Goal: Task Accomplishment & Management: Use online tool/utility

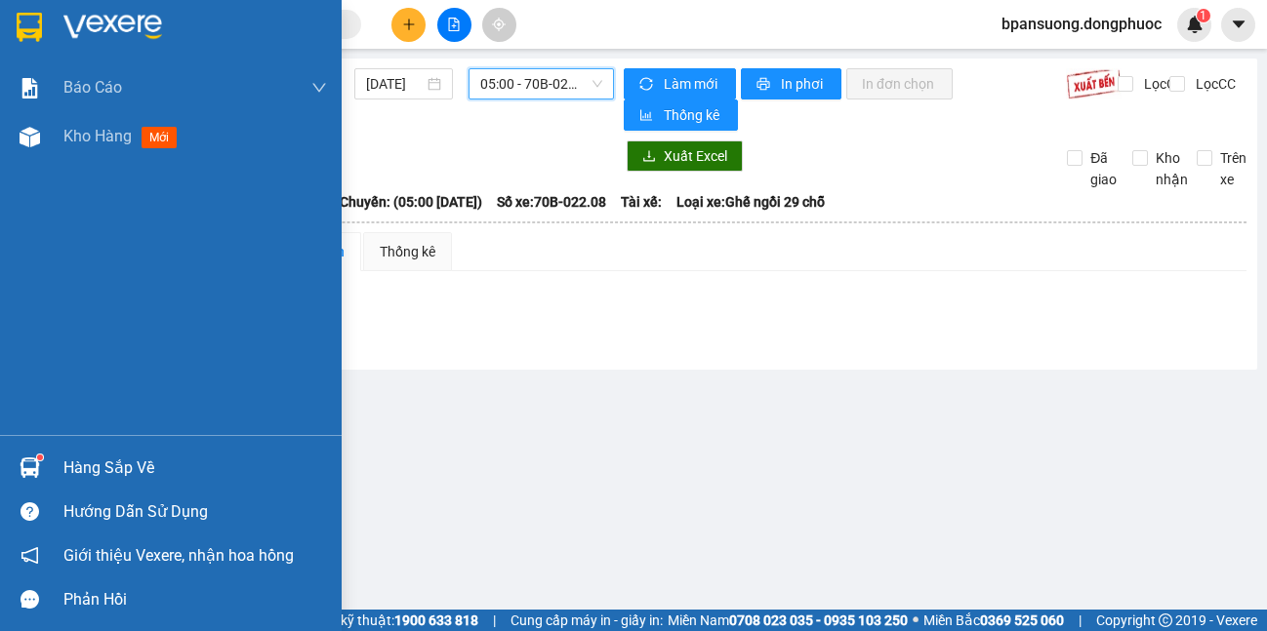
click at [56, 474] on div "Hàng sắp về" at bounding box center [171, 468] width 342 height 44
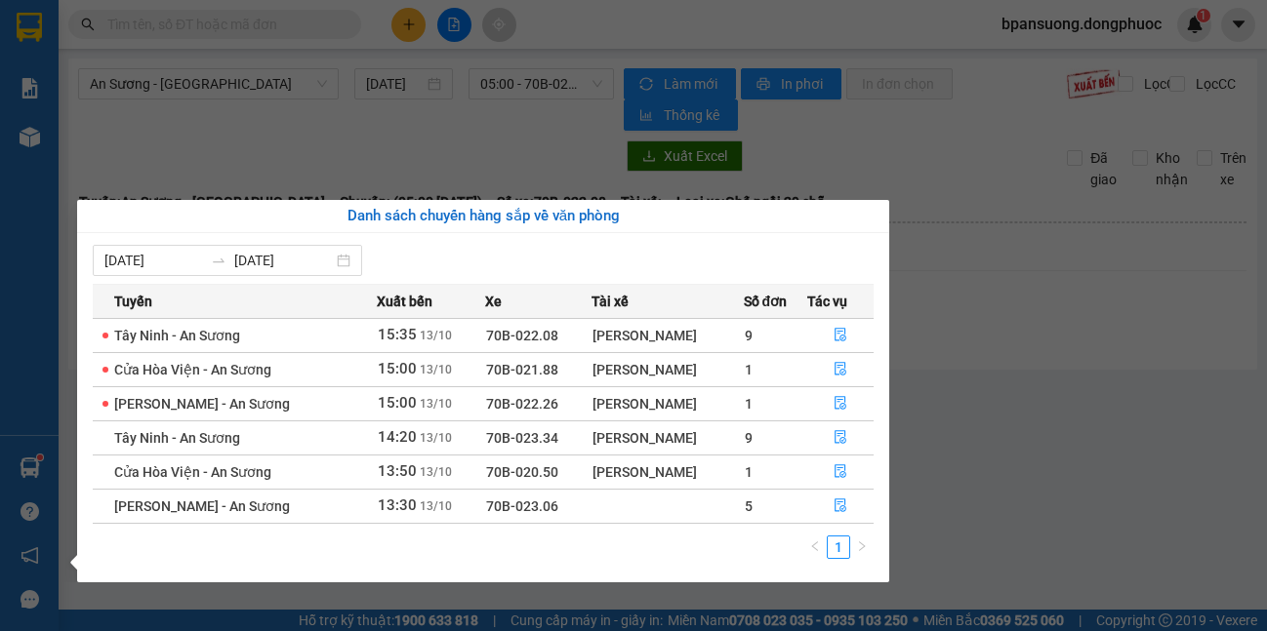
click at [321, 144] on section "Kết quả tìm kiếm ( 0 ) Bộ lọc No Data bpansuong.dongphuoc 1 Báo cáo Mẫu 1: Báo …" at bounding box center [633, 315] width 1267 height 631
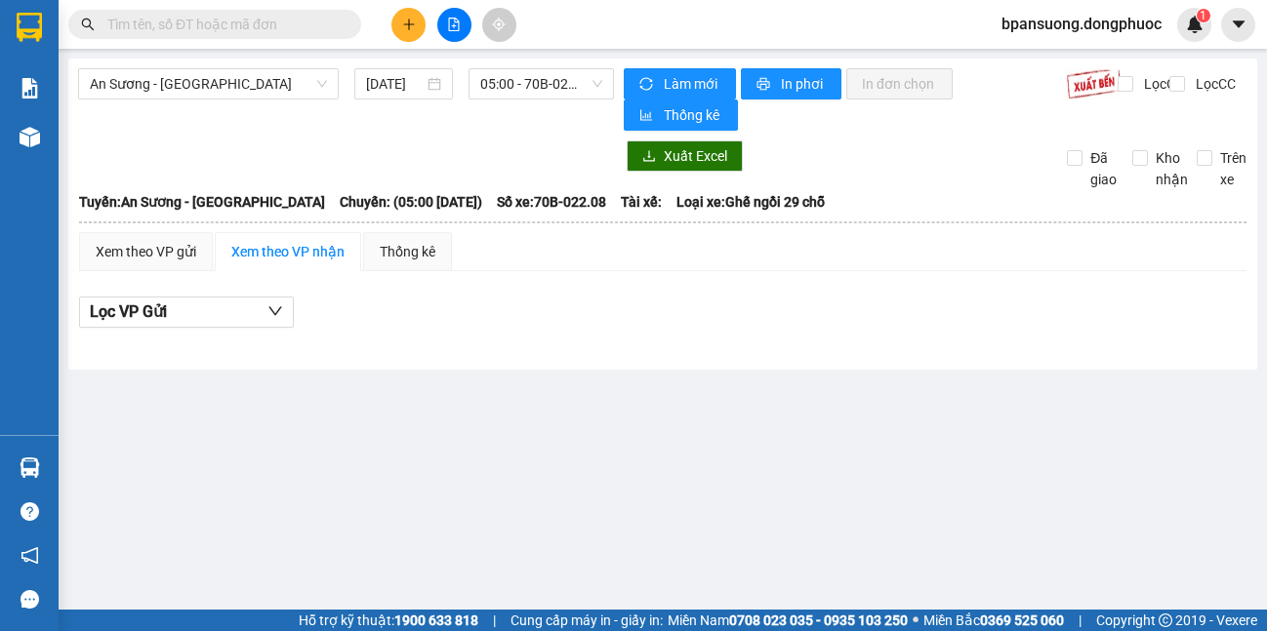
drag, startPoint x: 321, startPoint y: 144, endPoint x: 1332, endPoint y: -118, distance: 1044.6
click at [1266, 0] on html "Kết quả tìm kiếm ( 0 ) Bộ lọc No Data bpansuong.dongphuoc 1 Báo cáo Mẫu 1: Báo …" at bounding box center [633, 315] width 1267 height 631
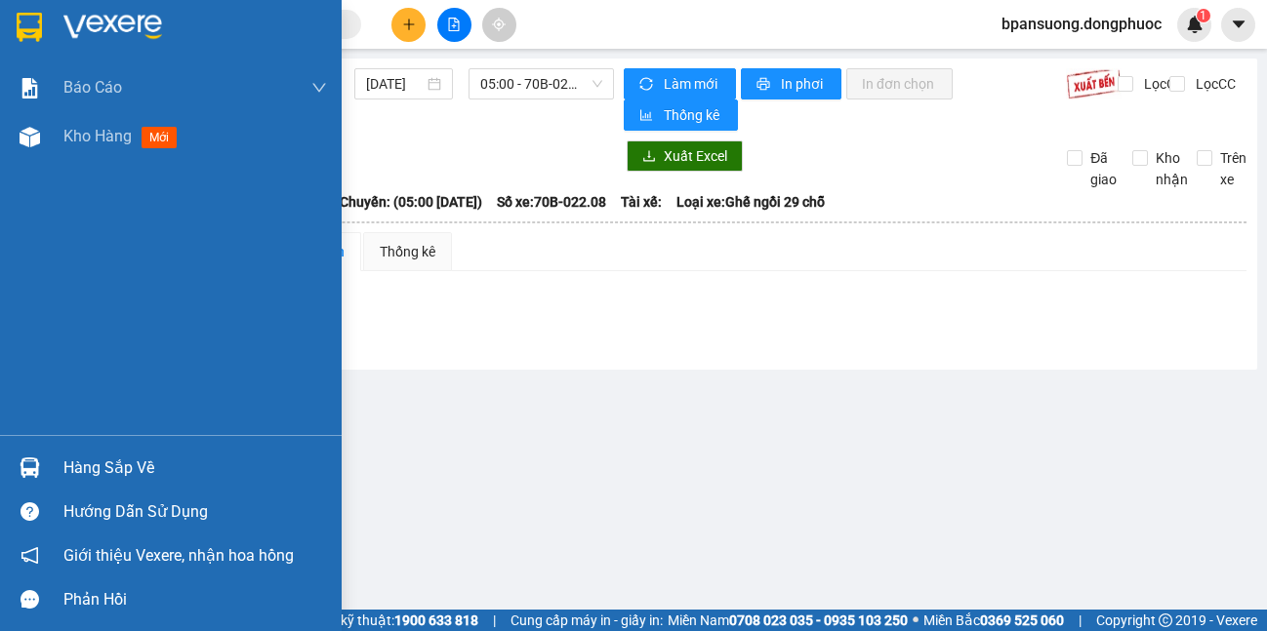
drag, startPoint x: 98, startPoint y: 426, endPoint x: 93, endPoint y: 481, distance: 54.9
click at [96, 432] on div "Báo cáo Mẫu 1: Báo cáo dòng tiền theo nhân viên Mẫu 1: Báo cáo dòng tiền theo n…" at bounding box center [171, 249] width 342 height 372
click at [93, 481] on div "Hàng sắp về" at bounding box center [194, 468] width 263 height 29
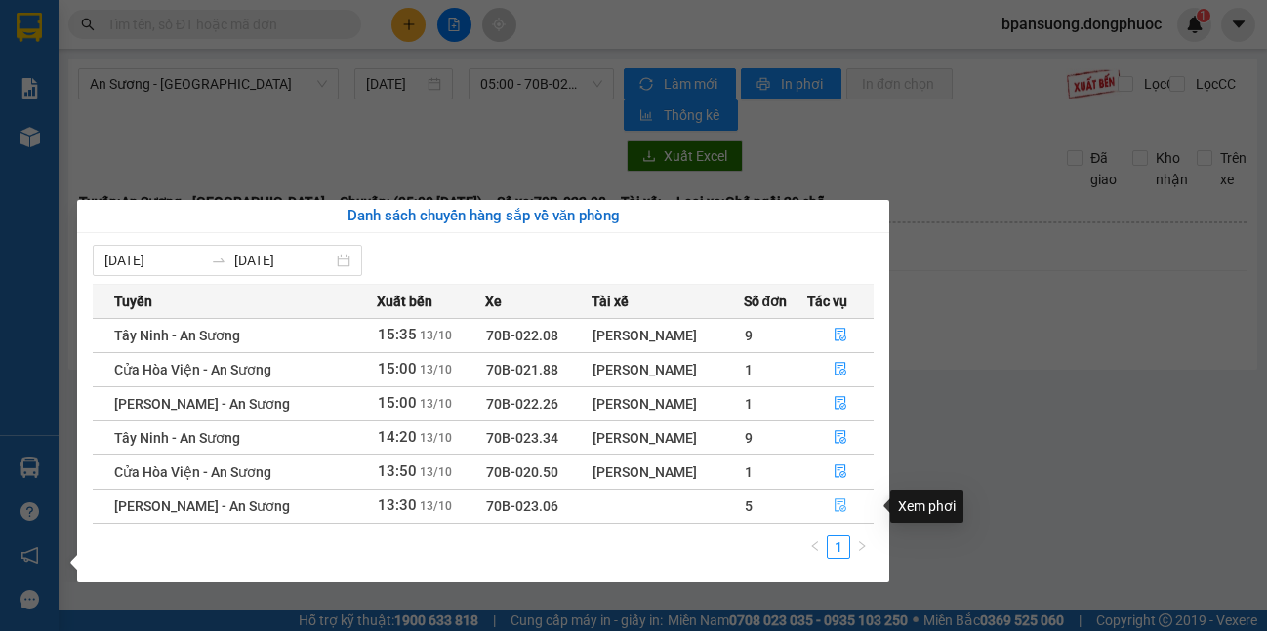
click at [824, 507] on button "button" at bounding box center [840, 506] width 65 height 31
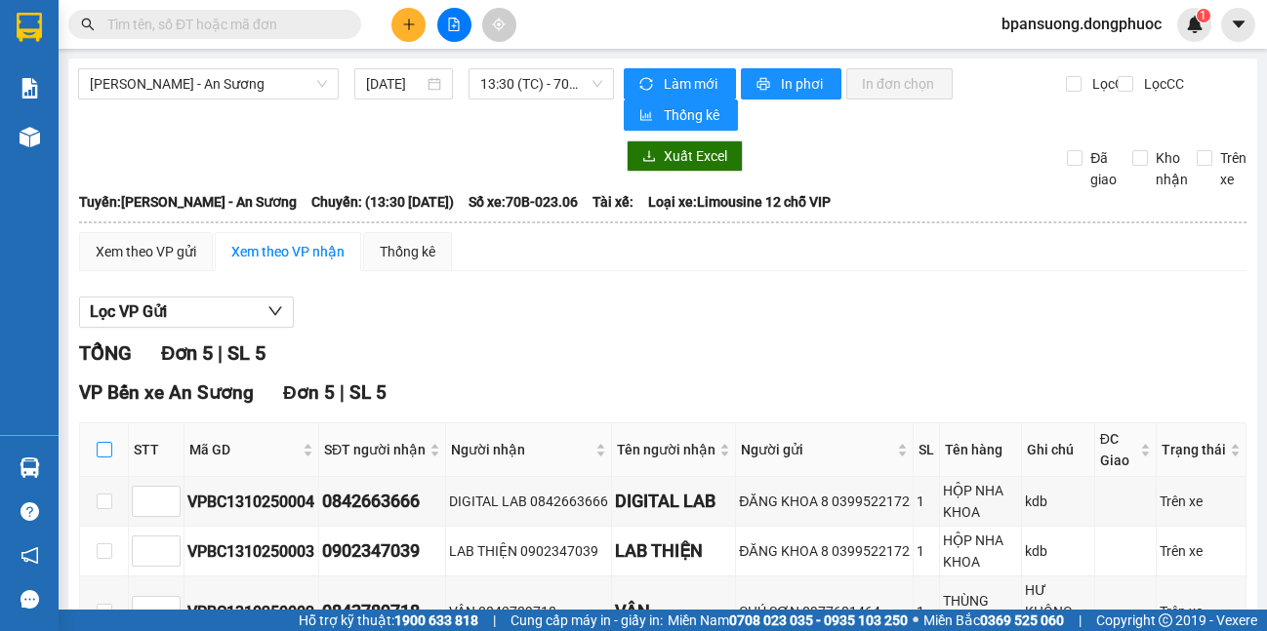
click at [109, 459] on label at bounding box center [105, 449] width 16 height 21
click at [109, 458] on input "checkbox" at bounding box center [105, 450] width 16 height 16
checkbox input "true"
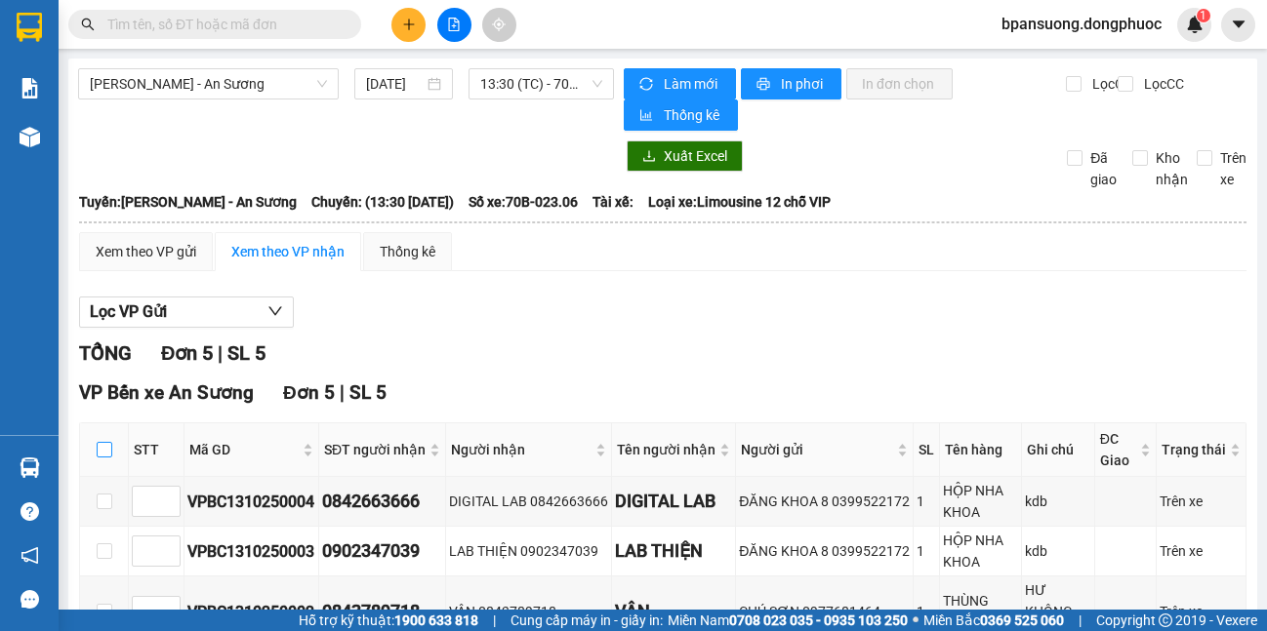
checkbox input "true"
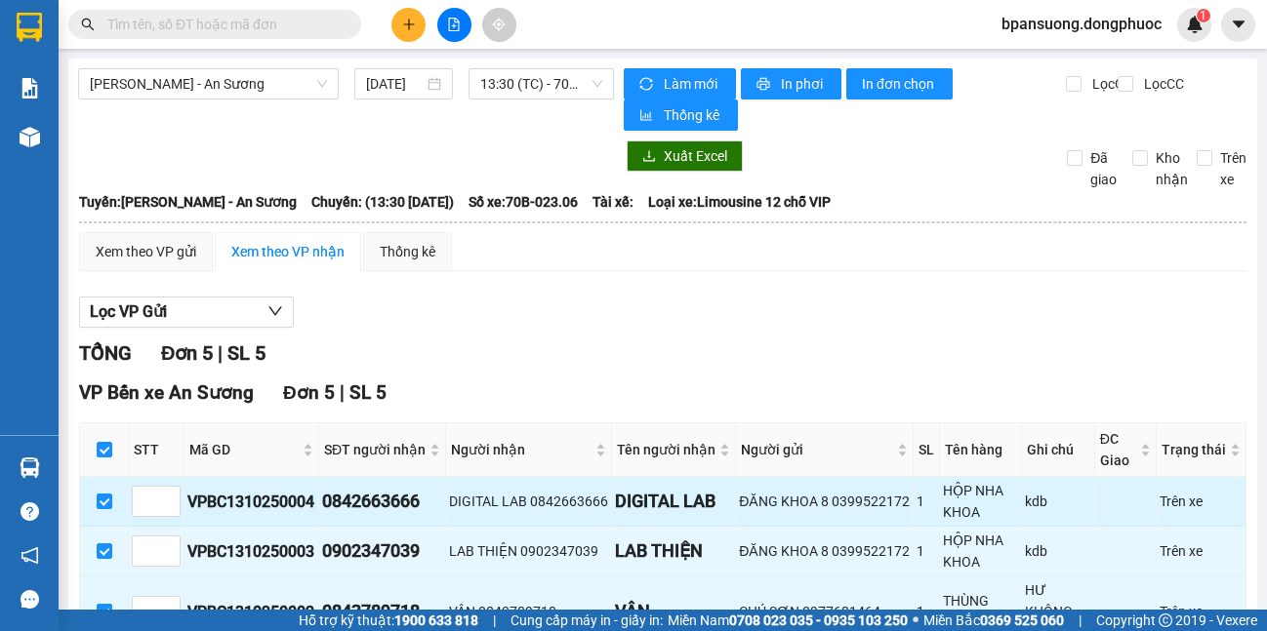
scroll to position [226, 0]
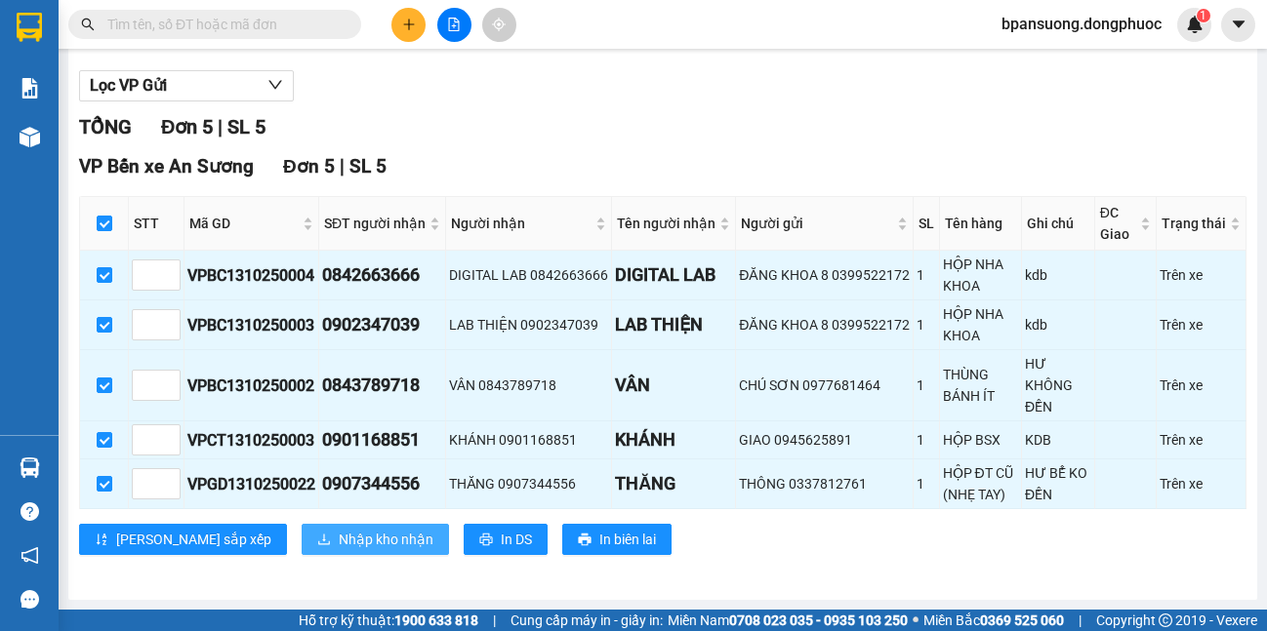
drag, startPoint x: 303, startPoint y: 551, endPoint x: 303, endPoint y: 485, distance: 66.4
click at [303, 538] on button "Nhập kho nhận" at bounding box center [375, 539] width 147 height 31
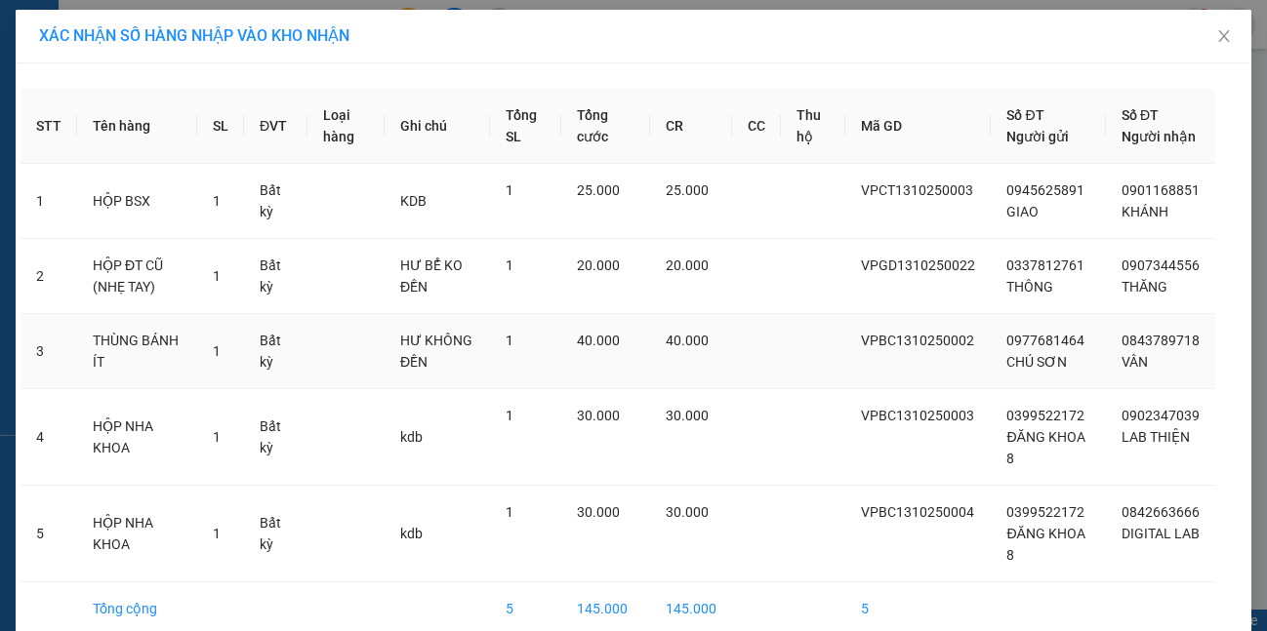
scroll to position [94, 0]
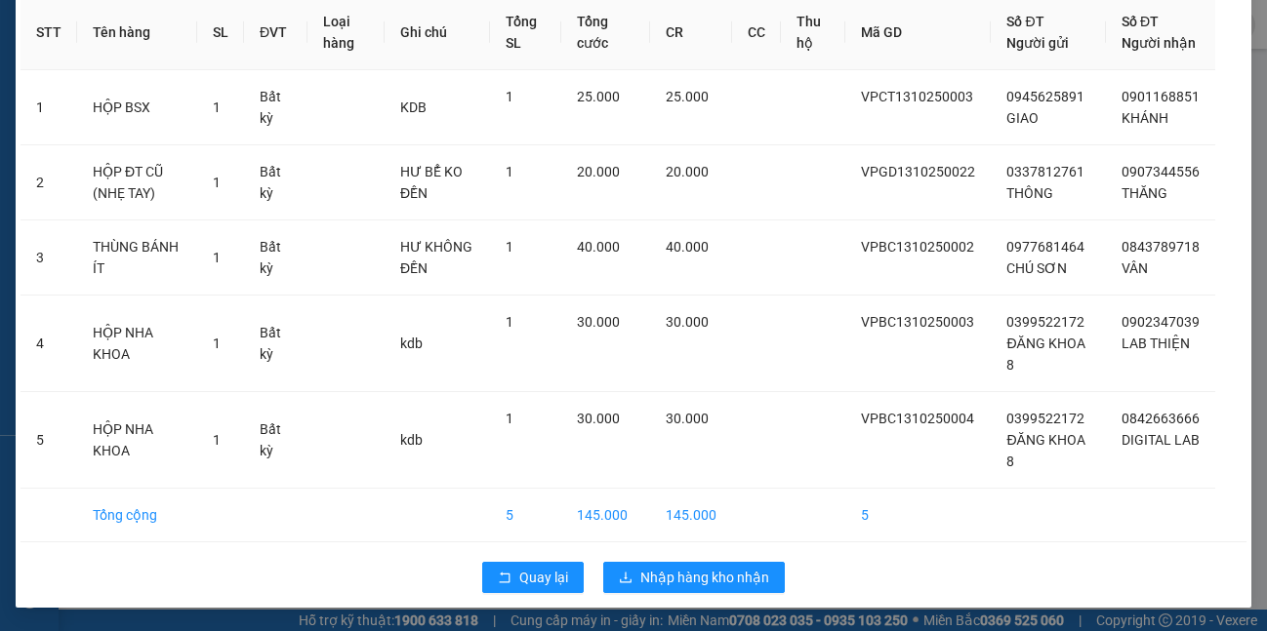
click at [541, 601] on div "Quay lại Nhập hàng kho nhận" at bounding box center [633, 577] width 1226 height 51
click at [540, 580] on span "Quay lại" at bounding box center [543, 577] width 49 height 21
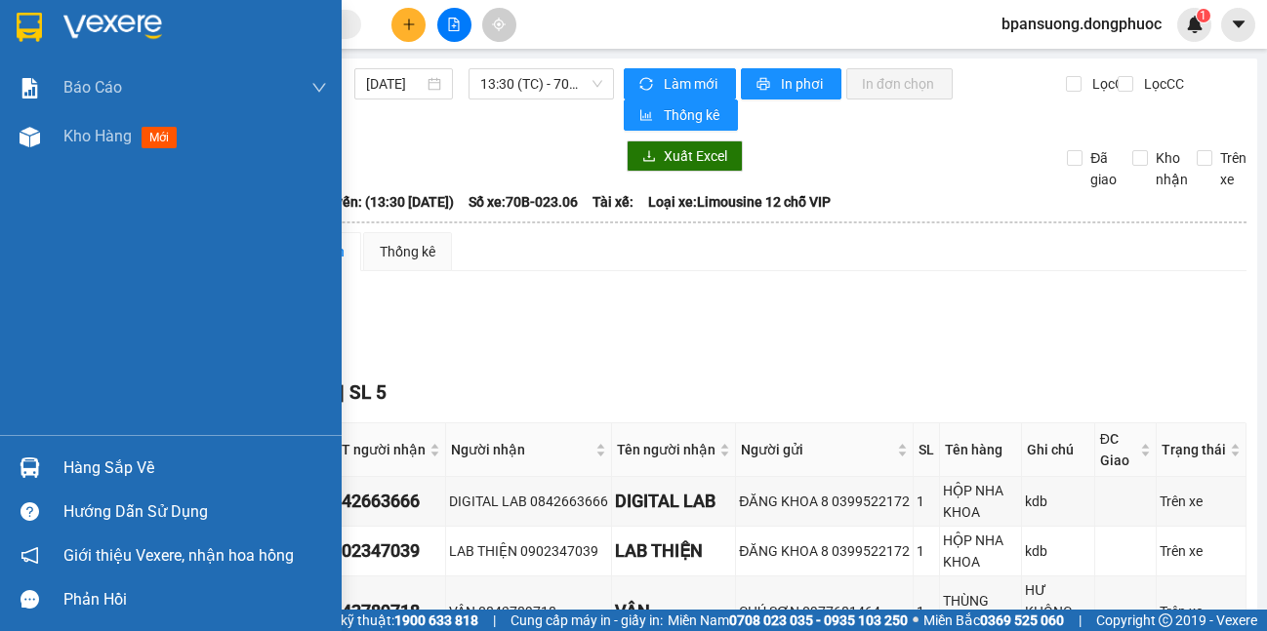
click at [51, 476] on div "Hàng sắp về" at bounding box center [171, 468] width 342 height 44
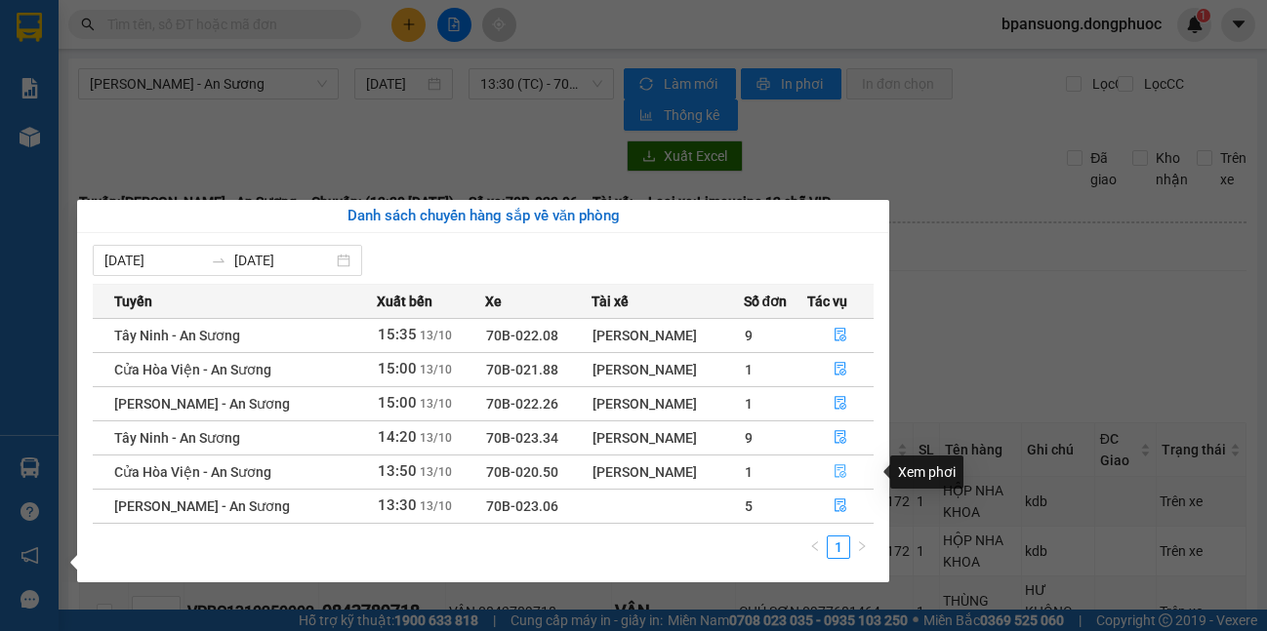
click at [834, 466] on icon "file-done" at bounding box center [840, 473] width 12 height 14
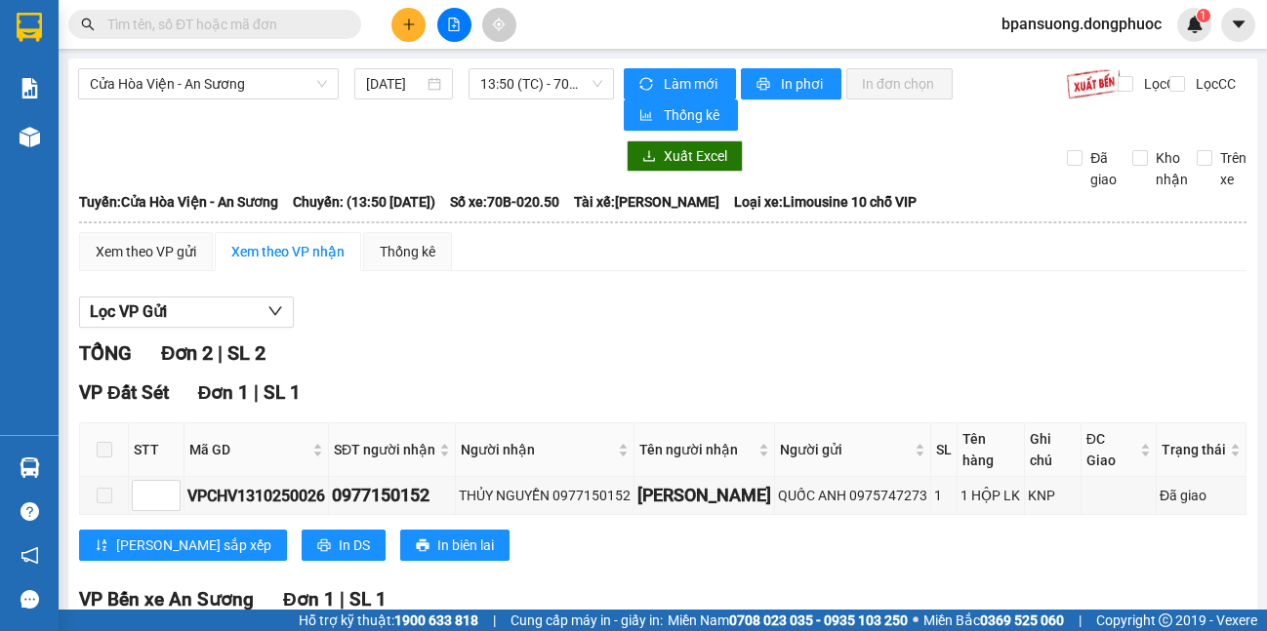
scroll to position [195, 0]
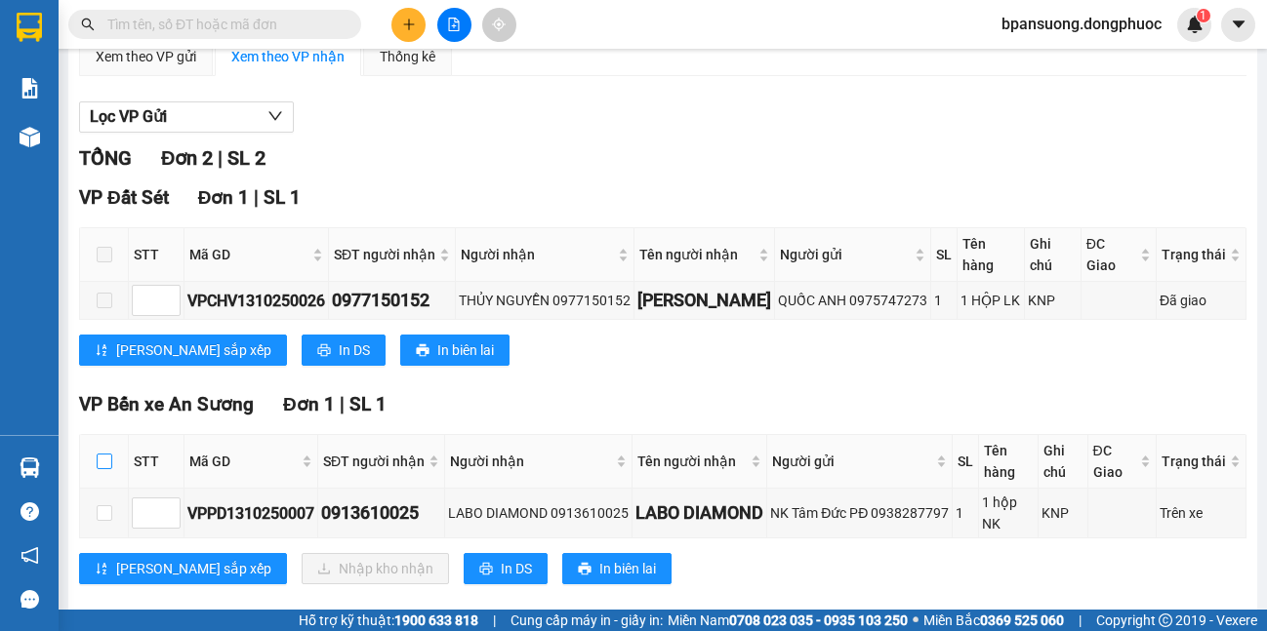
click at [104, 457] on th at bounding box center [104, 462] width 49 height 54
drag, startPoint x: 105, startPoint y: 465, endPoint x: 137, endPoint y: 479, distance: 34.5
click at [105, 466] on input "checkbox" at bounding box center [105, 462] width 16 height 16
checkbox input "true"
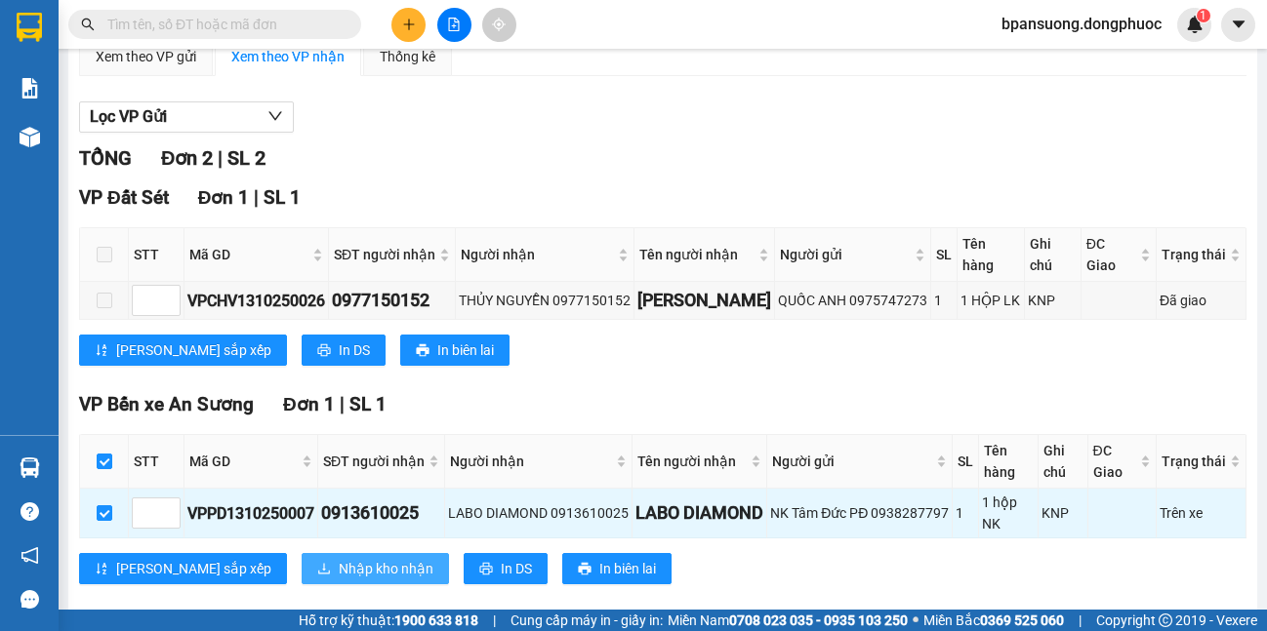
click at [339, 575] on span "Nhập kho nhận" at bounding box center [386, 568] width 95 height 21
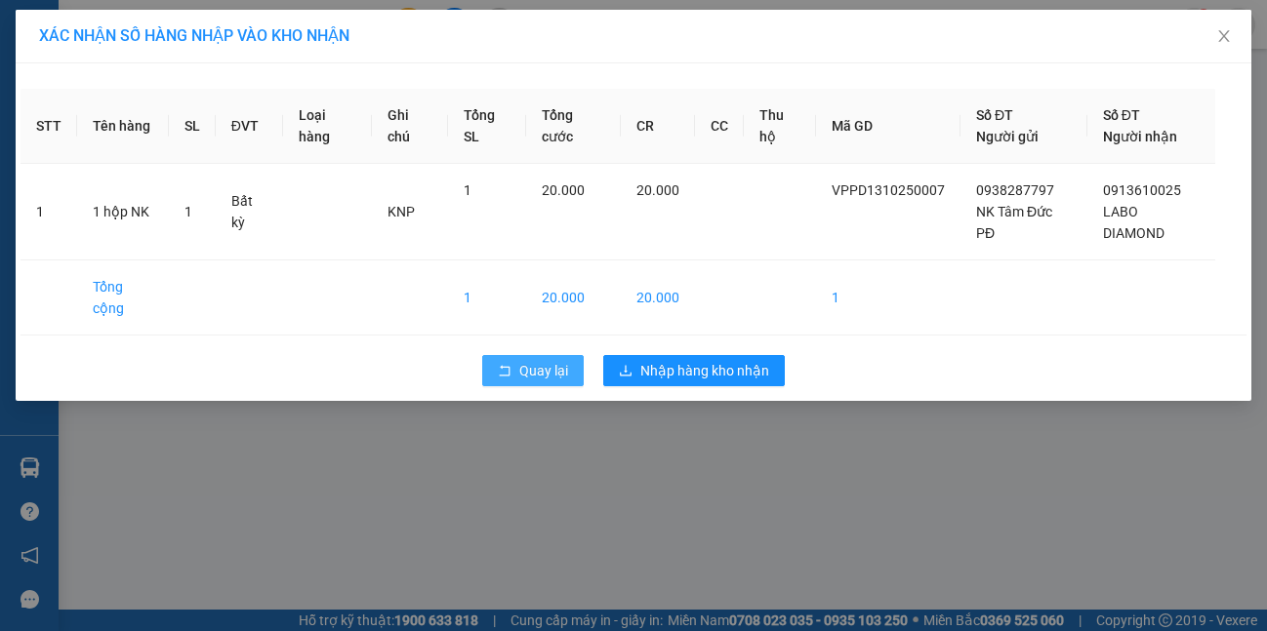
click at [535, 374] on span "Quay lại" at bounding box center [543, 370] width 49 height 21
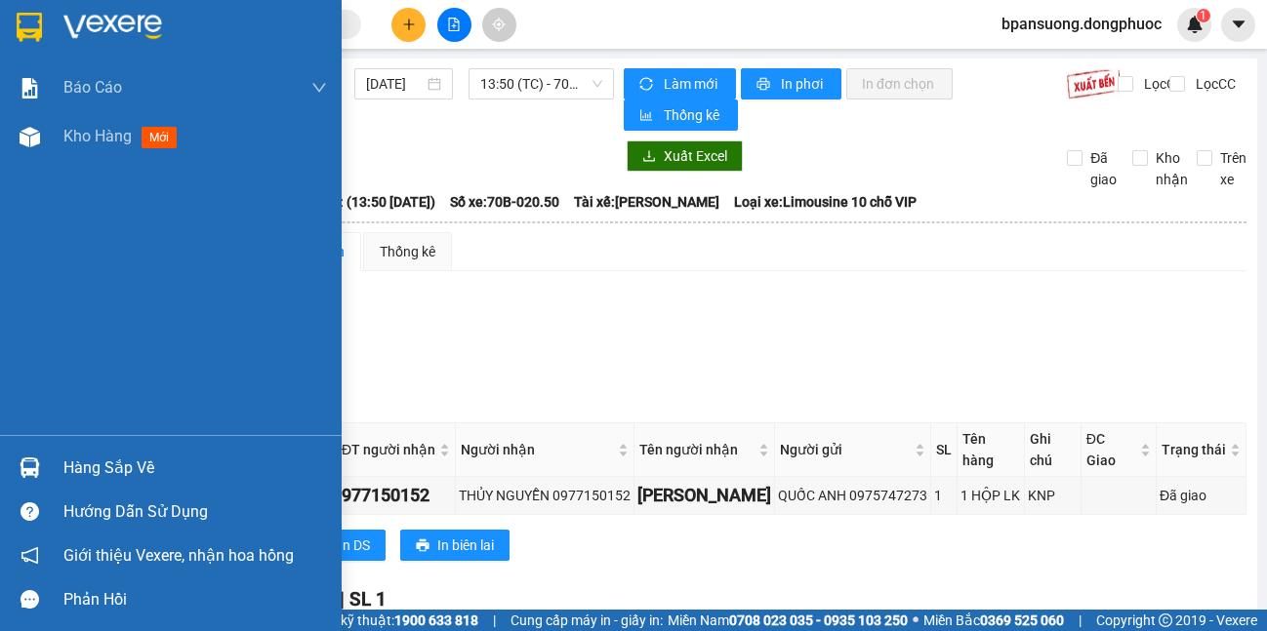
click at [44, 469] on div at bounding box center [30, 468] width 34 height 34
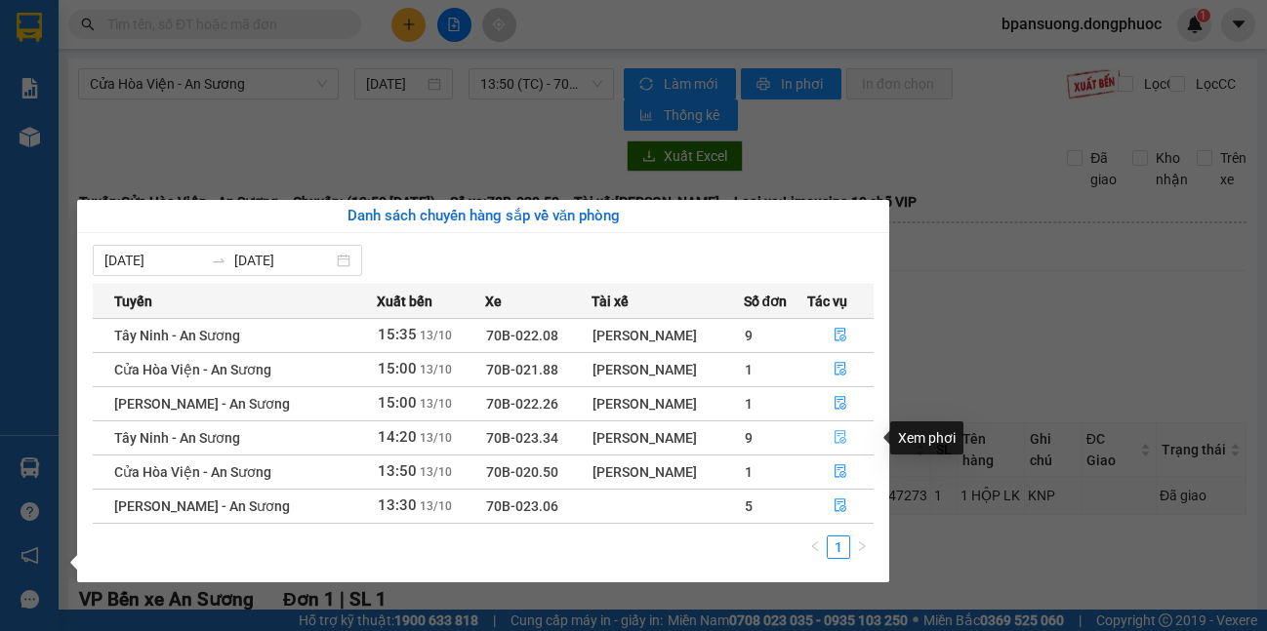
click at [833, 439] on icon "file-done" at bounding box center [840, 437] width 14 height 14
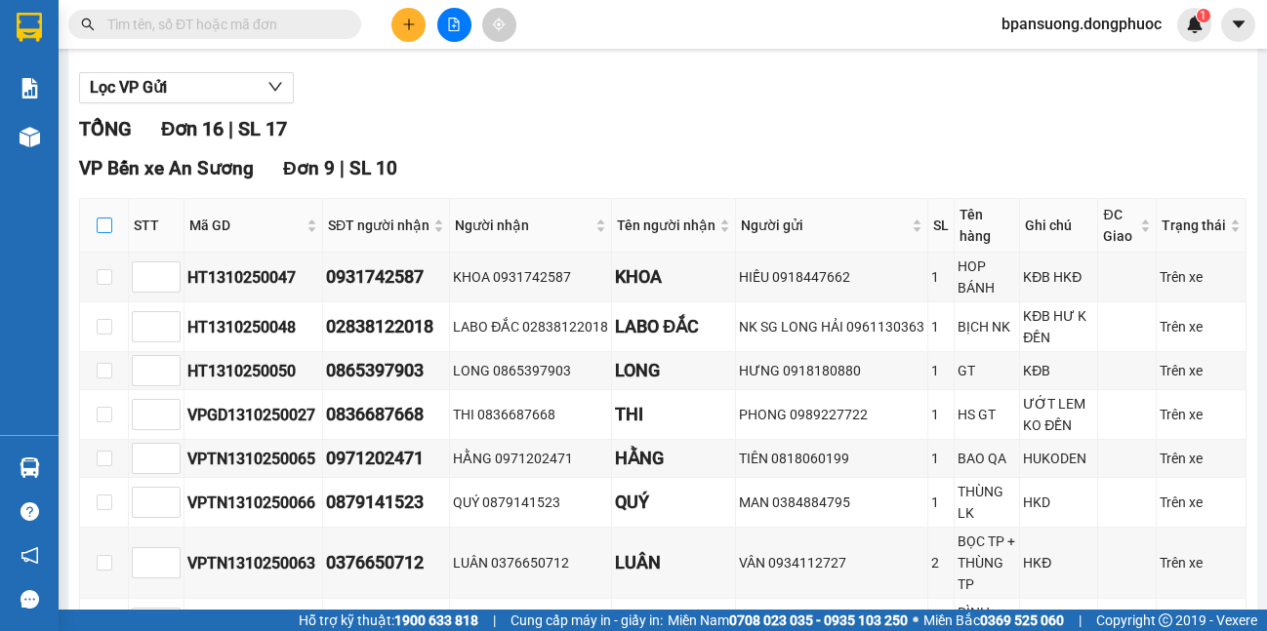
click at [104, 226] on input "checkbox" at bounding box center [105, 226] width 16 height 16
checkbox input "true"
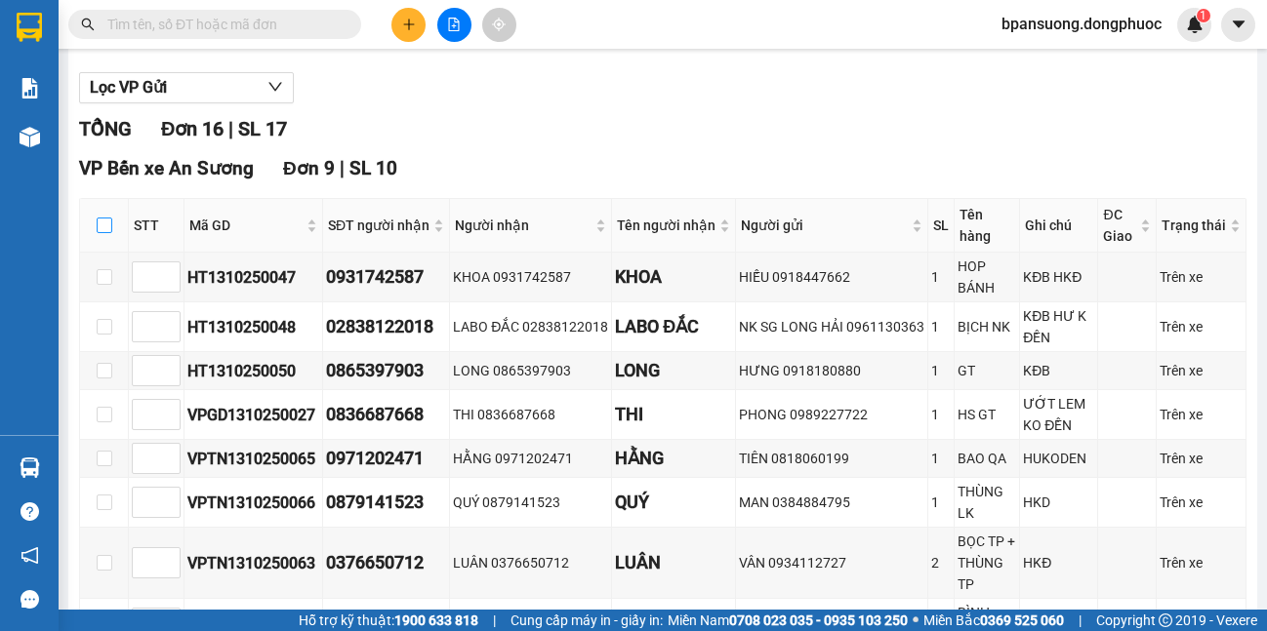
checkbox input "true"
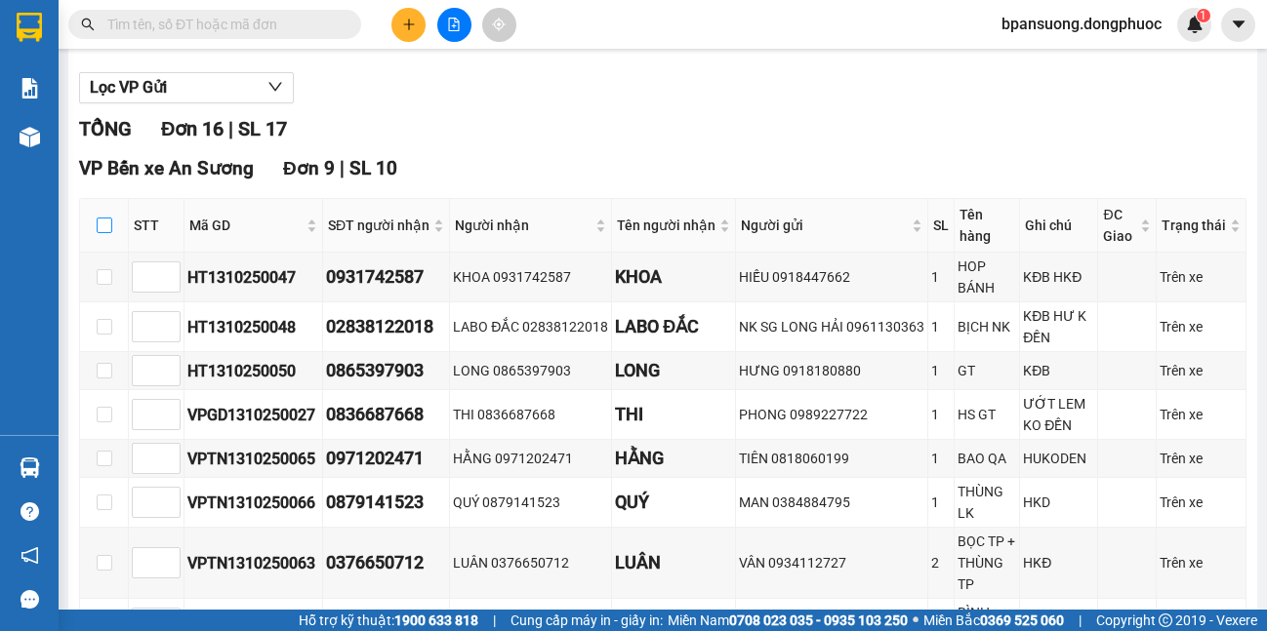
checkbox input "true"
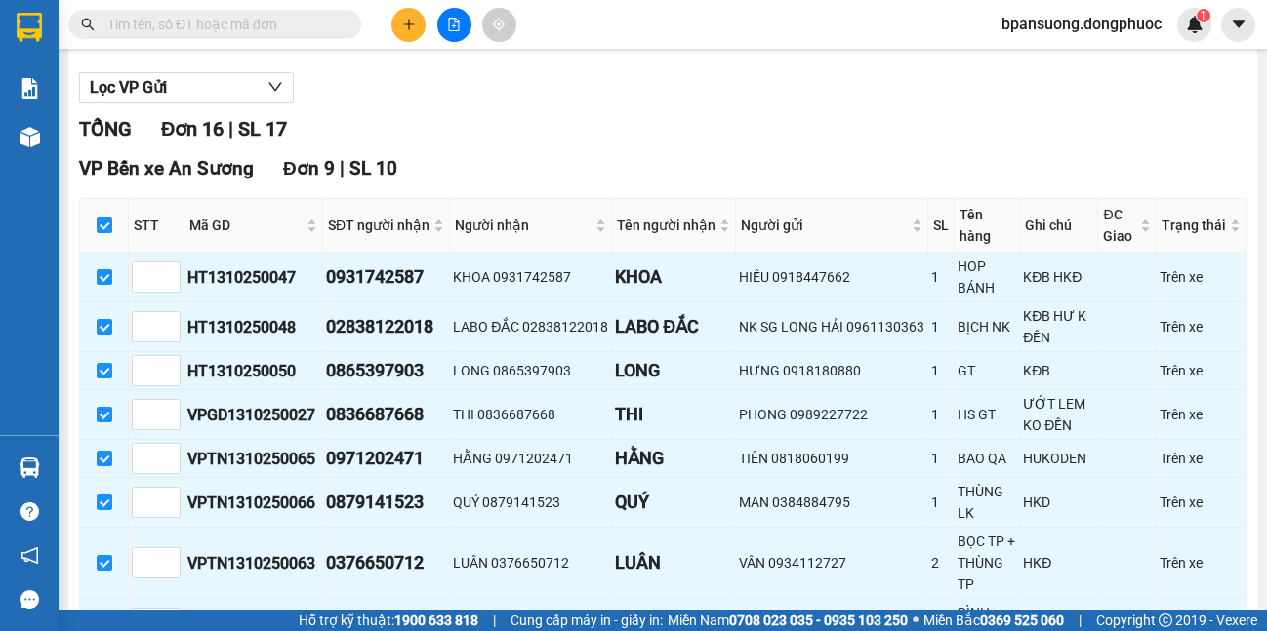
scroll to position [810, 0]
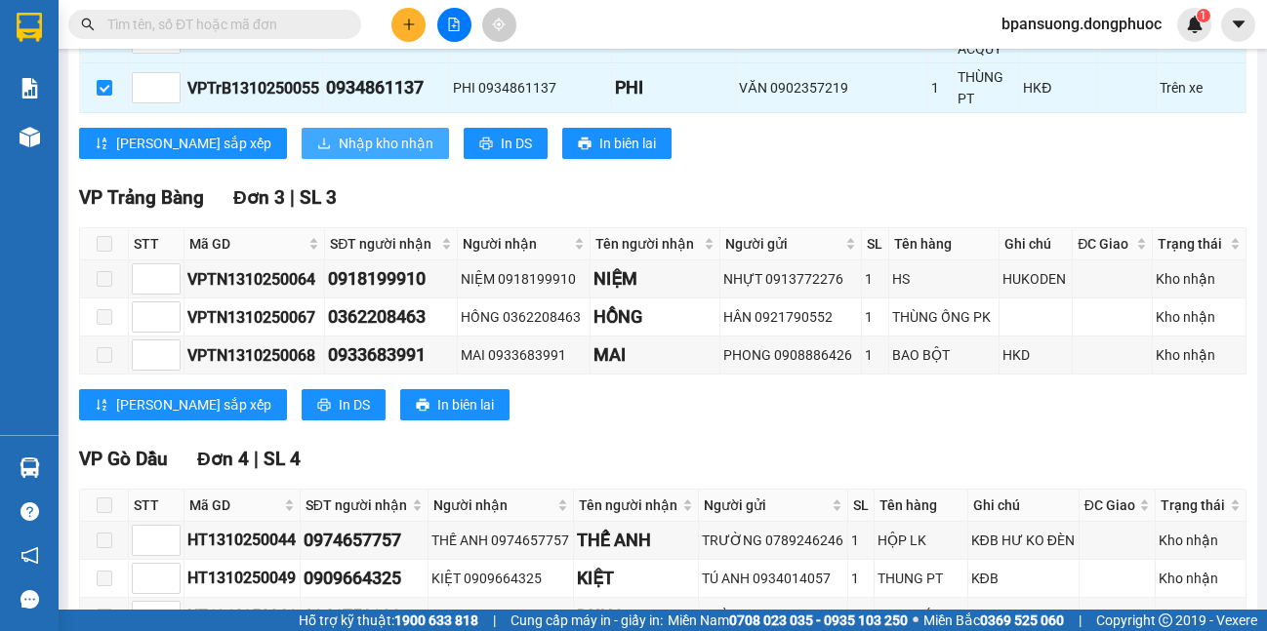
click at [339, 135] on span "Nhập kho nhận" at bounding box center [386, 143] width 95 height 21
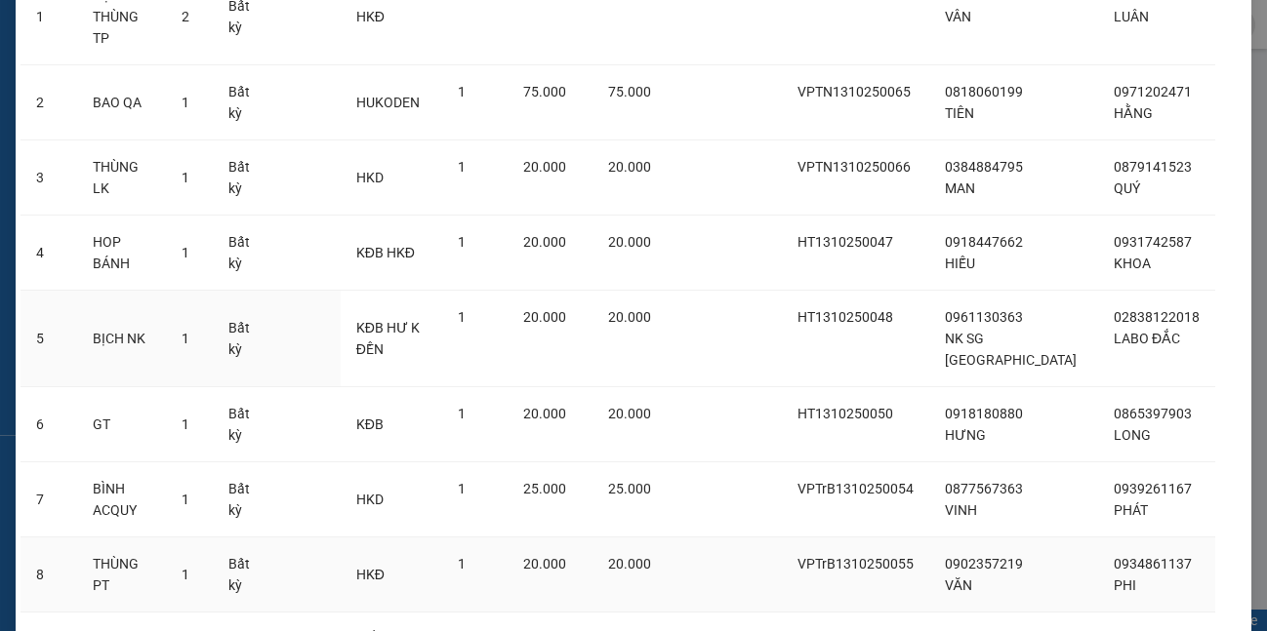
scroll to position [373, 0]
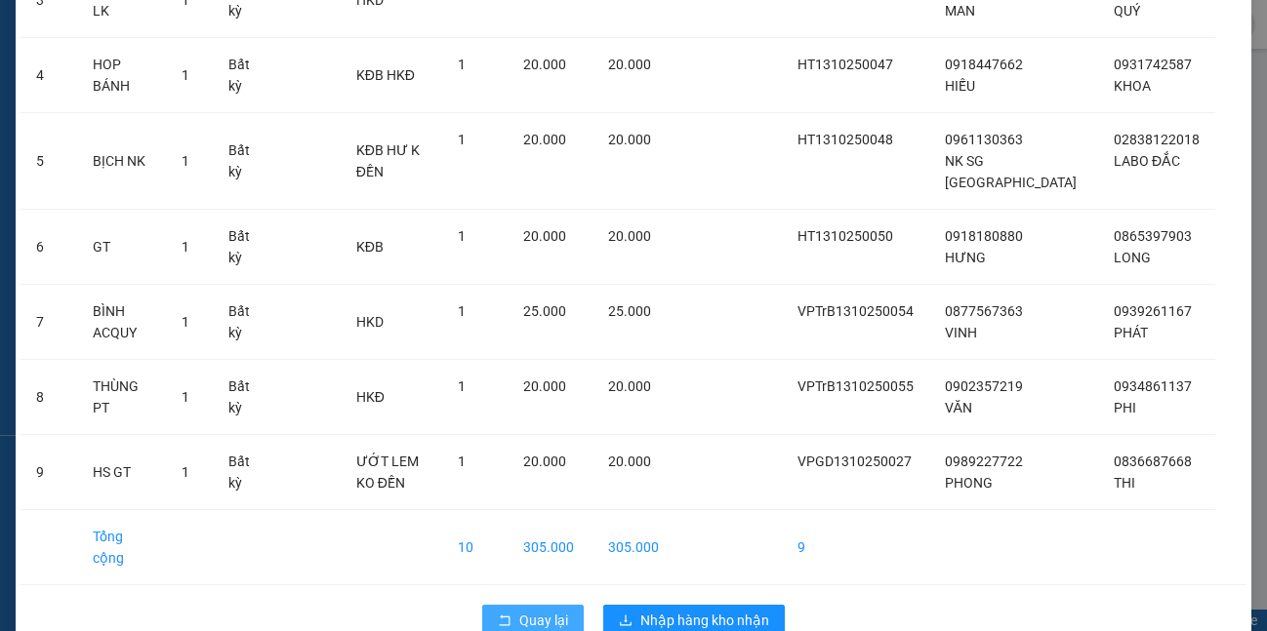
click at [540, 610] on span "Quay lại" at bounding box center [543, 620] width 49 height 21
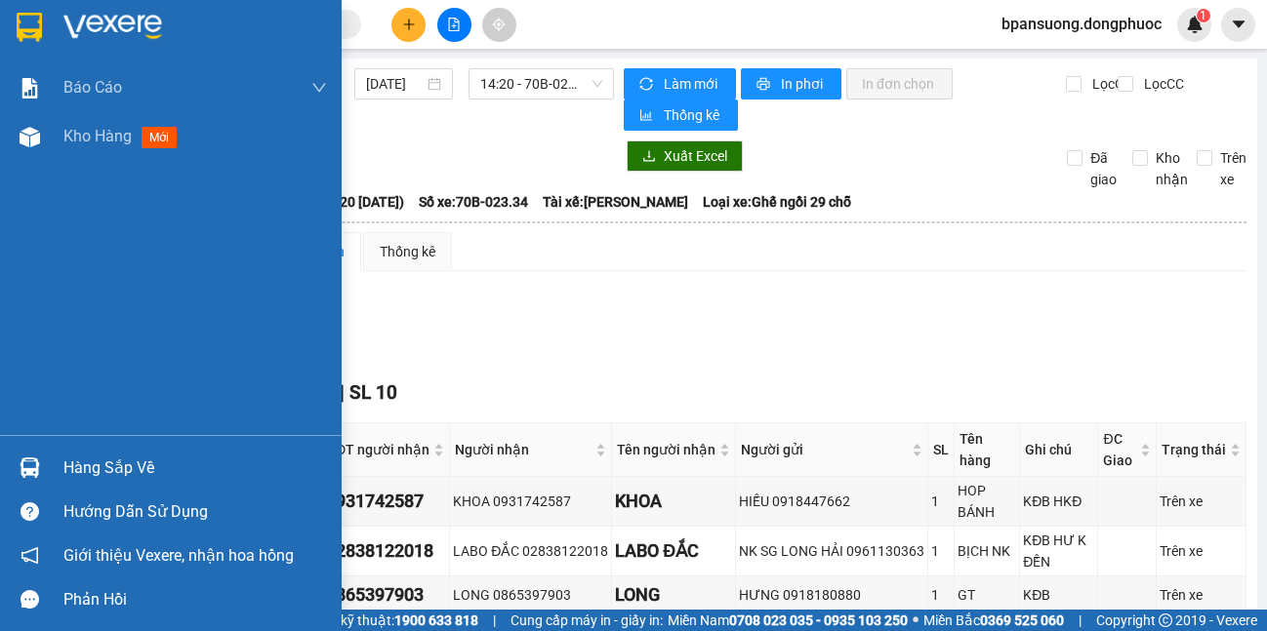
click at [69, 470] on div "Hàng sắp về" at bounding box center [194, 468] width 263 height 29
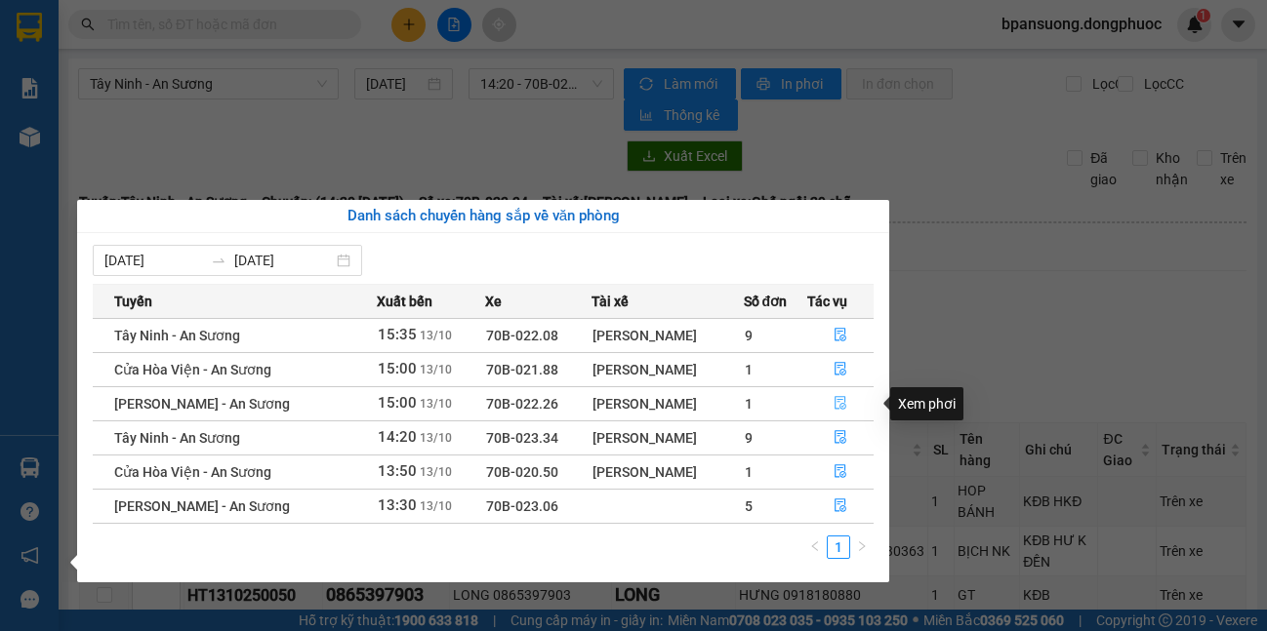
click at [843, 404] on icon "file-done" at bounding box center [840, 404] width 12 height 14
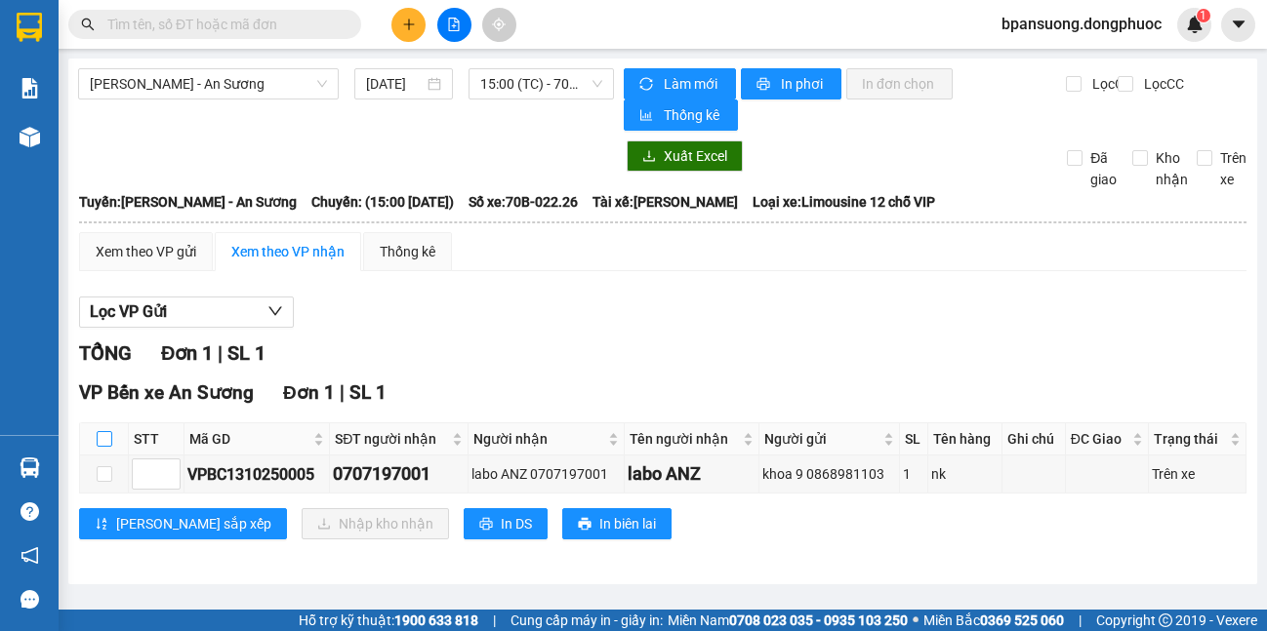
click at [103, 445] on input "checkbox" at bounding box center [105, 439] width 16 height 16
checkbox input "true"
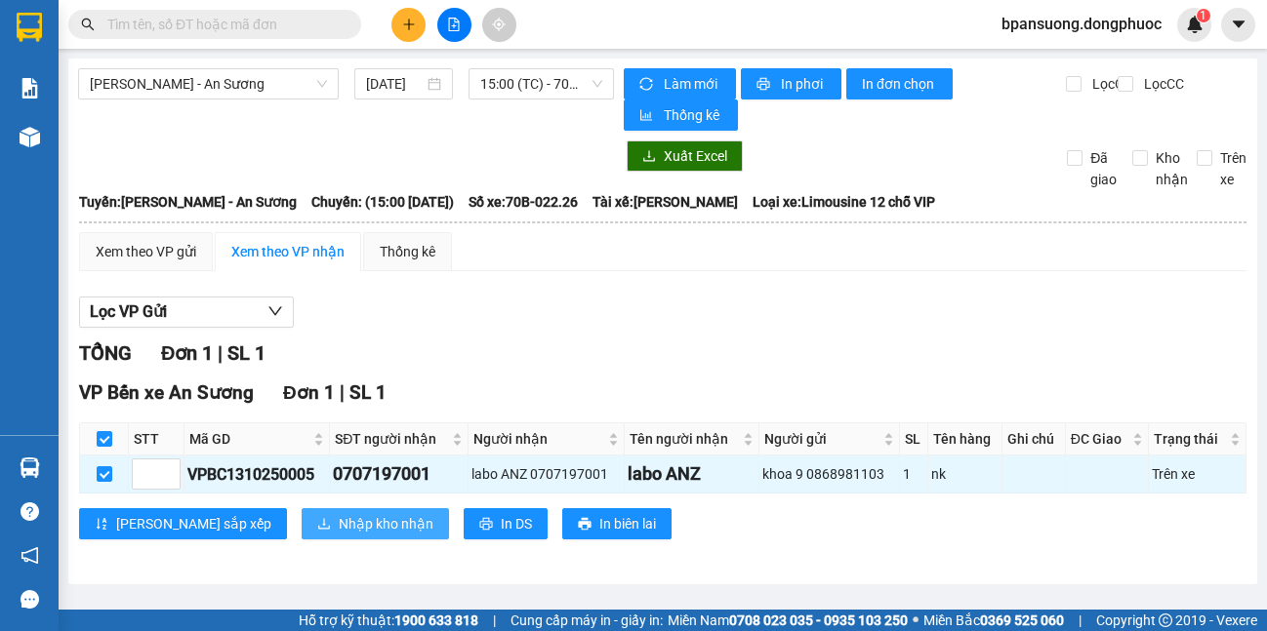
click at [339, 520] on span "Nhập kho nhận" at bounding box center [386, 523] width 95 height 21
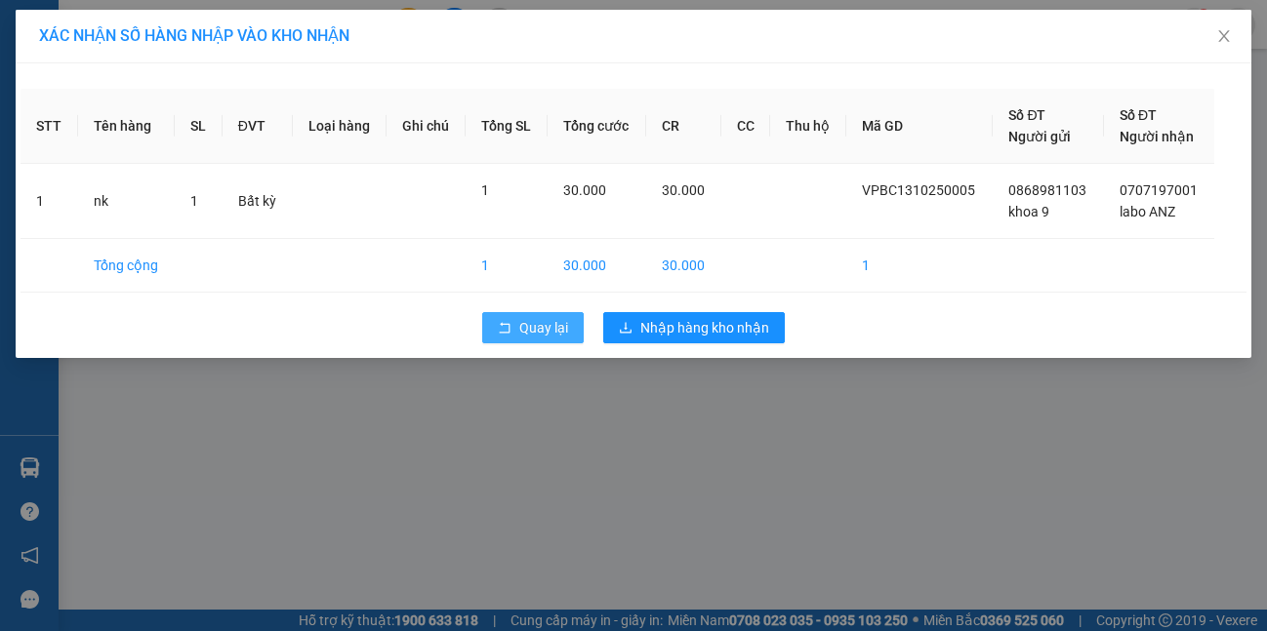
click at [535, 333] on span "Quay lại" at bounding box center [543, 327] width 49 height 21
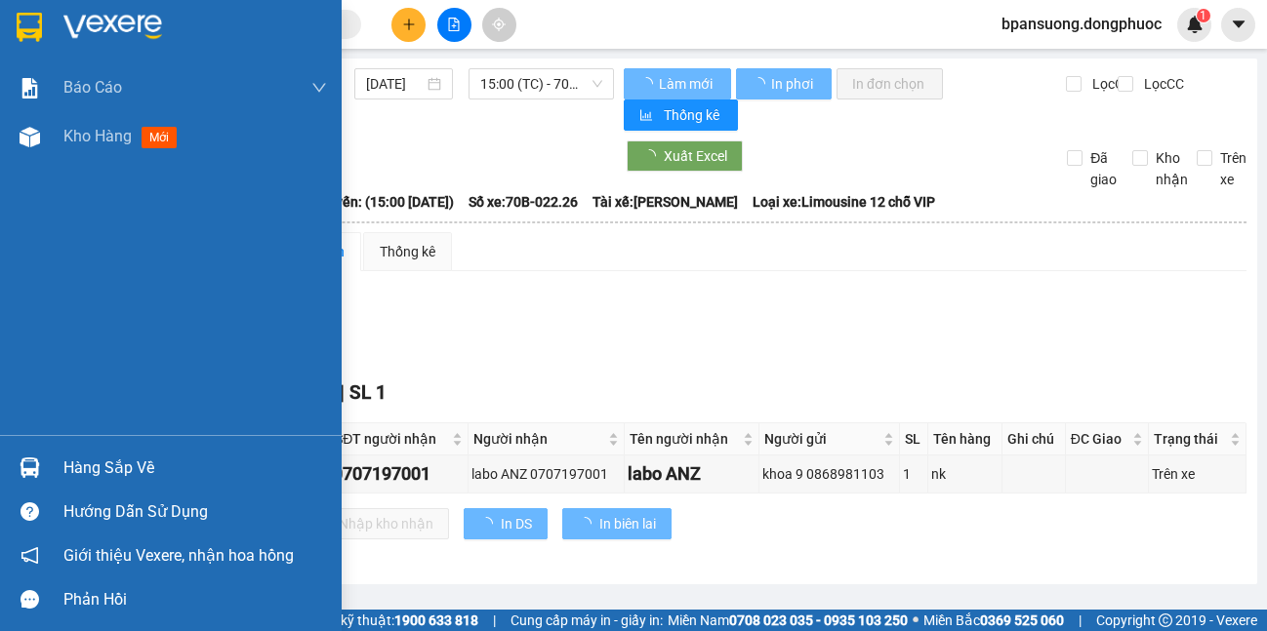
click at [24, 460] on img at bounding box center [30, 468] width 20 height 20
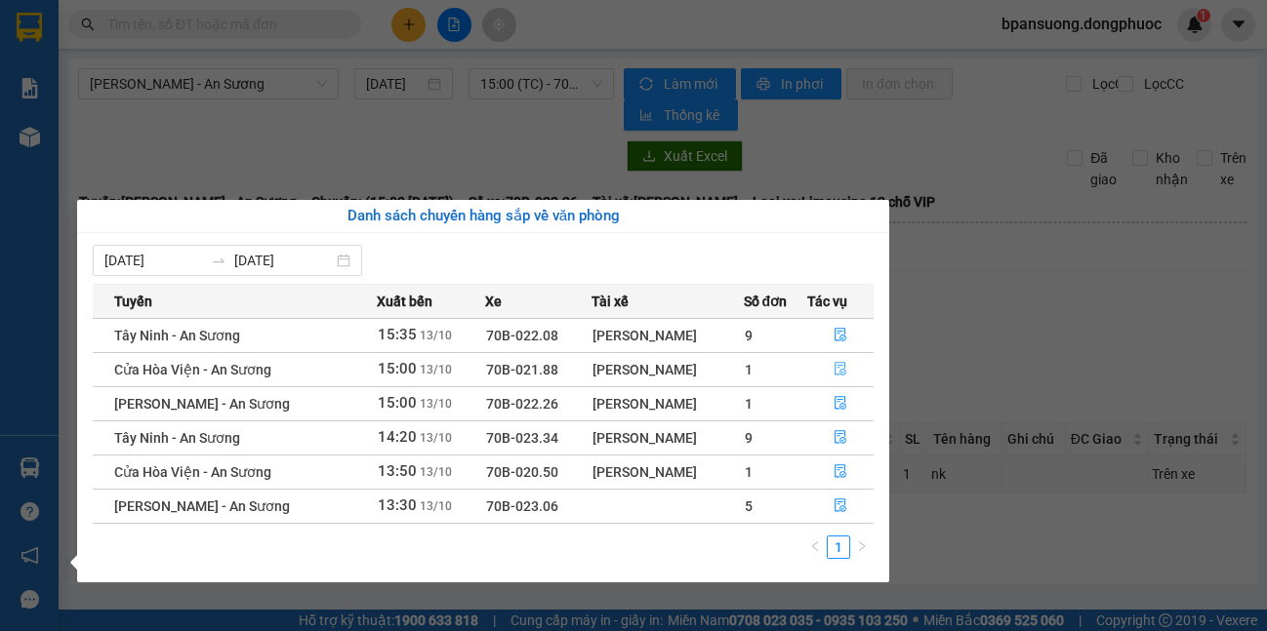
click at [823, 362] on button "button" at bounding box center [840, 369] width 65 height 31
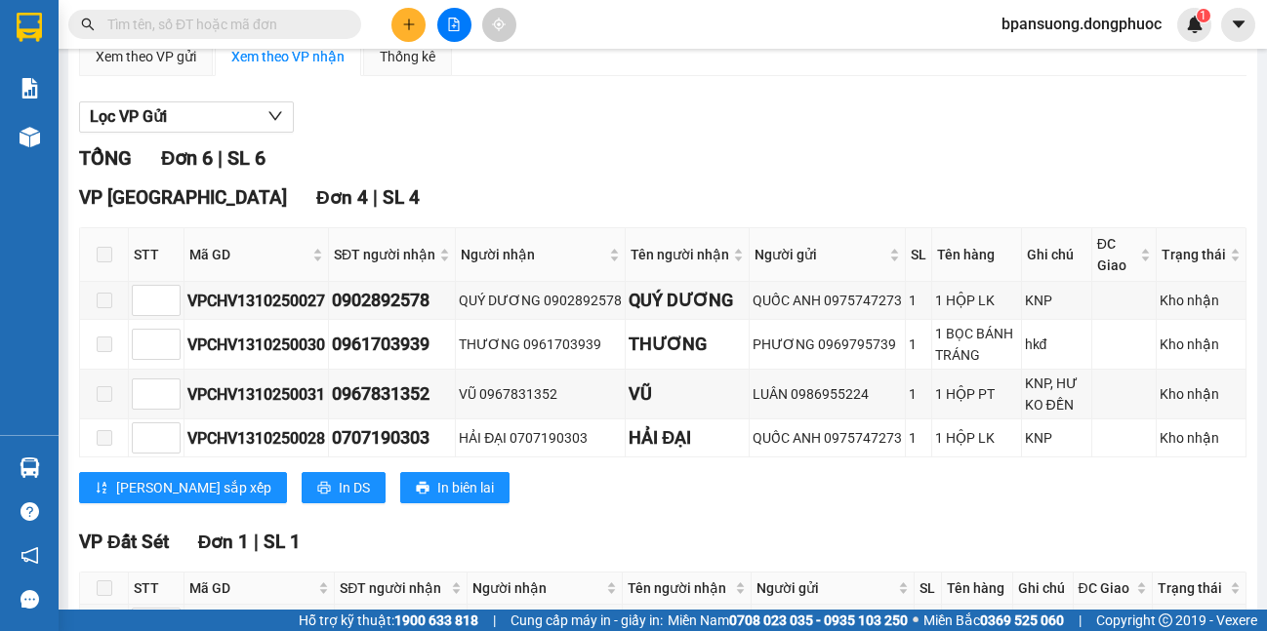
scroll to position [514, 0]
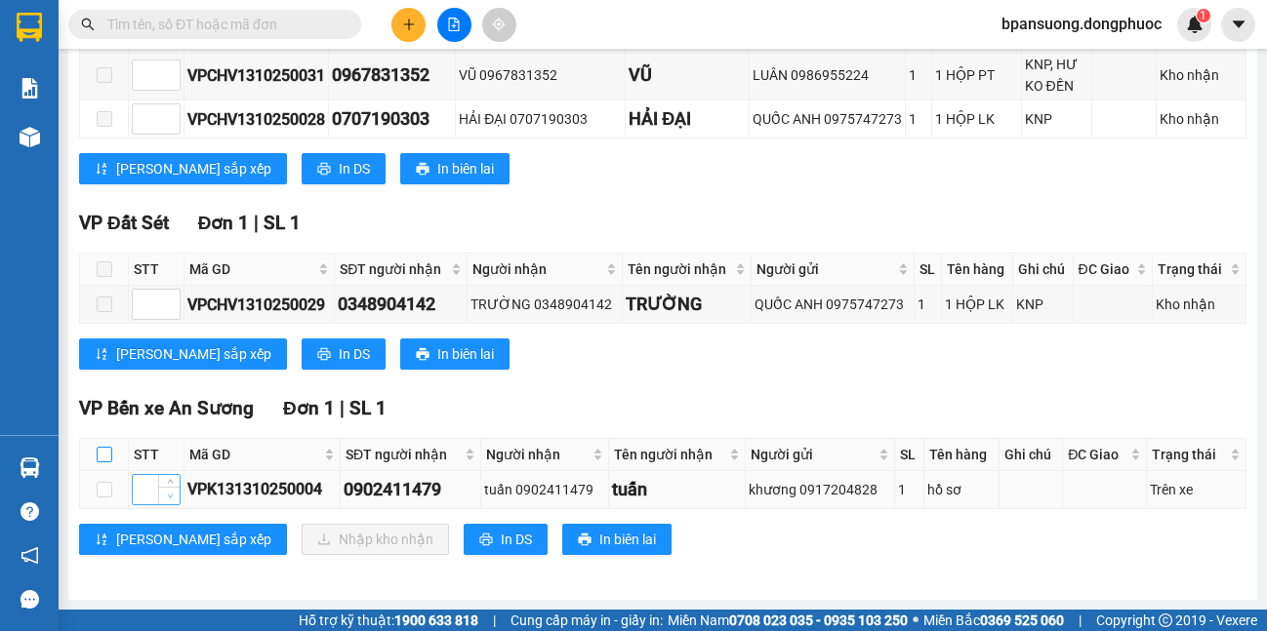
drag, startPoint x: 104, startPoint y: 450, endPoint x: 160, endPoint y: 501, distance: 75.3
click at [103, 456] on input "checkbox" at bounding box center [105, 455] width 16 height 16
checkbox input "true"
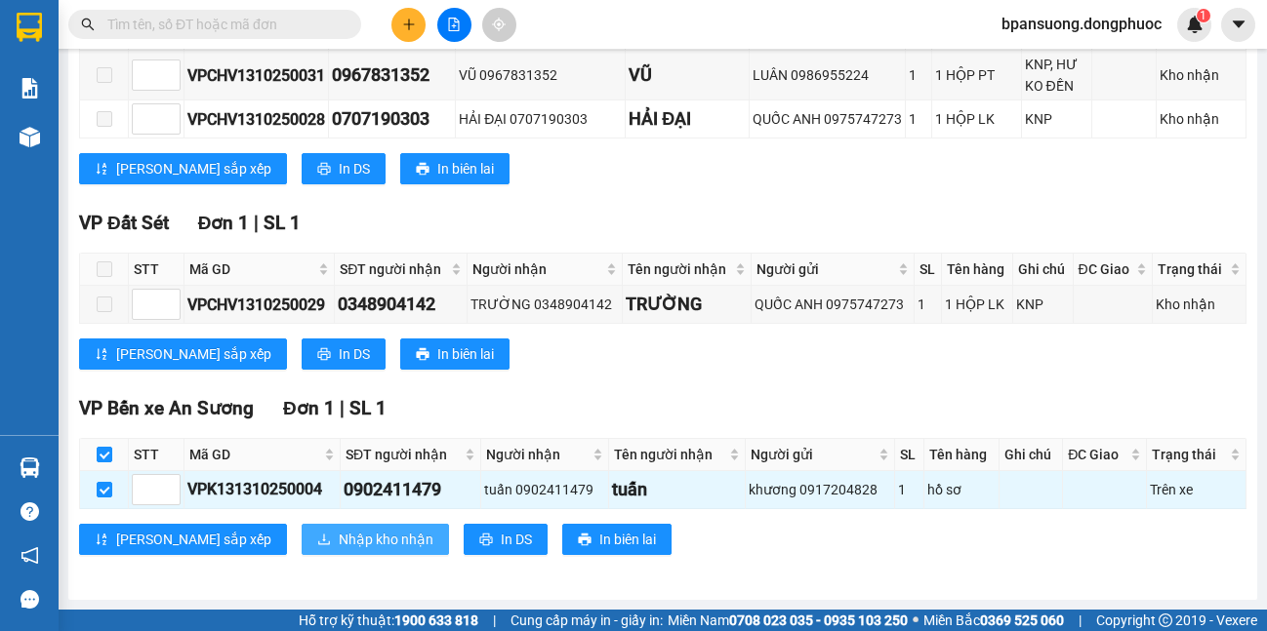
click at [339, 543] on span "Nhập kho nhận" at bounding box center [386, 539] width 95 height 21
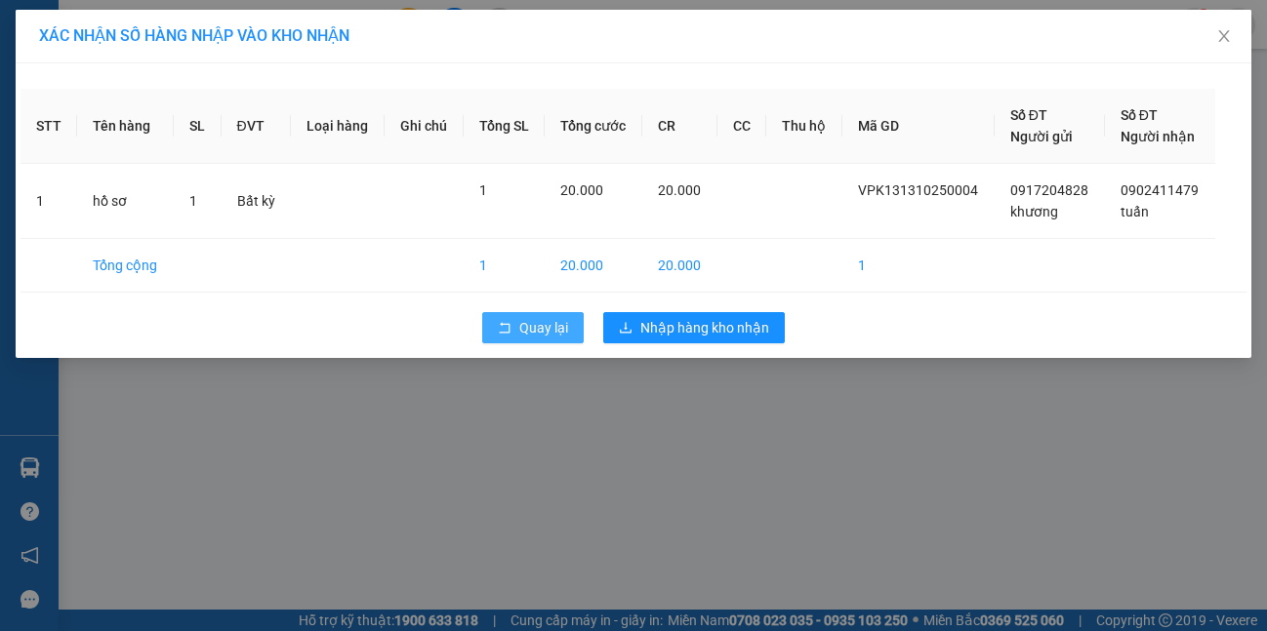
click at [540, 317] on span "Quay lại" at bounding box center [543, 327] width 49 height 21
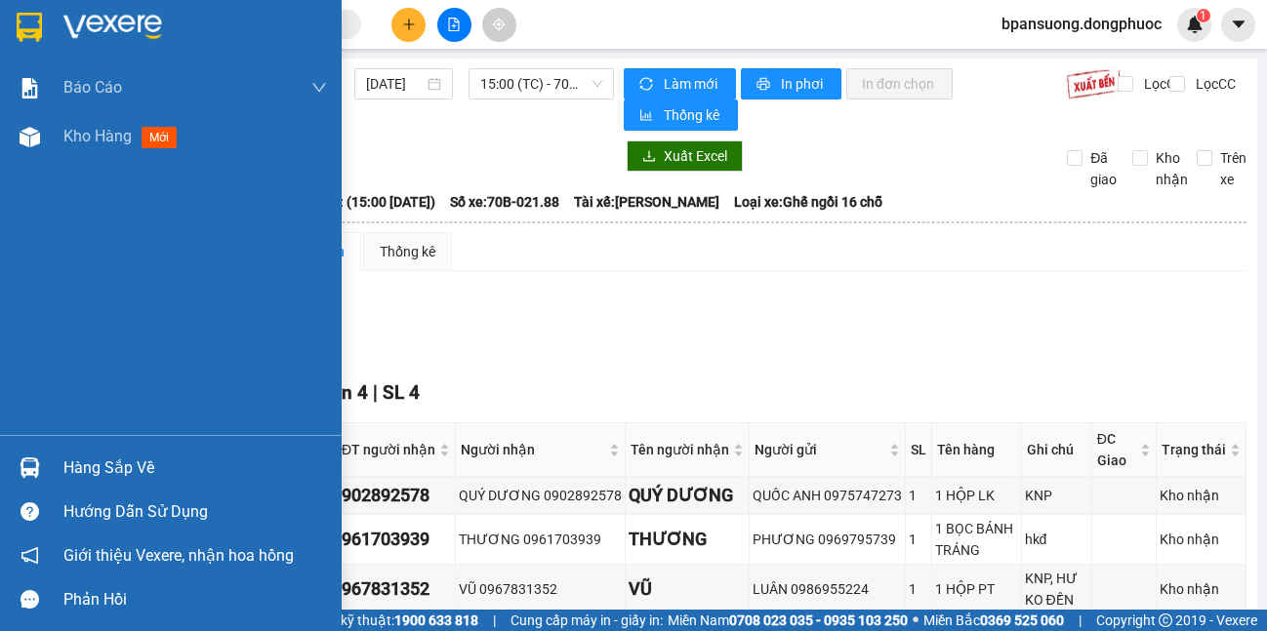
drag, startPoint x: 36, startPoint y: 466, endPoint x: 360, endPoint y: 302, distance: 363.1
click at [34, 466] on img at bounding box center [30, 468] width 20 height 20
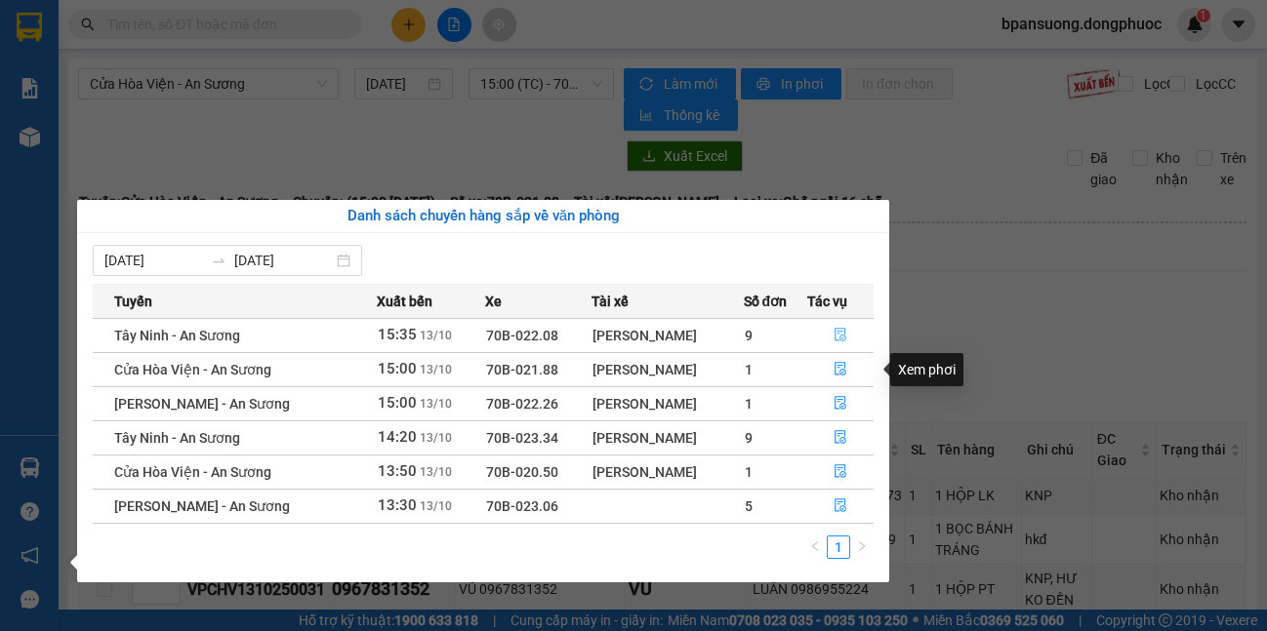
click at [843, 331] on icon "file-done" at bounding box center [840, 335] width 14 height 14
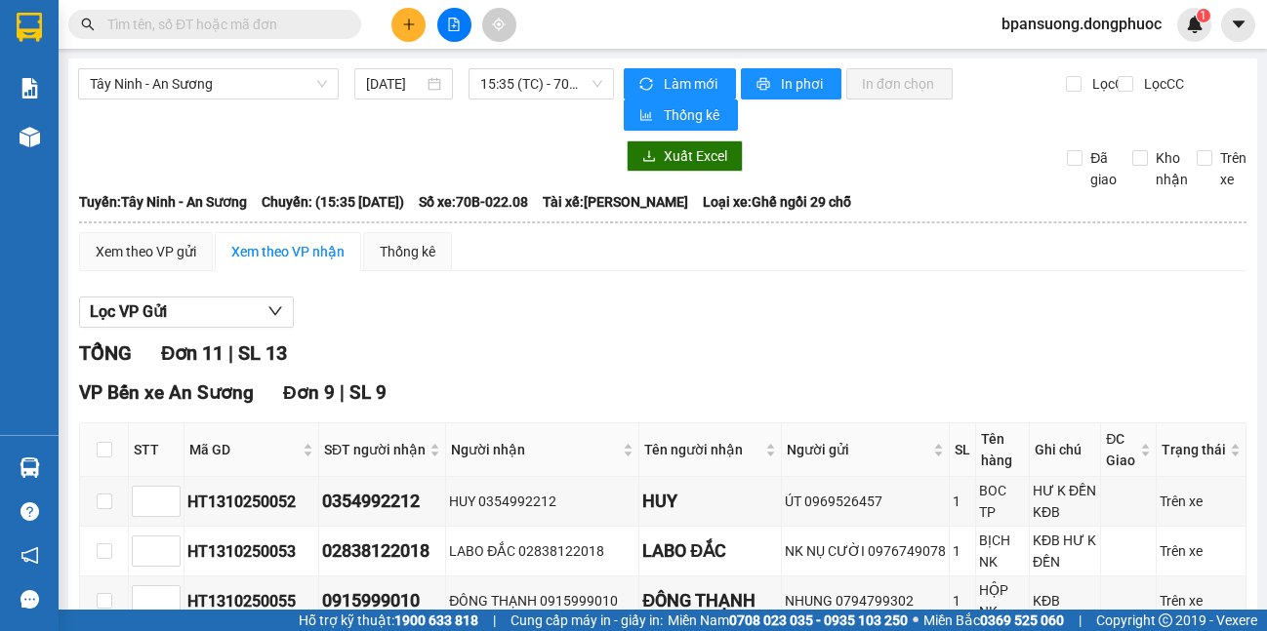
scroll to position [195, 0]
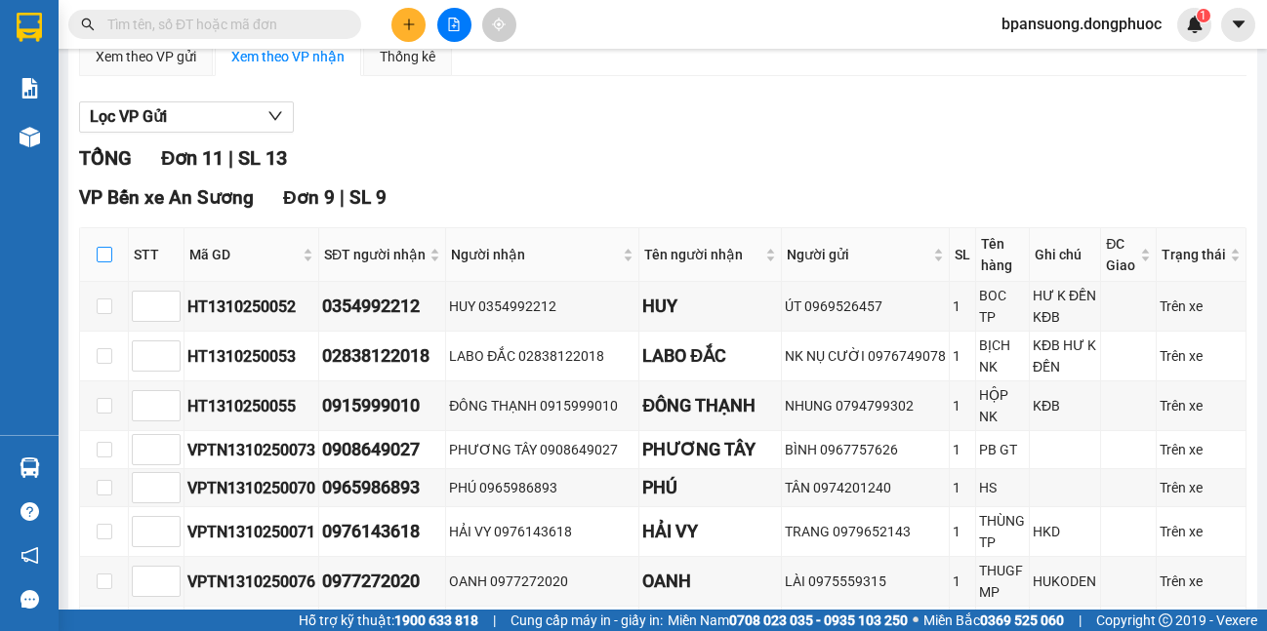
click at [98, 260] on input "checkbox" at bounding box center [105, 255] width 16 height 16
checkbox input "true"
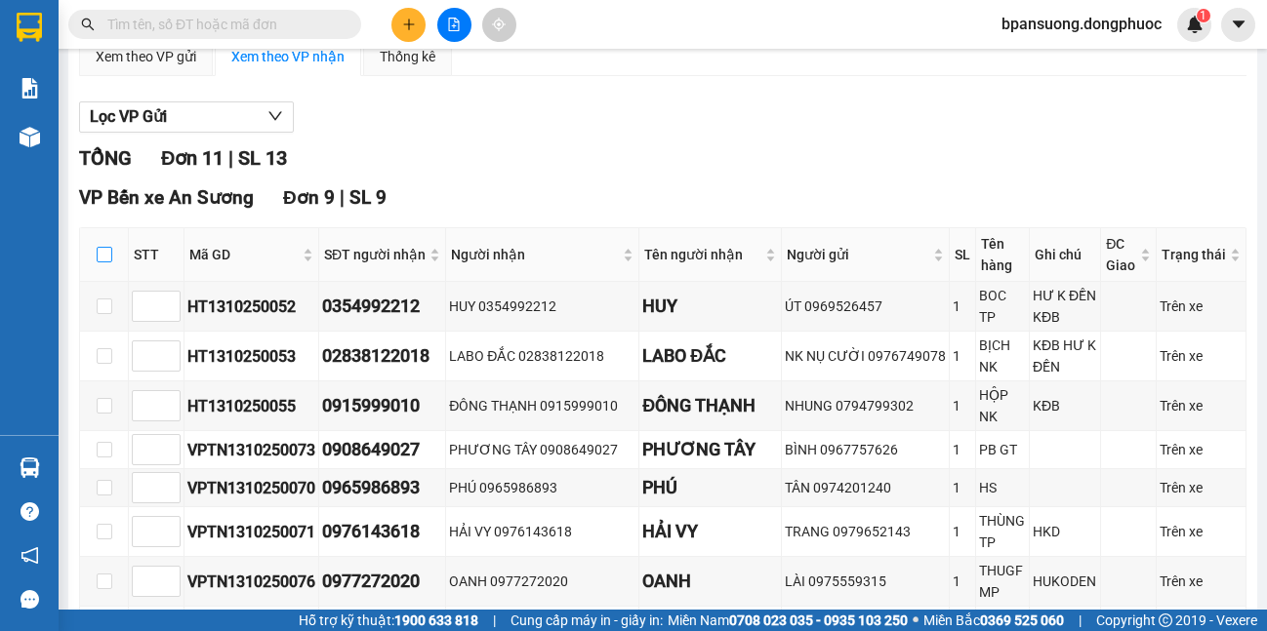
checkbox input "true"
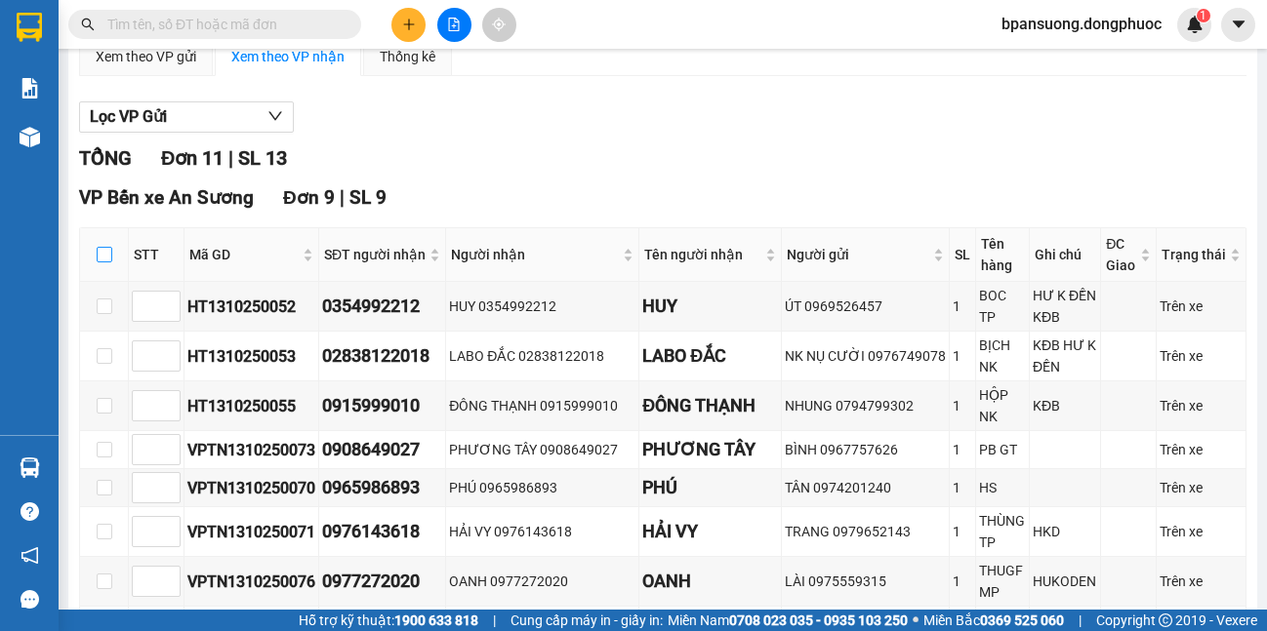
checkbox input "true"
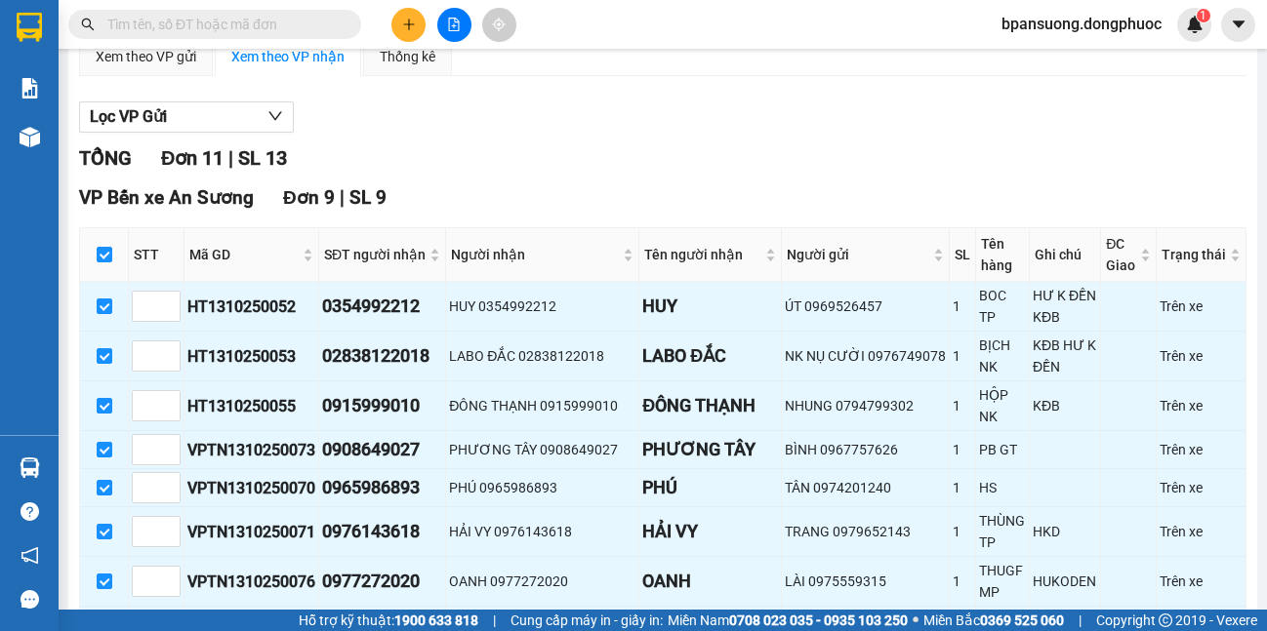
scroll to position [604, 0]
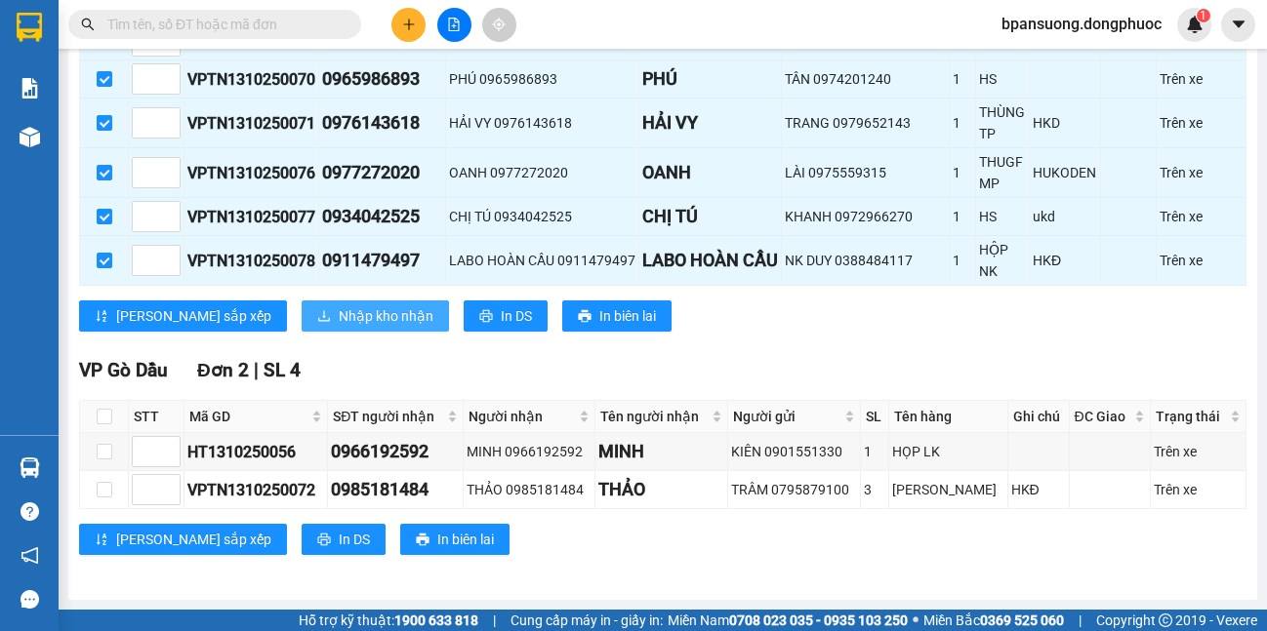
click at [339, 316] on span "Nhập kho nhận" at bounding box center [386, 315] width 95 height 21
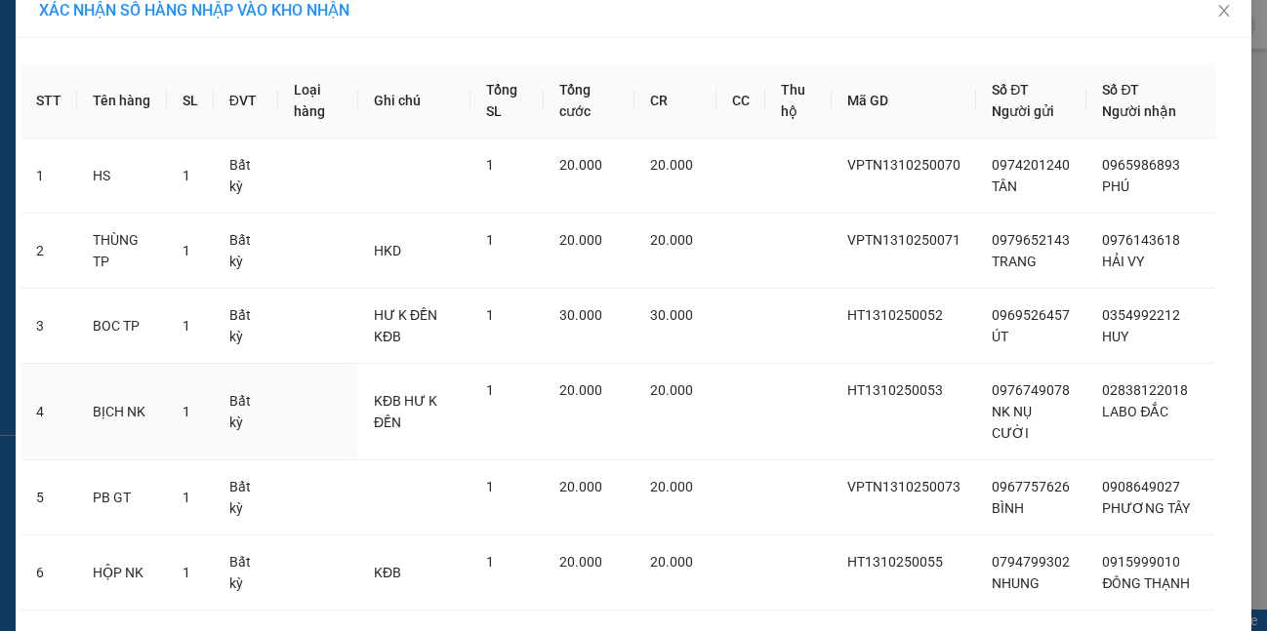
scroll to position [416, 0]
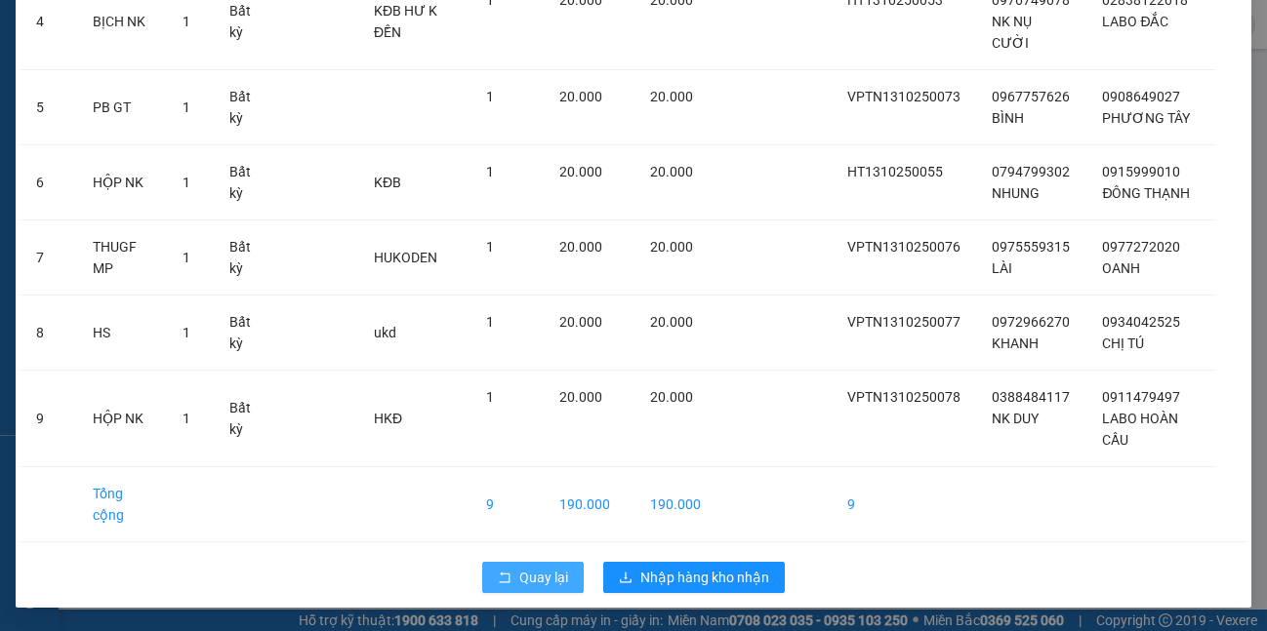
click at [527, 571] on span "Quay lại" at bounding box center [543, 577] width 49 height 21
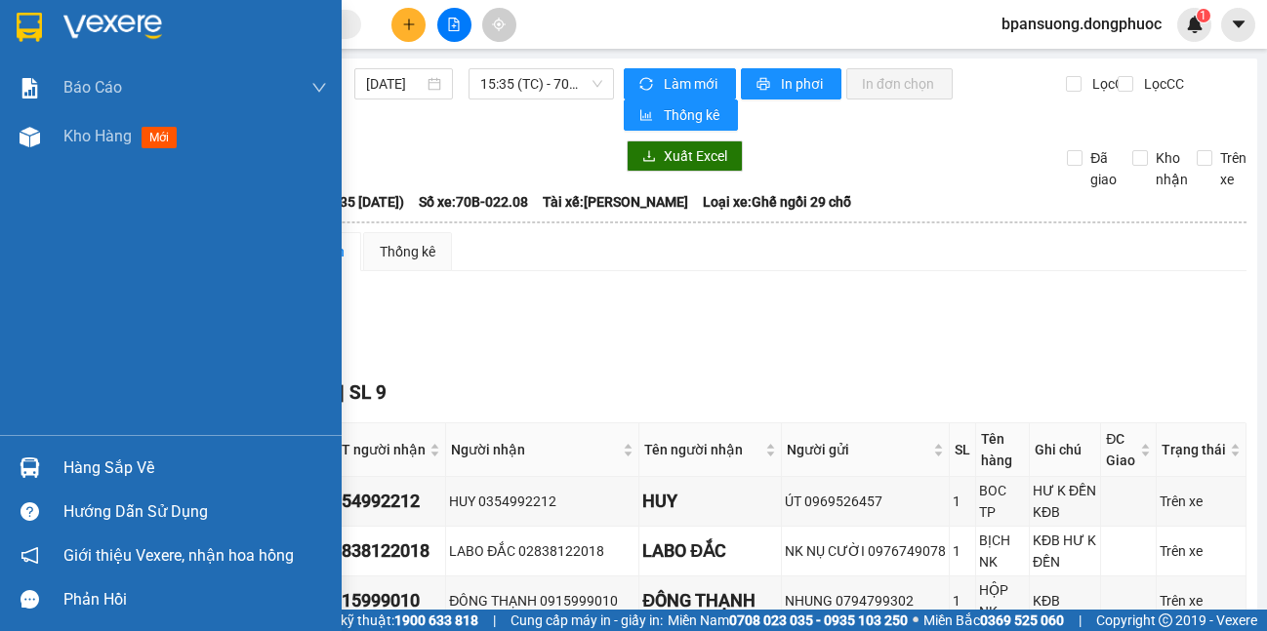
click at [27, 462] on img at bounding box center [30, 468] width 20 height 20
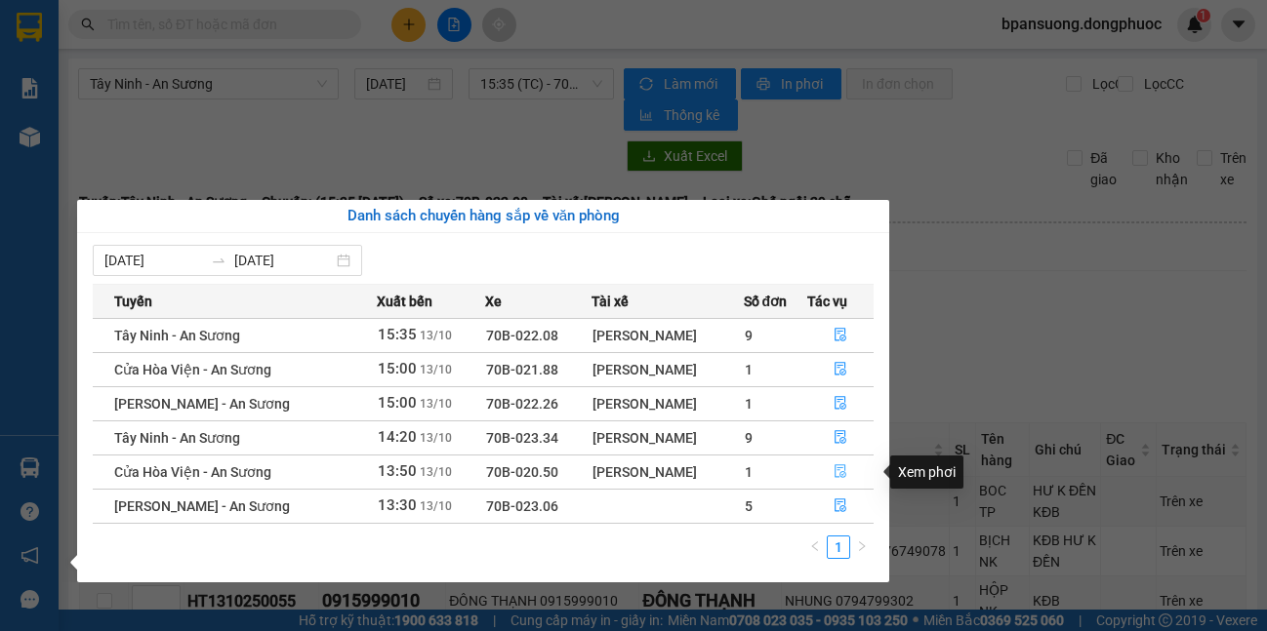
click at [827, 464] on button "button" at bounding box center [840, 472] width 65 height 31
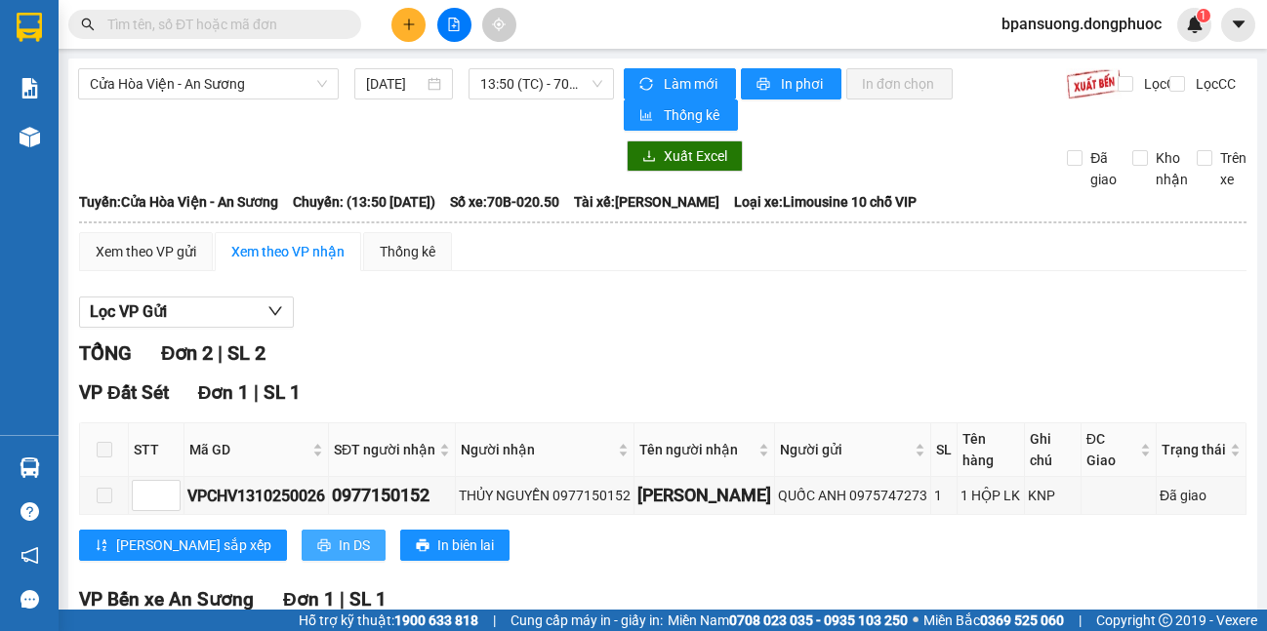
scroll to position [224, 0]
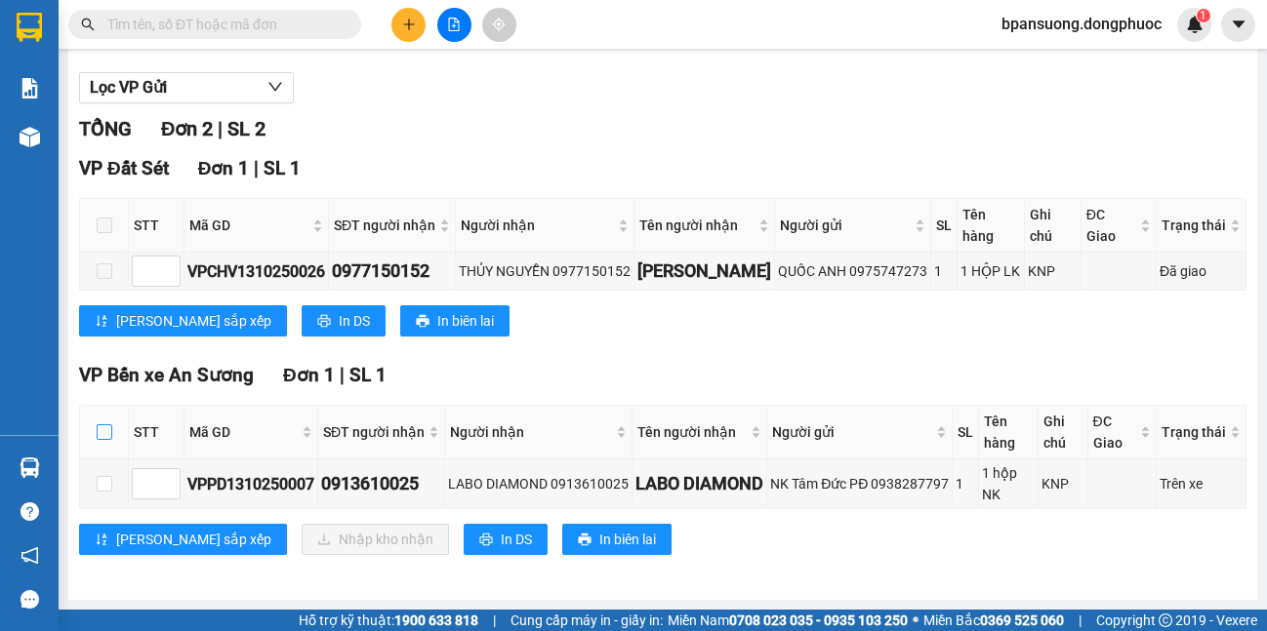
click at [102, 431] on input "checkbox" at bounding box center [105, 433] width 16 height 16
checkbox input "true"
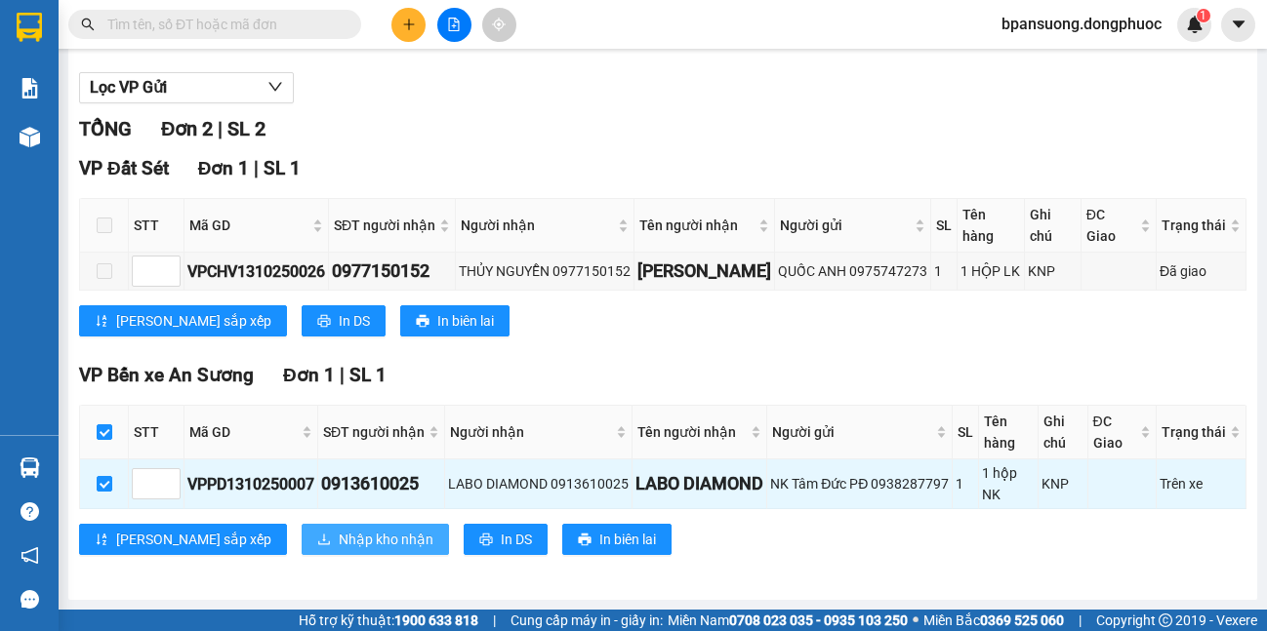
click at [339, 542] on span "Nhập kho nhận" at bounding box center [386, 539] width 95 height 21
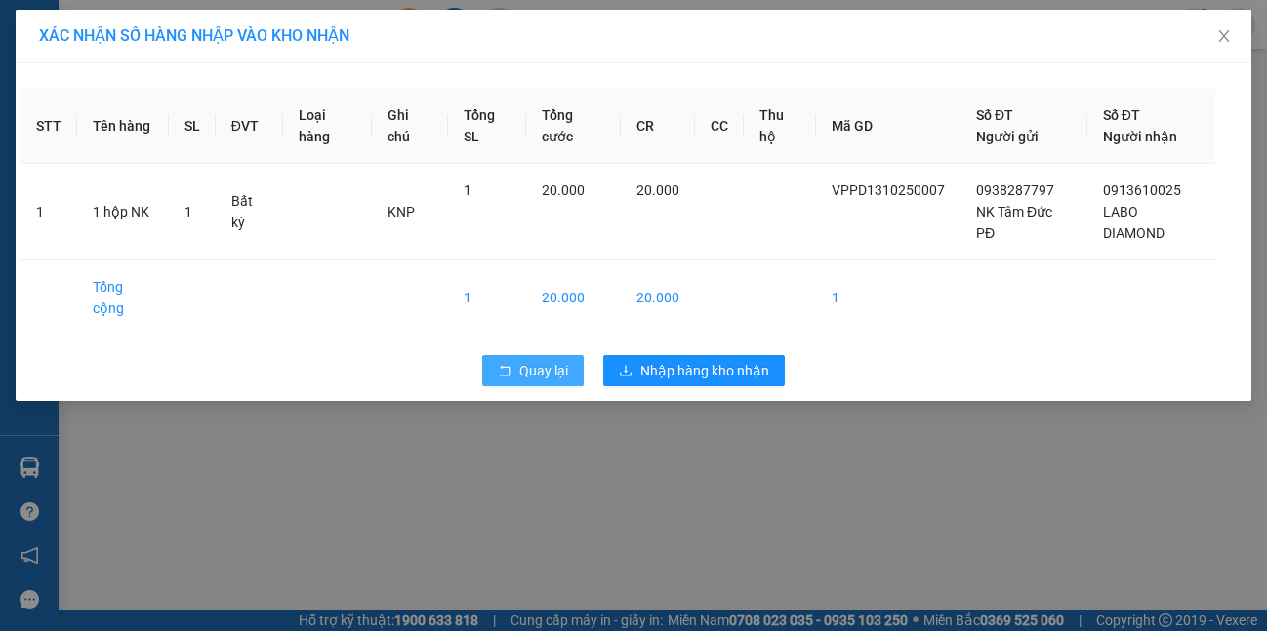
click at [512, 373] on button "Quay lại" at bounding box center [532, 370] width 101 height 31
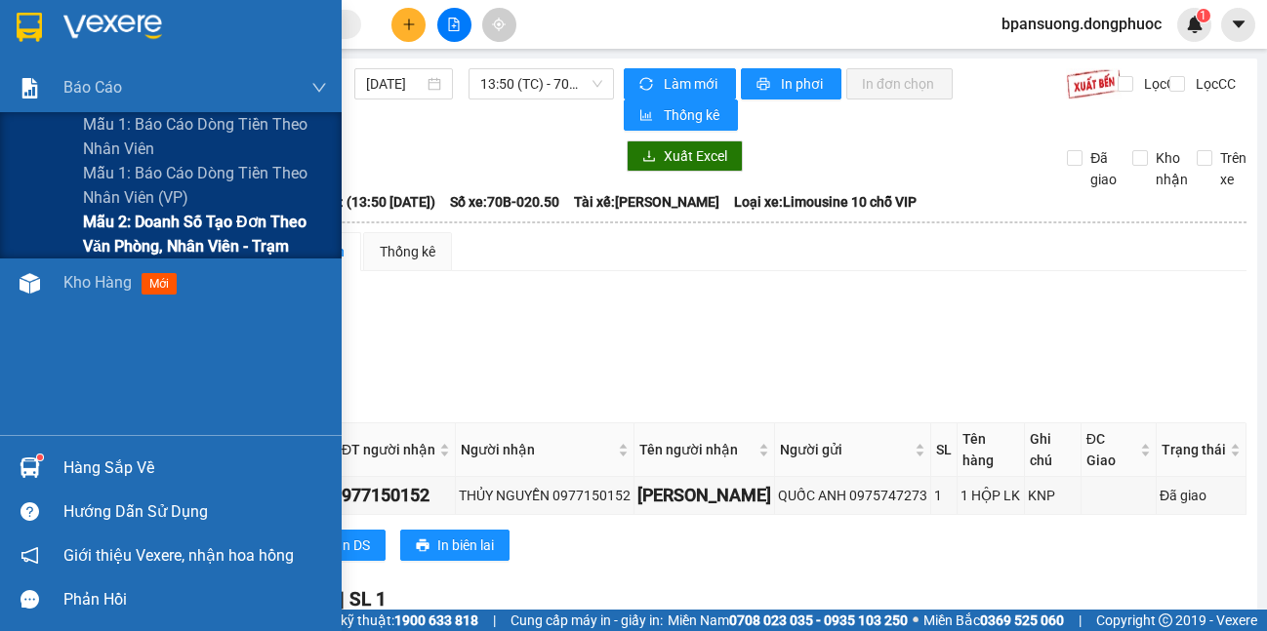
click at [95, 239] on span "Mẫu 2: Doanh số tạo đơn theo Văn phòng, nhân viên - Trạm" at bounding box center [205, 234] width 244 height 49
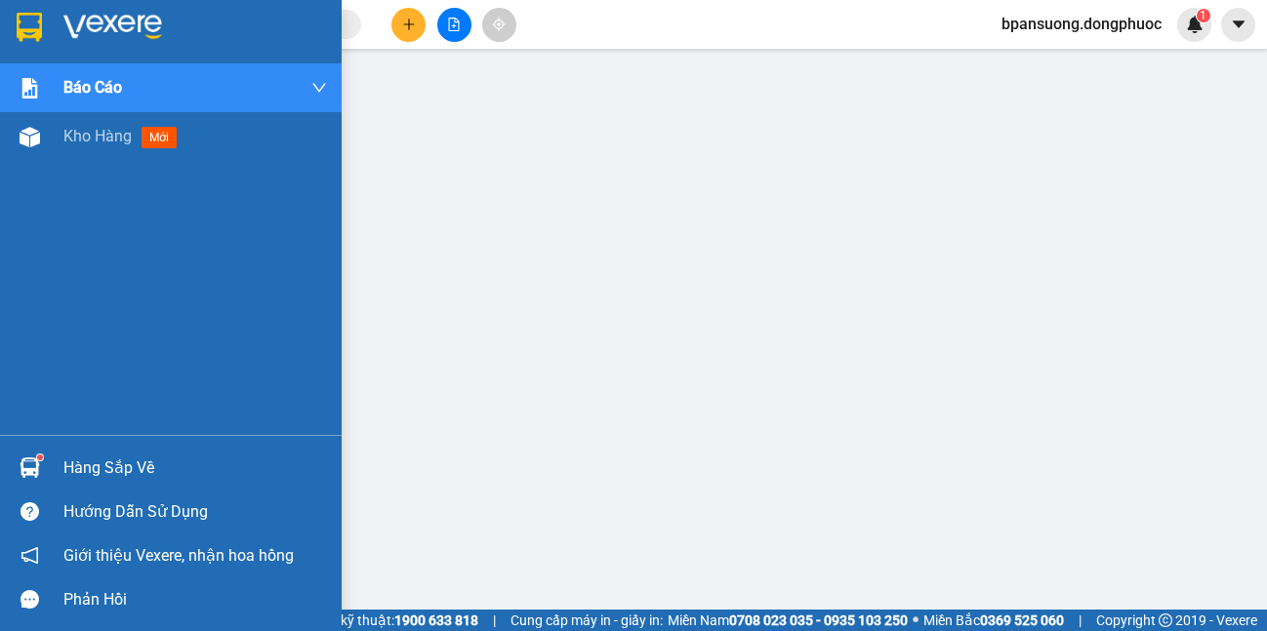
click at [86, 467] on div "Hàng sắp về" at bounding box center [194, 468] width 263 height 29
click at [105, 456] on div "Hàng sắp về" at bounding box center [194, 468] width 263 height 29
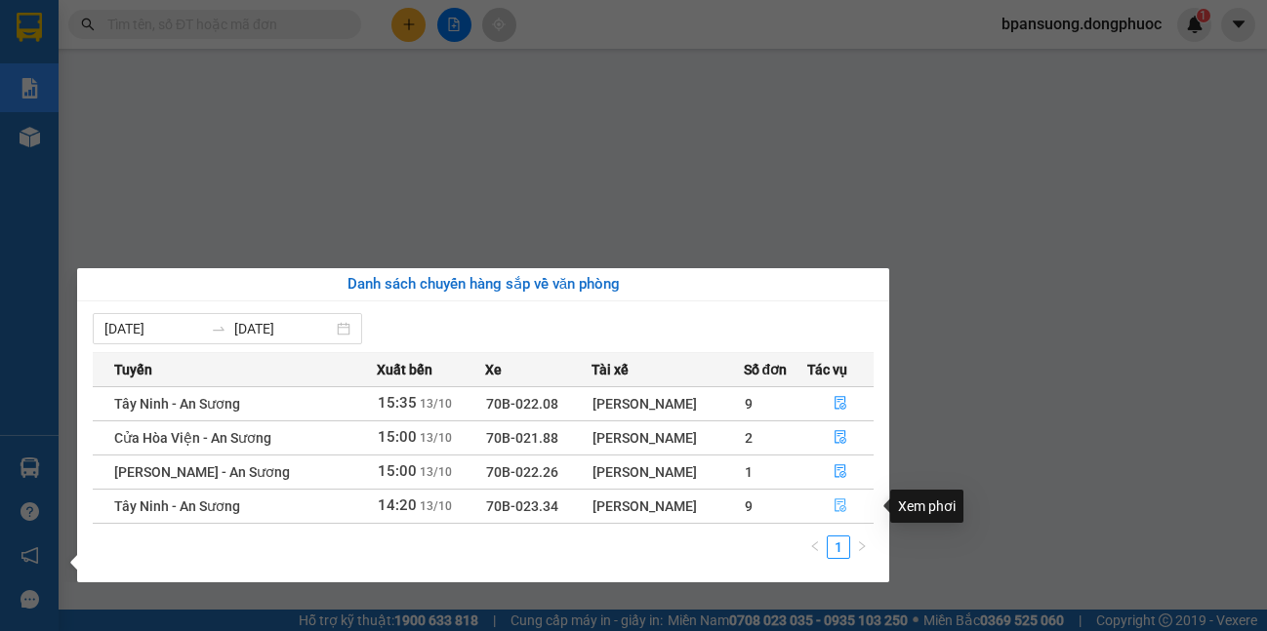
click at [833, 501] on icon "file-done" at bounding box center [840, 506] width 14 height 14
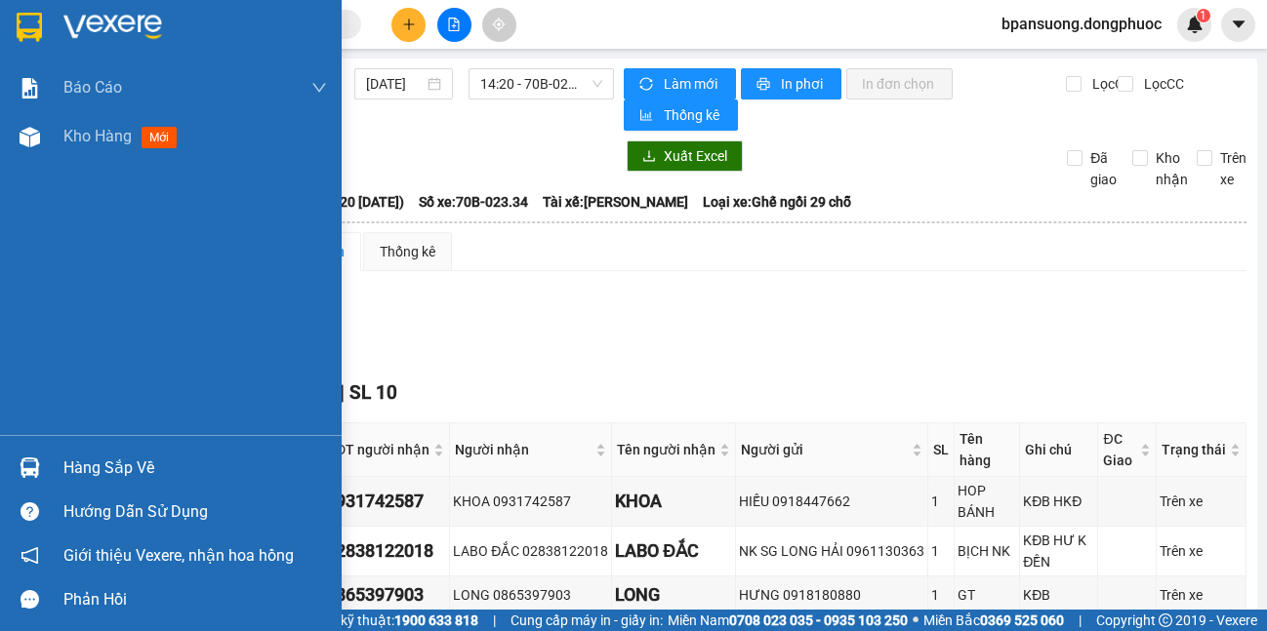
click at [46, 473] on div at bounding box center [30, 468] width 34 height 34
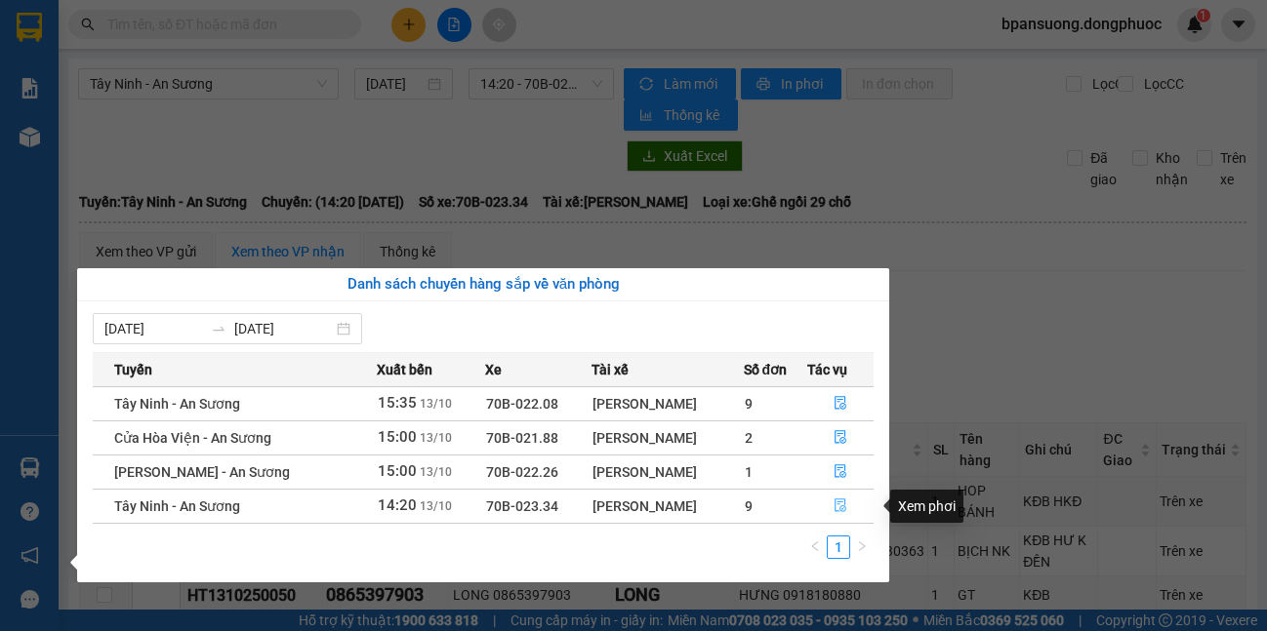
click at [833, 508] on icon "file-done" at bounding box center [840, 506] width 14 height 14
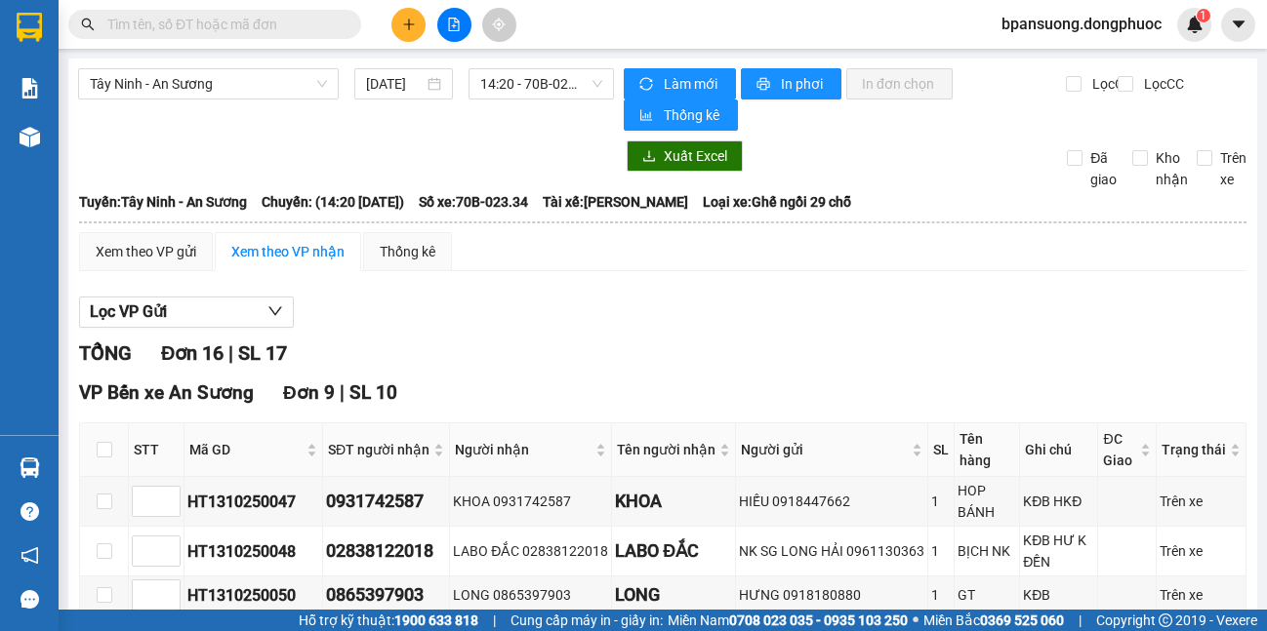
scroll to position [195, 0]
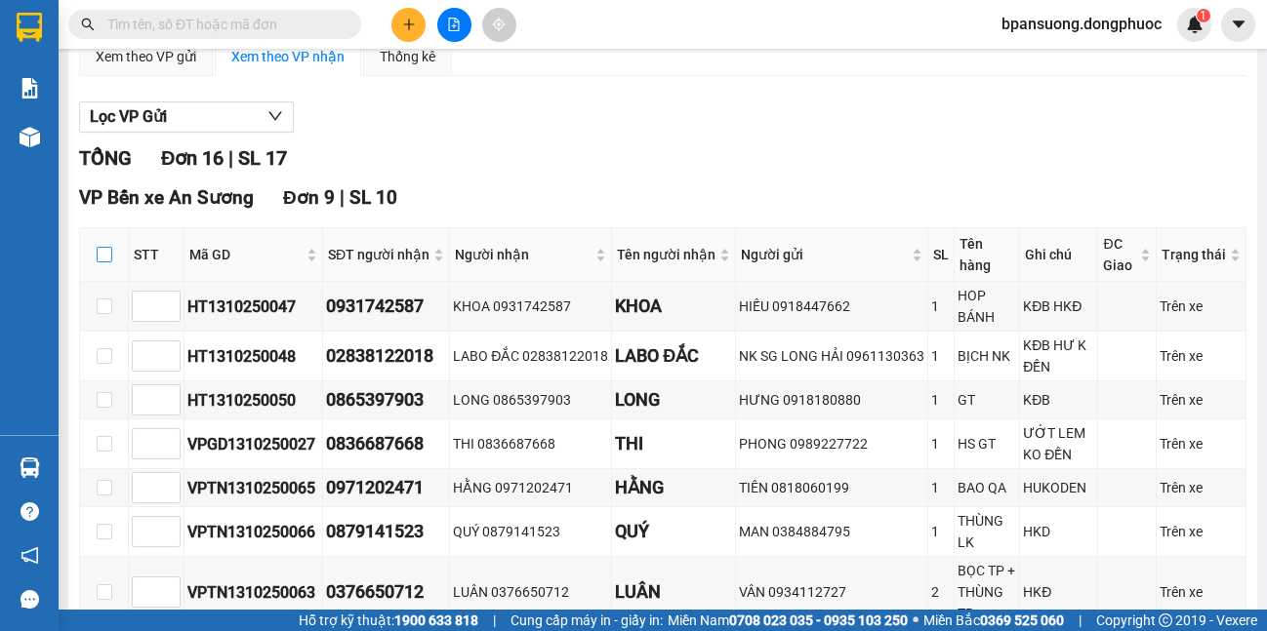
click at [101, 251] on input "checkbox" at bounding box center [105, 255] width 16 height 16
checkbox input "true"
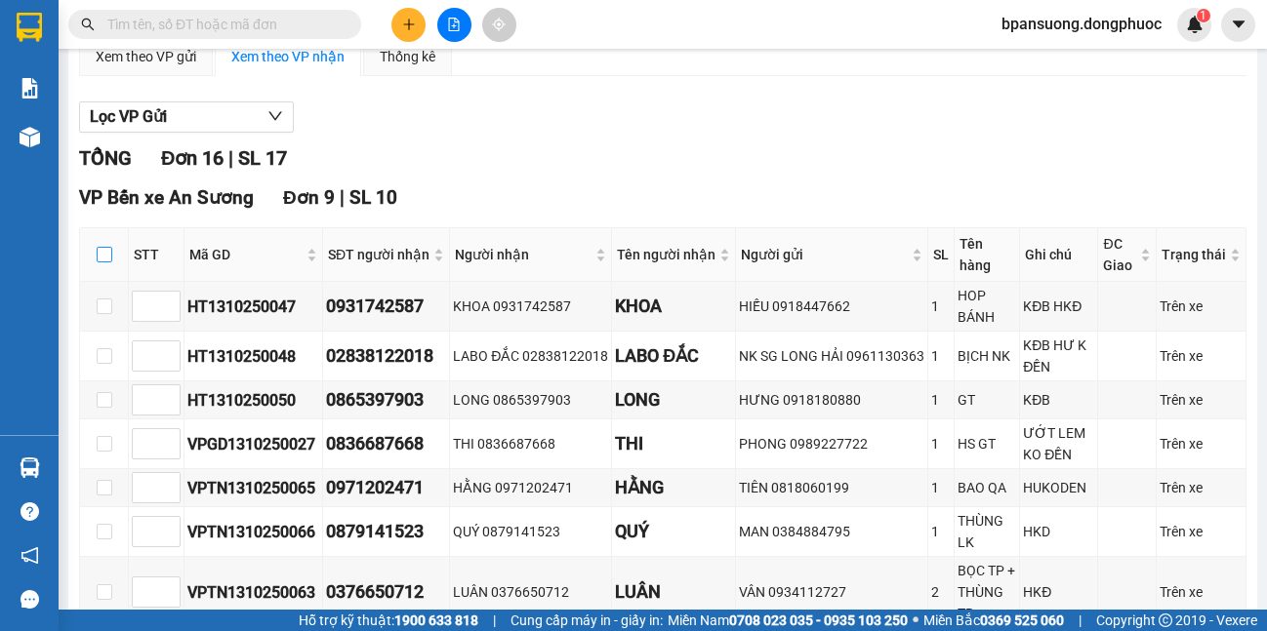
checkbox input "true"
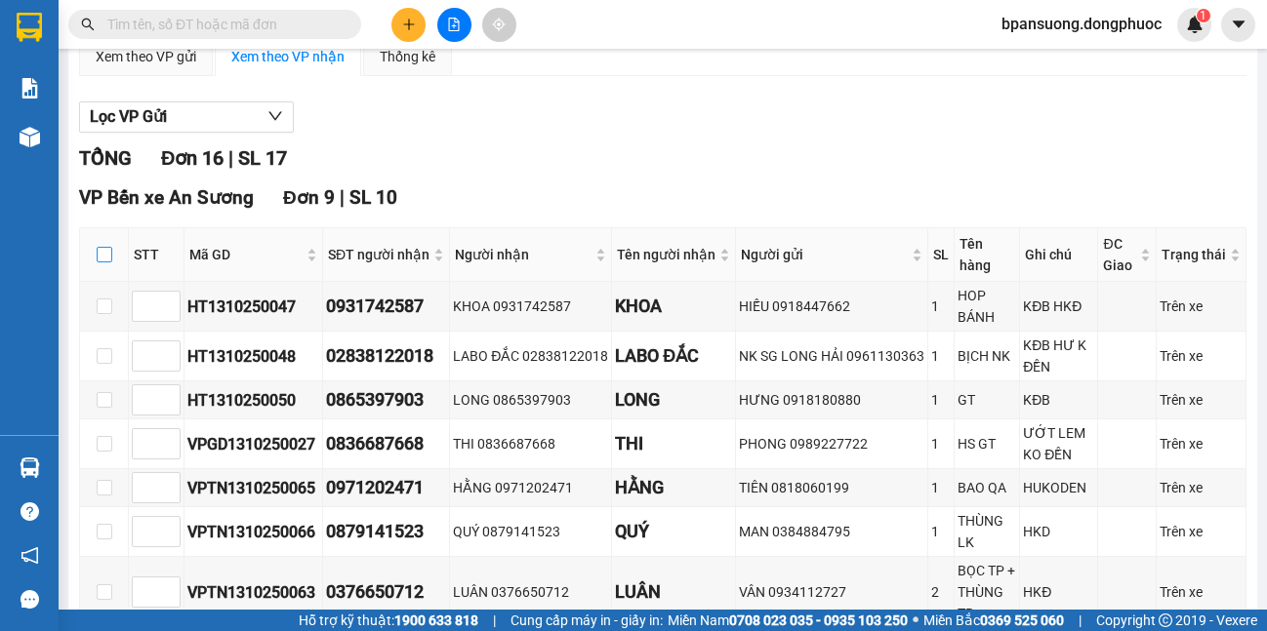
checkbox input "true"
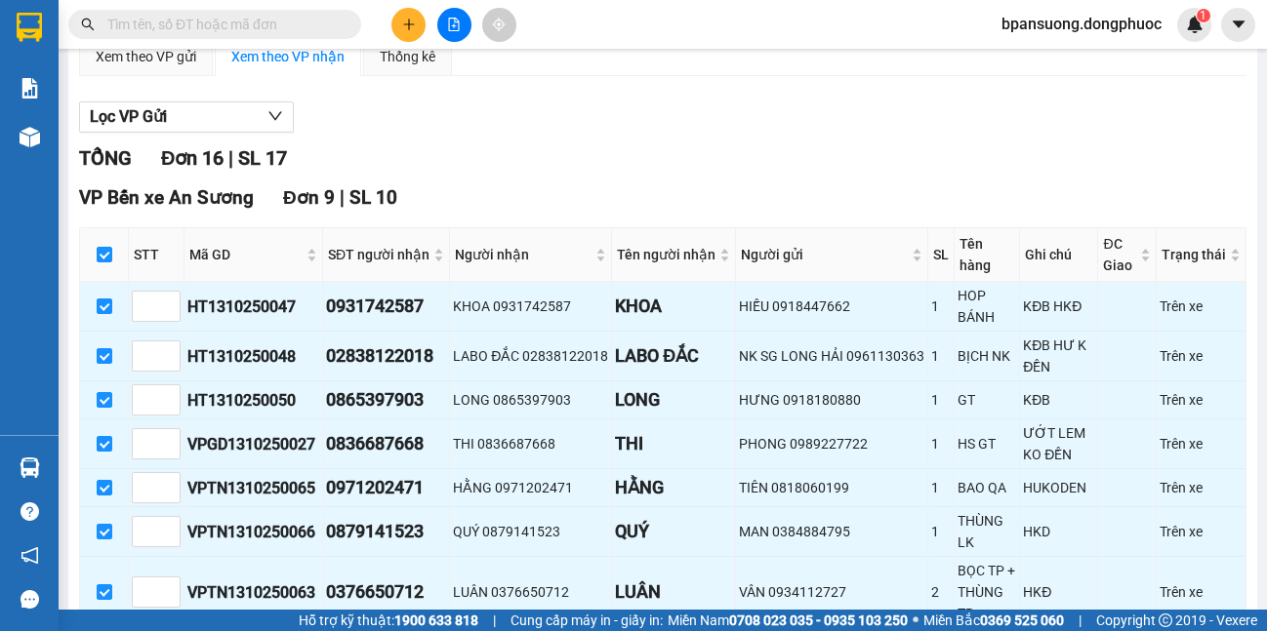
scroll to position [586, 0]
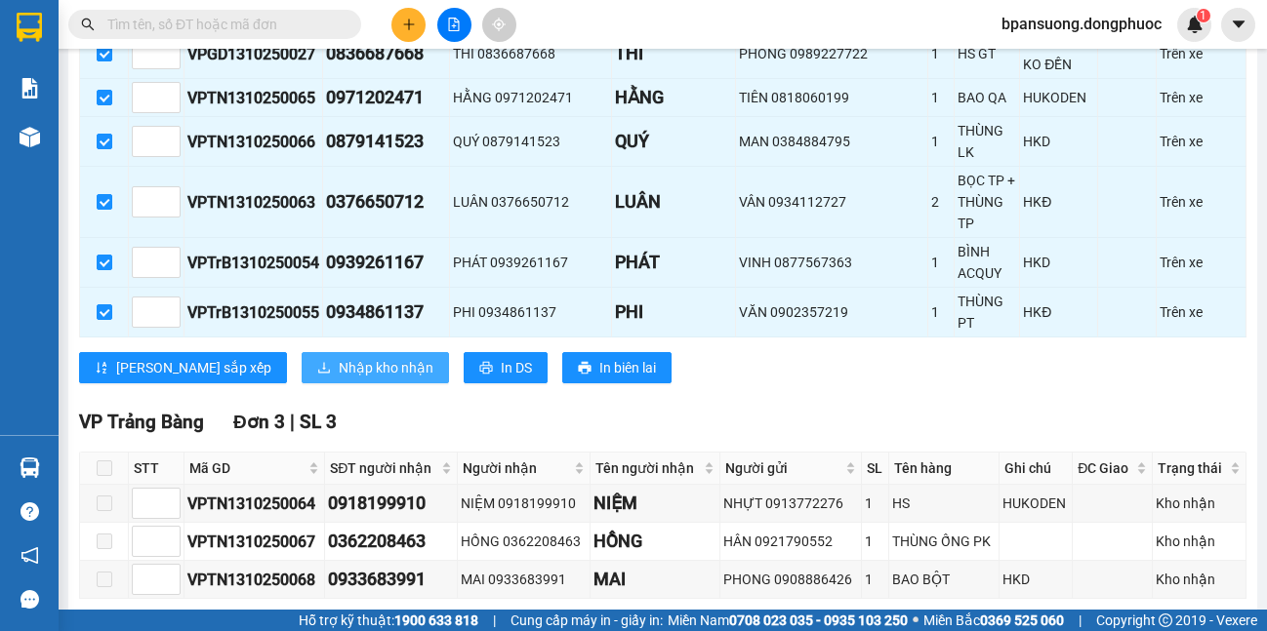
click at [339, 361] on span "Nhập kho nhận" at bounding box center [386, 367] width 95 height 21
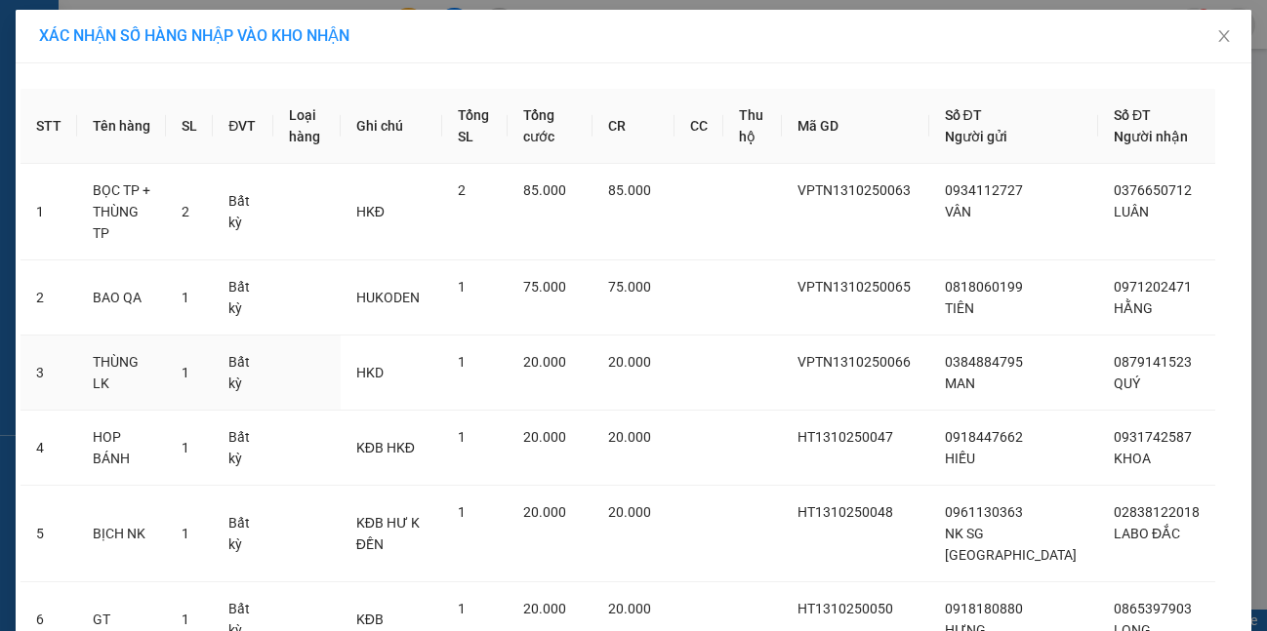
scroll to position [373, 0]
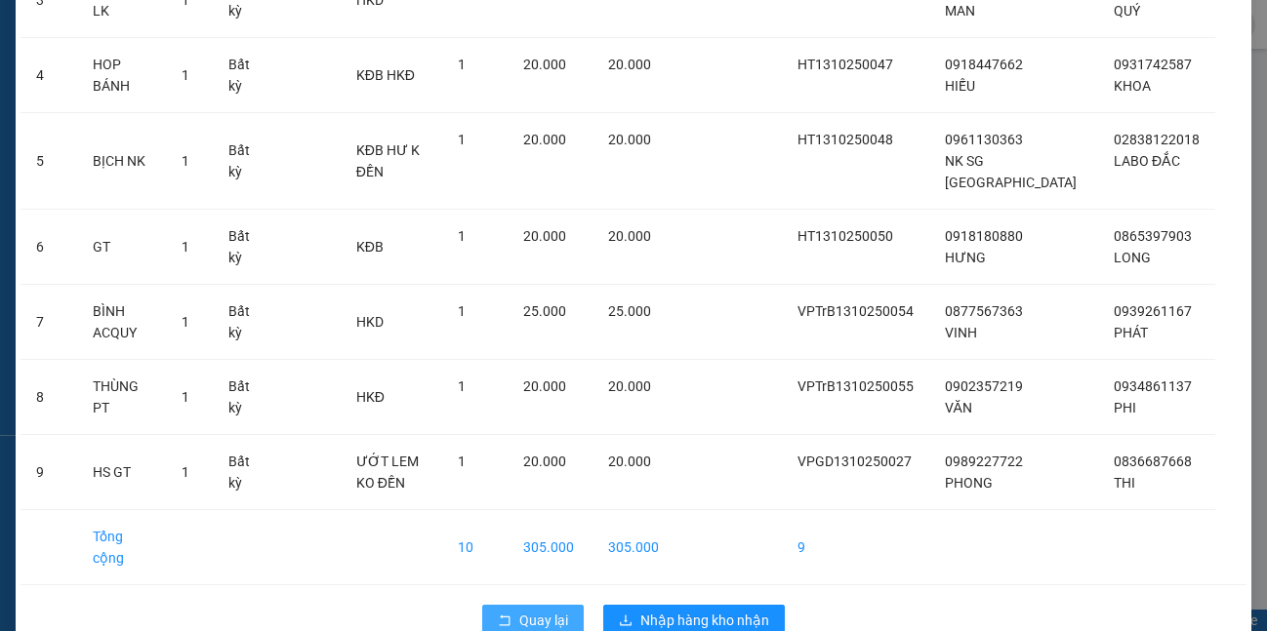
click at [556, 605] on button "Quay lại" at bounding box center [532, 620] width 101 height 31
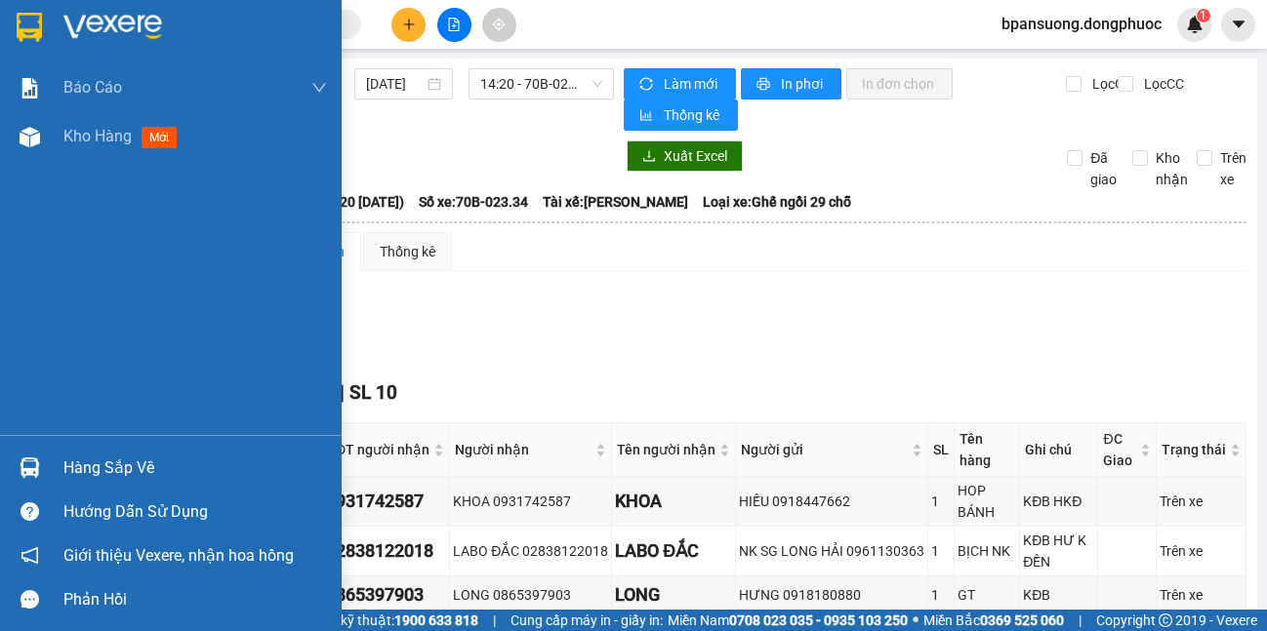
click at [29, 480] on div at bounding box center [30, 468] width 34 height 34
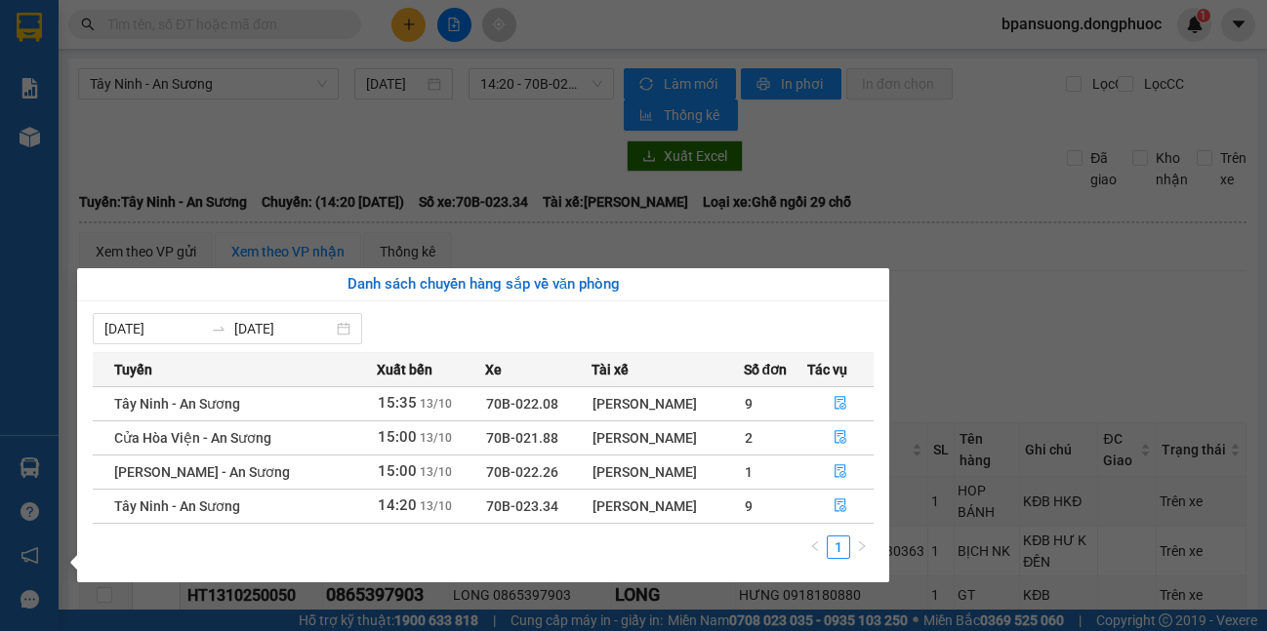
click at [1001, 295] on section "Kết quả tìm kiếm ( 0 ) Bộ lọc No Data bpansuong.dongphuoc 1 Báo cáo Mẫu 1: Báo …" at bounding box center [633, 315] width 1267 height 631
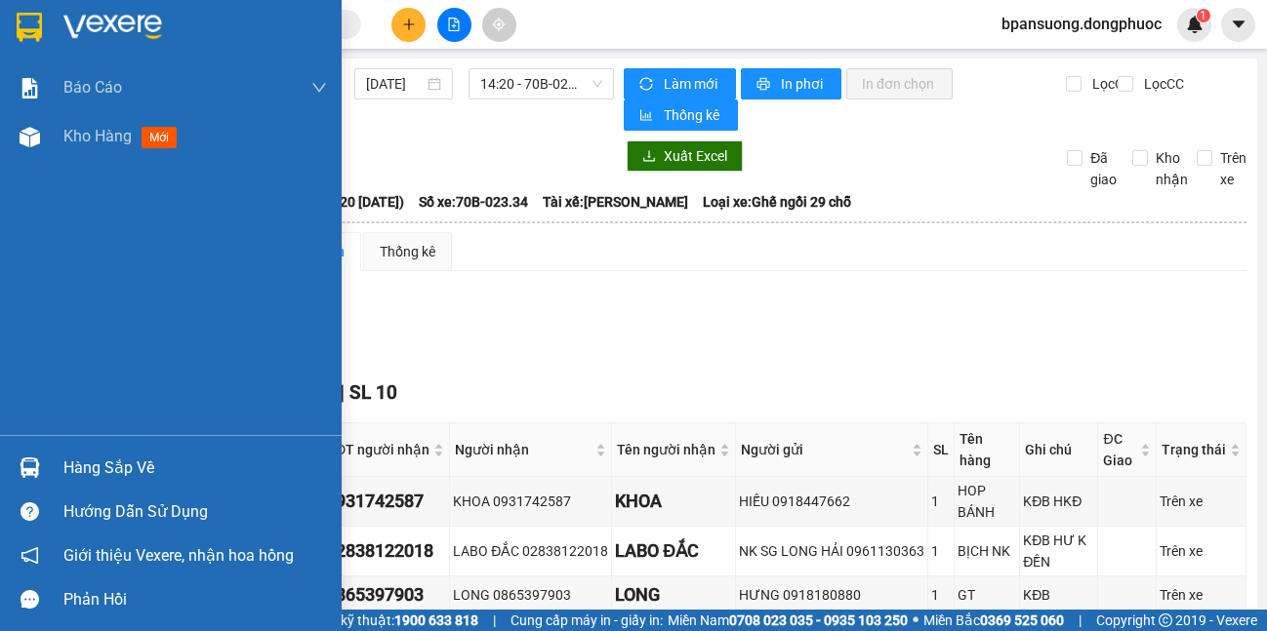
click at [42, 459] on div at bounding box center [30, 468] width 34 height 34
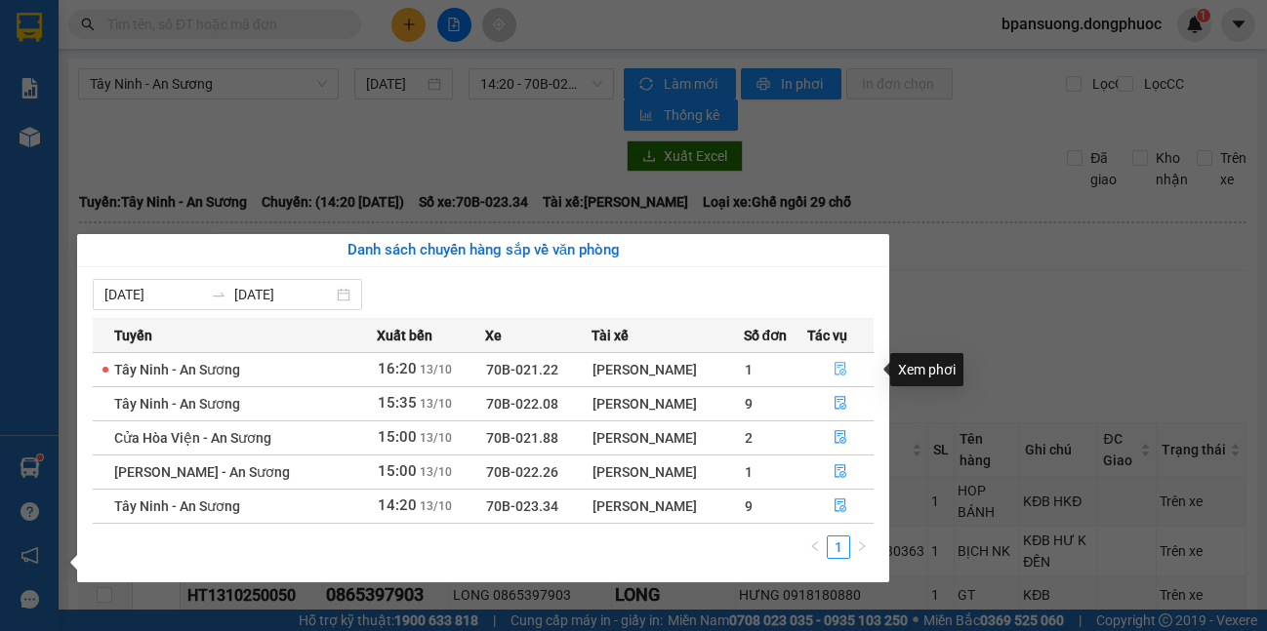
click at [833, 367] on icon "file-done" at bounding box center [840, 369] width 14 height 14
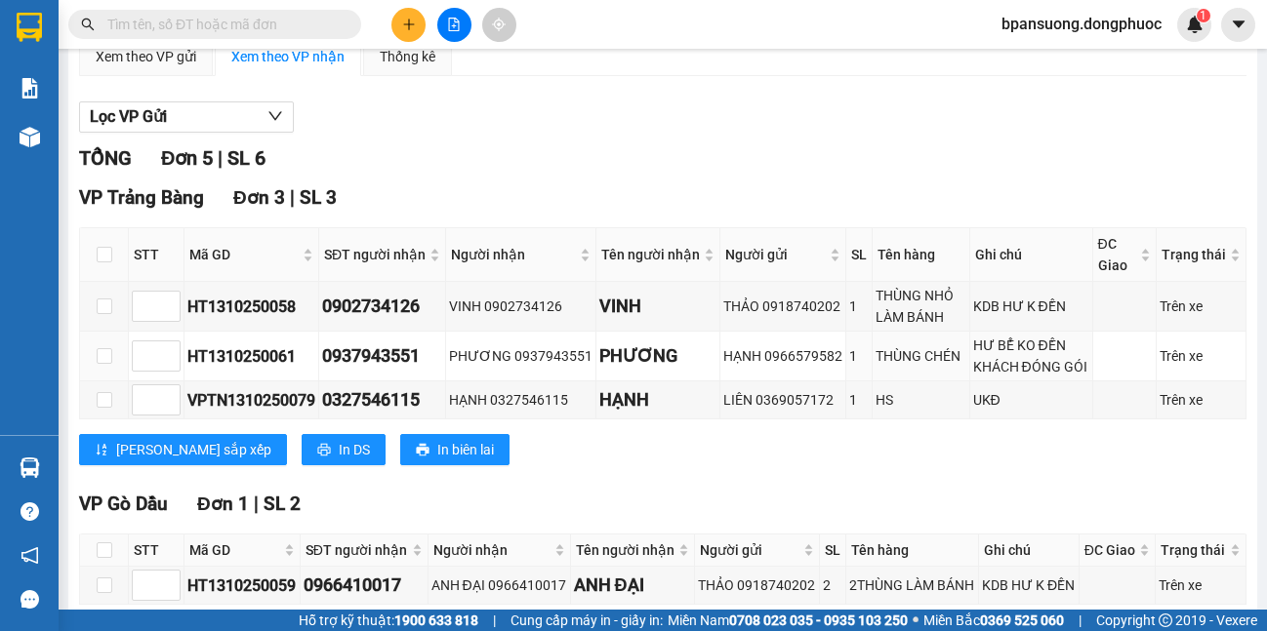
scroll to position [476, 0]
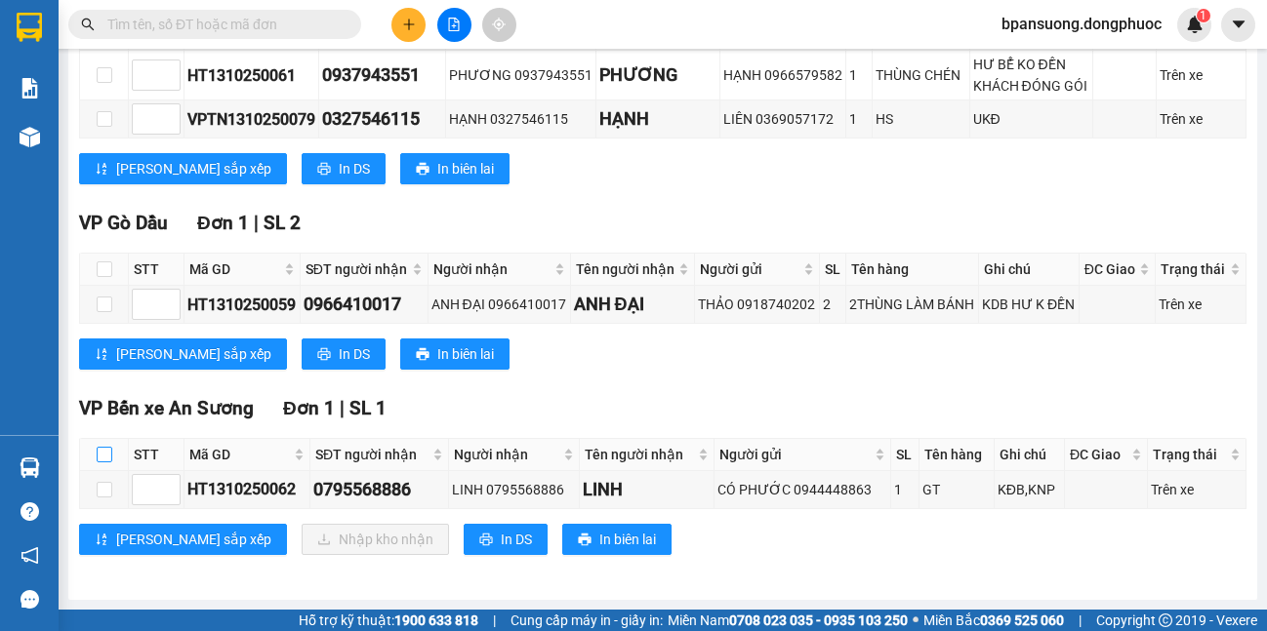
click at [103, 461] on input "checkbox" at bounding box center [105, 455] width 16 height 16
checkbox input "true"
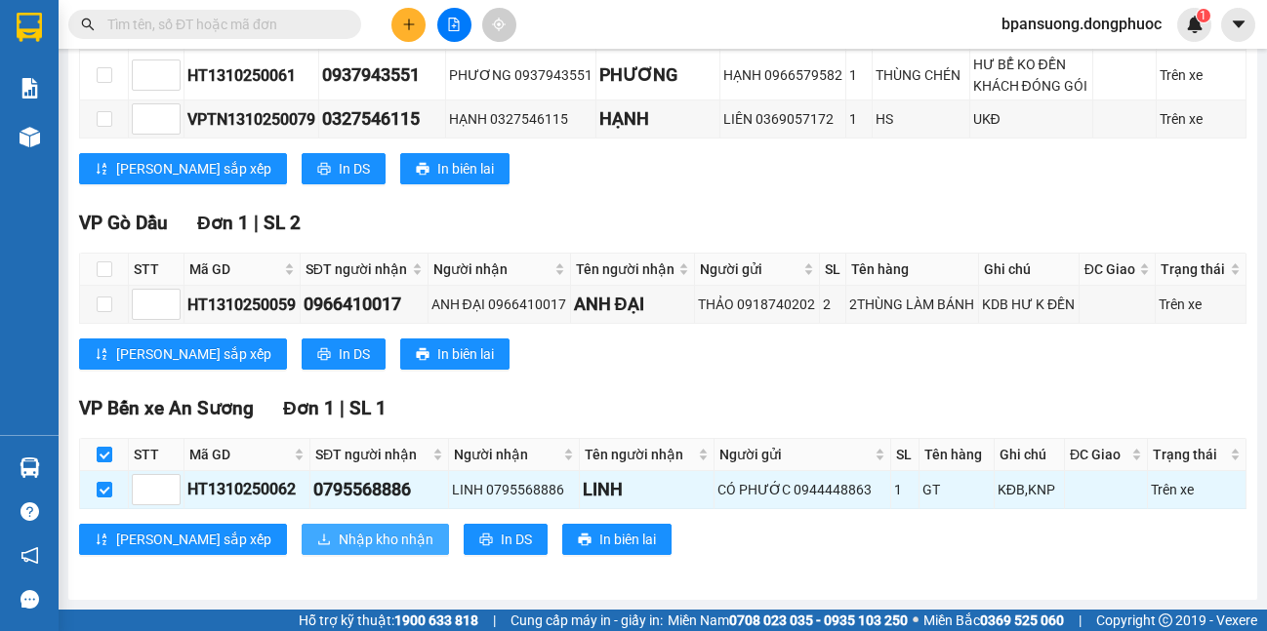
click at [339, 545] on span "Nhập kho nhận" at bounding box center [386, 539] width 95 height 21
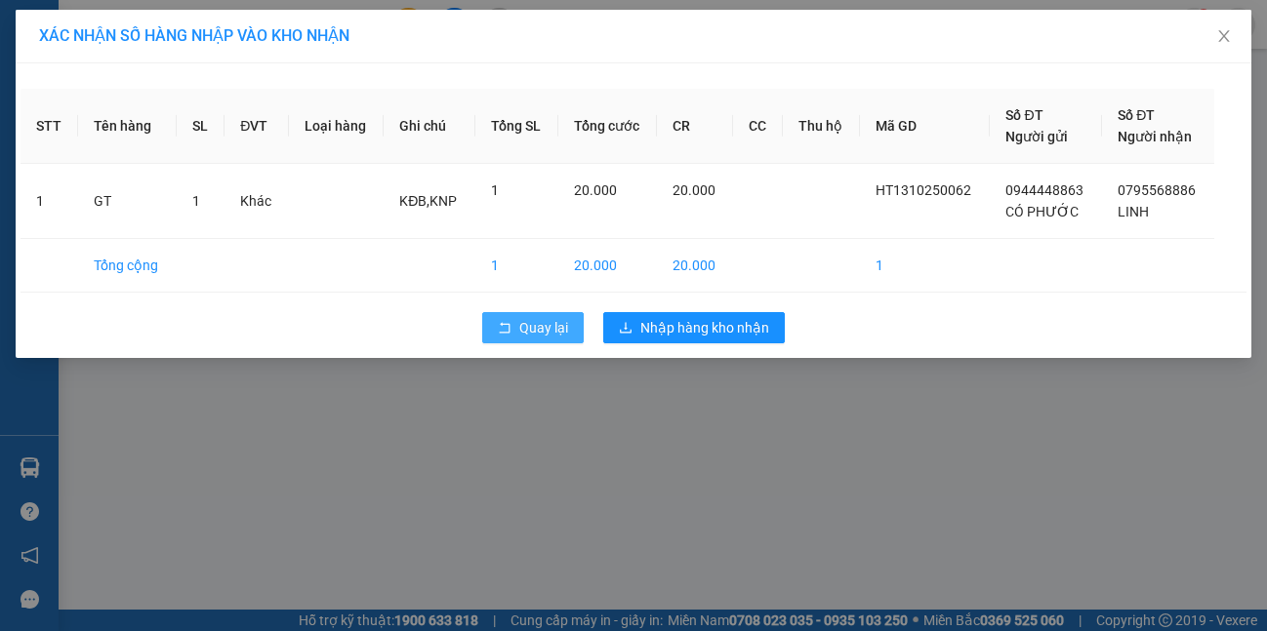
click at [543, 319] on span "Quay lại" at bounding box center [543, 327] width 49 height 21
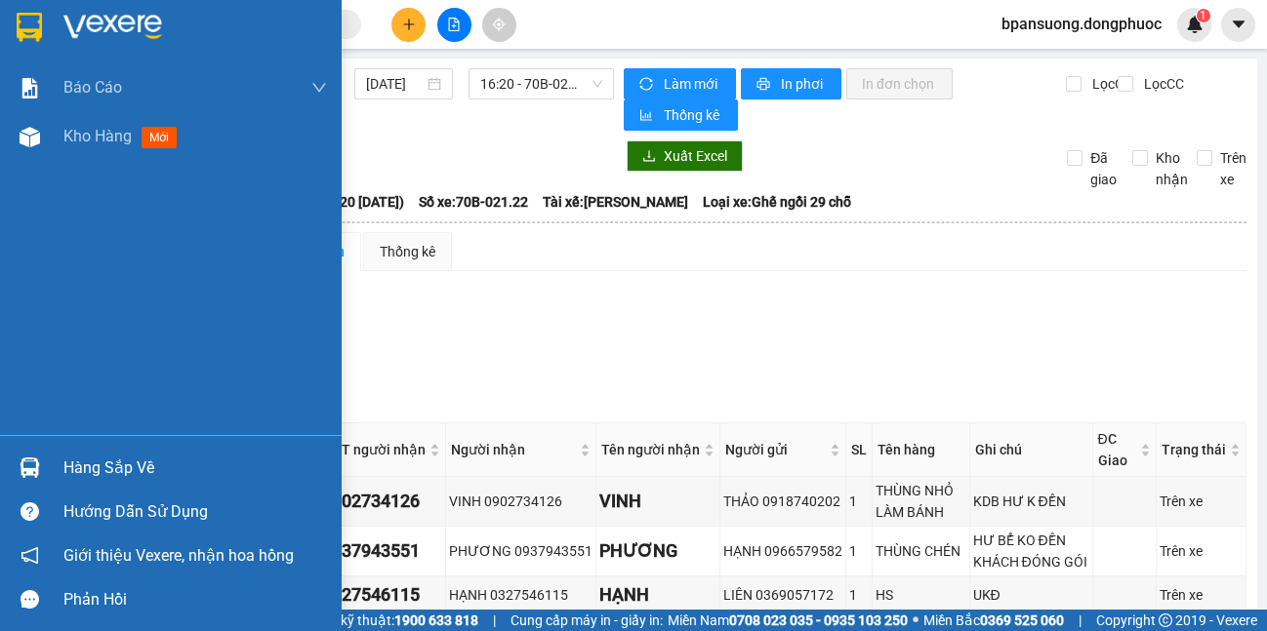
click at [18, 448] on div "Hàng sắp về" at bounding box center [171, 468] width 342 height 44
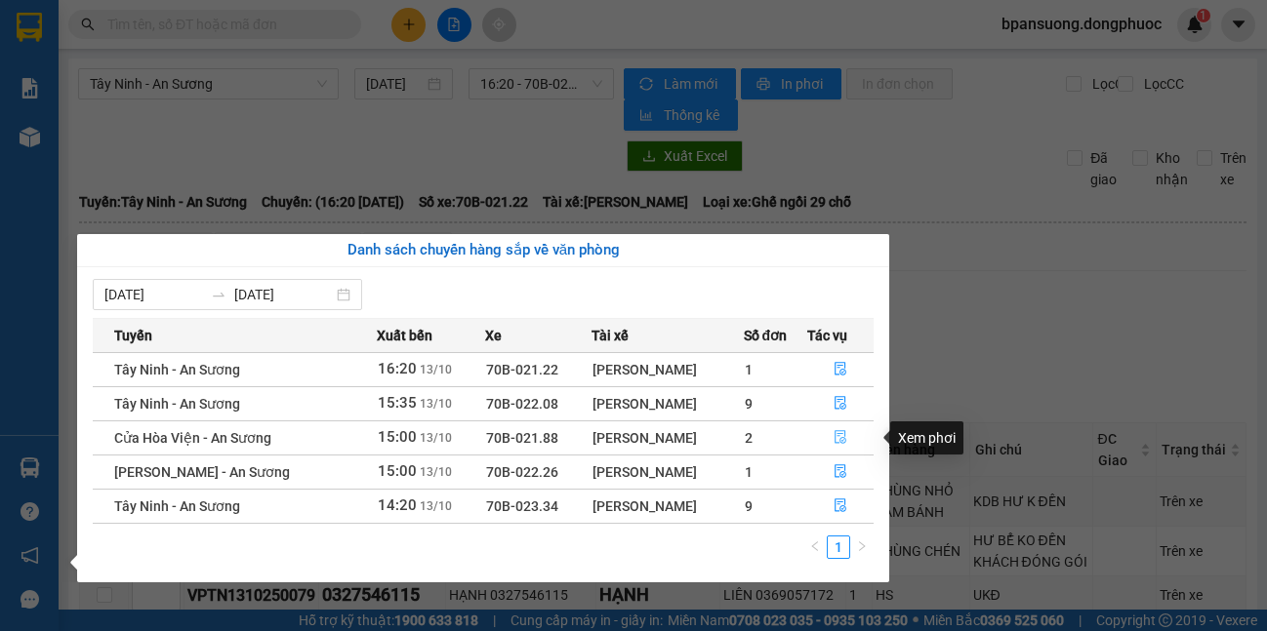
click at [849, 435] on button "button" at bounding box center [840, 438] width 65 height 31
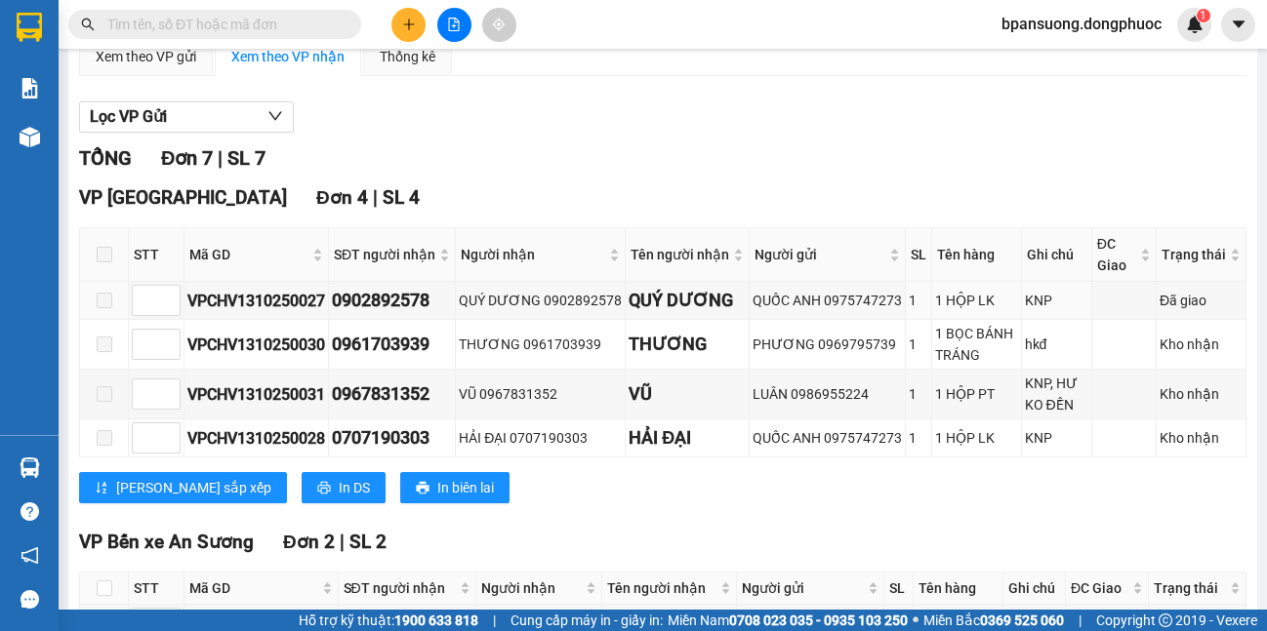
scroll to position [552, 0]
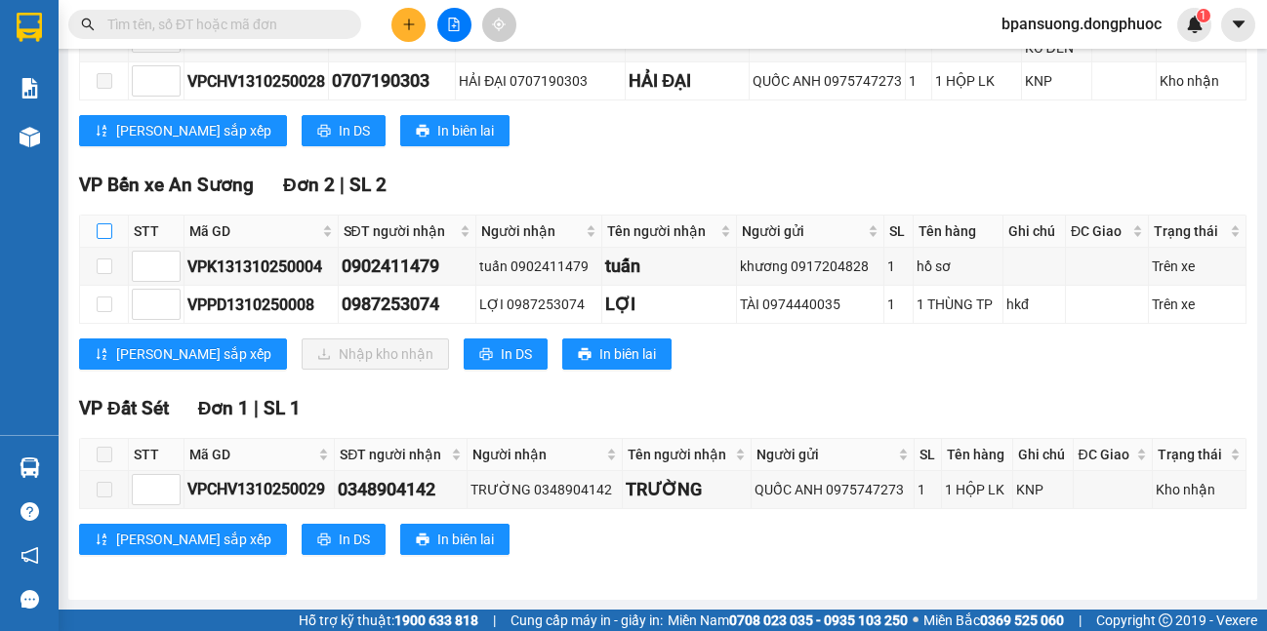
click at [101, 229] on input "checkbox" at bounding box center [105, 231] width 16 height 16
checkbox input "true"
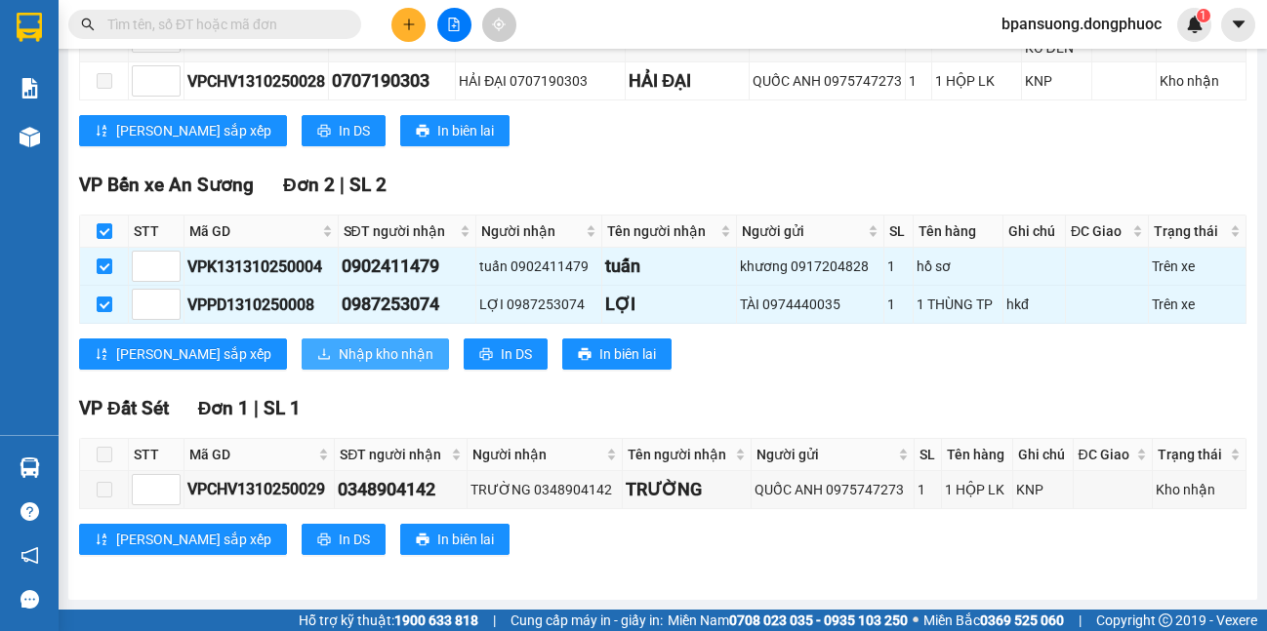
click at [339, 360] on span "Nhập kho nhận" at bounding box center [386, 354] width 95 height 21
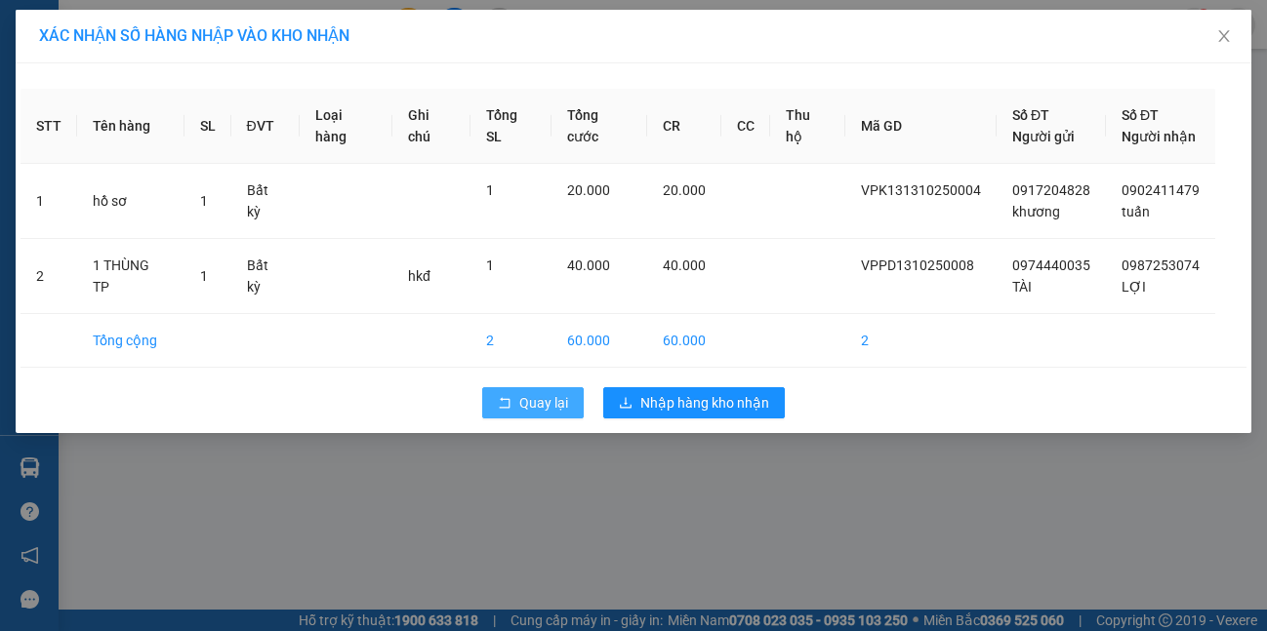
click at [556, 397] on span "Quay lại" at bounding box center [543, 402] width 49 height 21
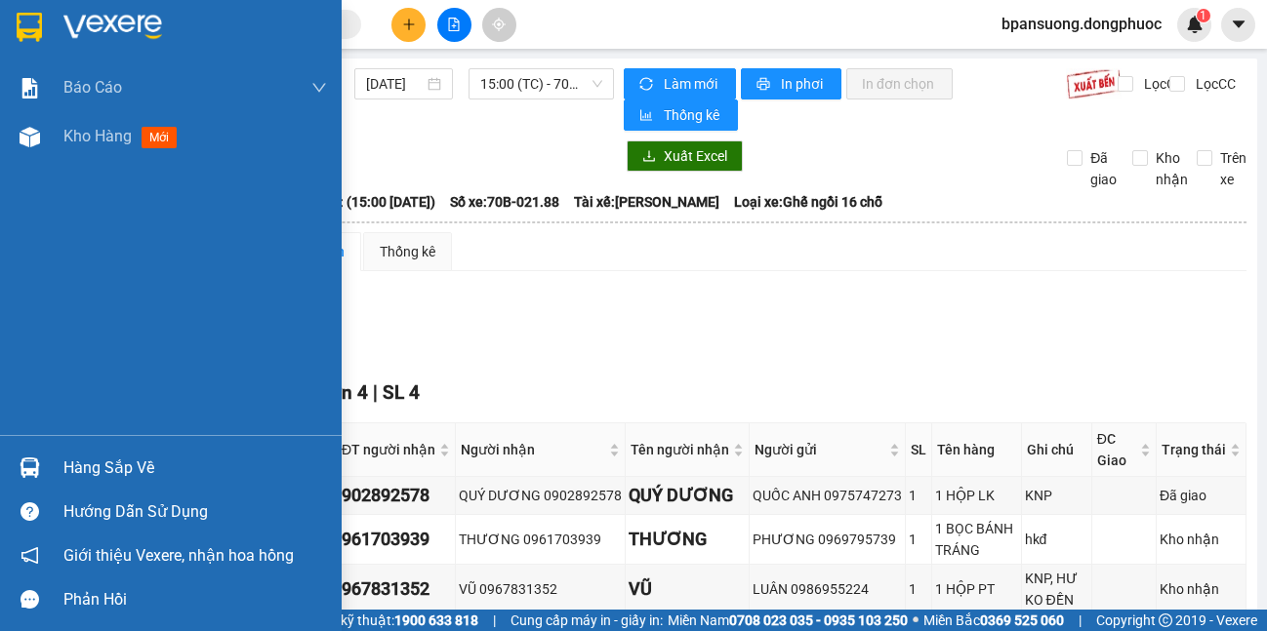
click at [27, 466] on img at bounding box center [30, 468] width 20 height 20
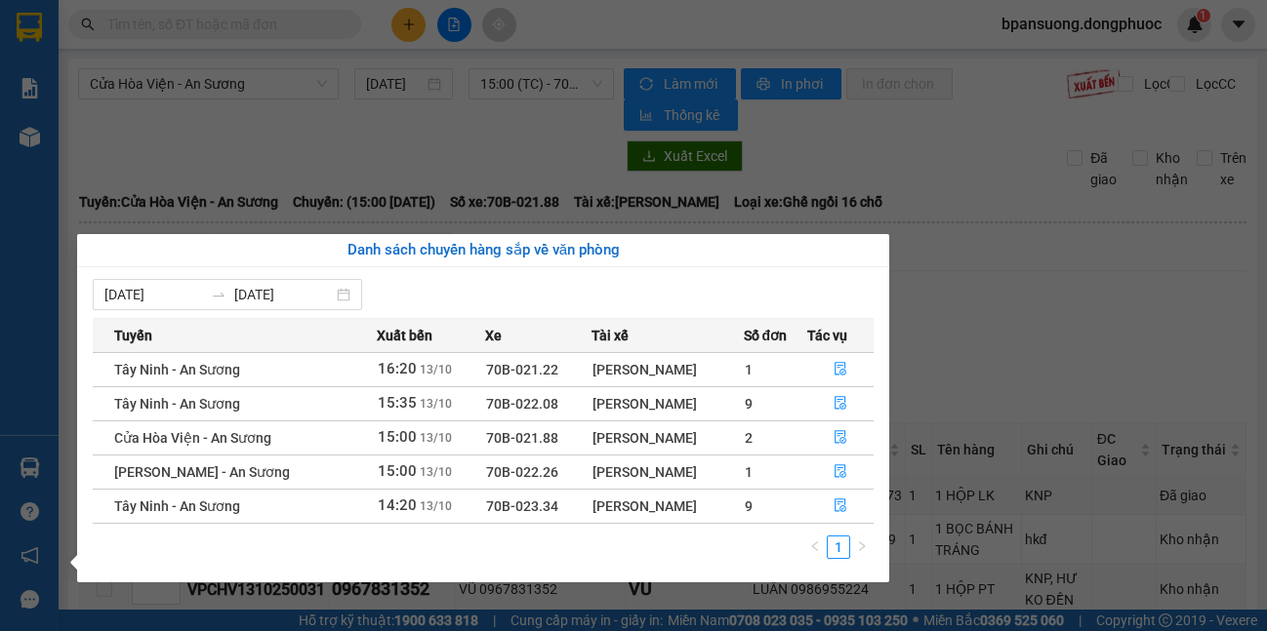
click at [1071, 374] on section "Kết quả tìm kiếm ( 0 ) Bộ lọc No Data bpansuong.dongphuoc 1 Báo cáo Mẫu 1: Báo …" at bounding box center [633, 315] width 1267 height 631
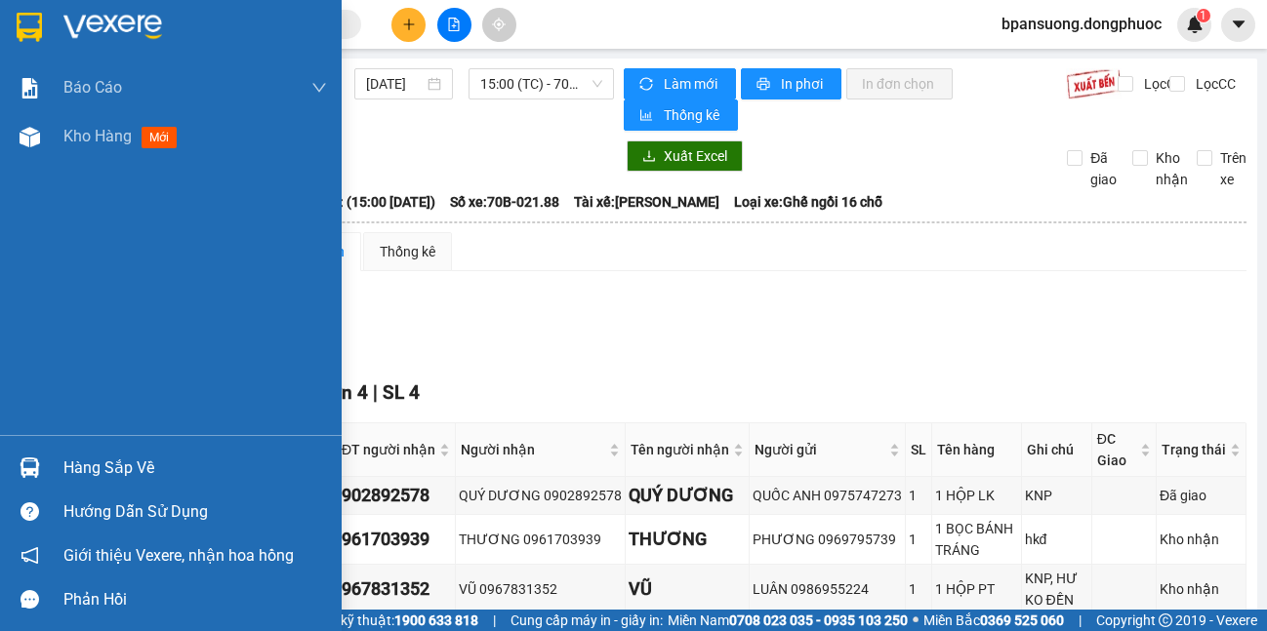
click at [53, 449] on div "Hàng sắp về" at bounding box center [171, 468] width 342 height 44
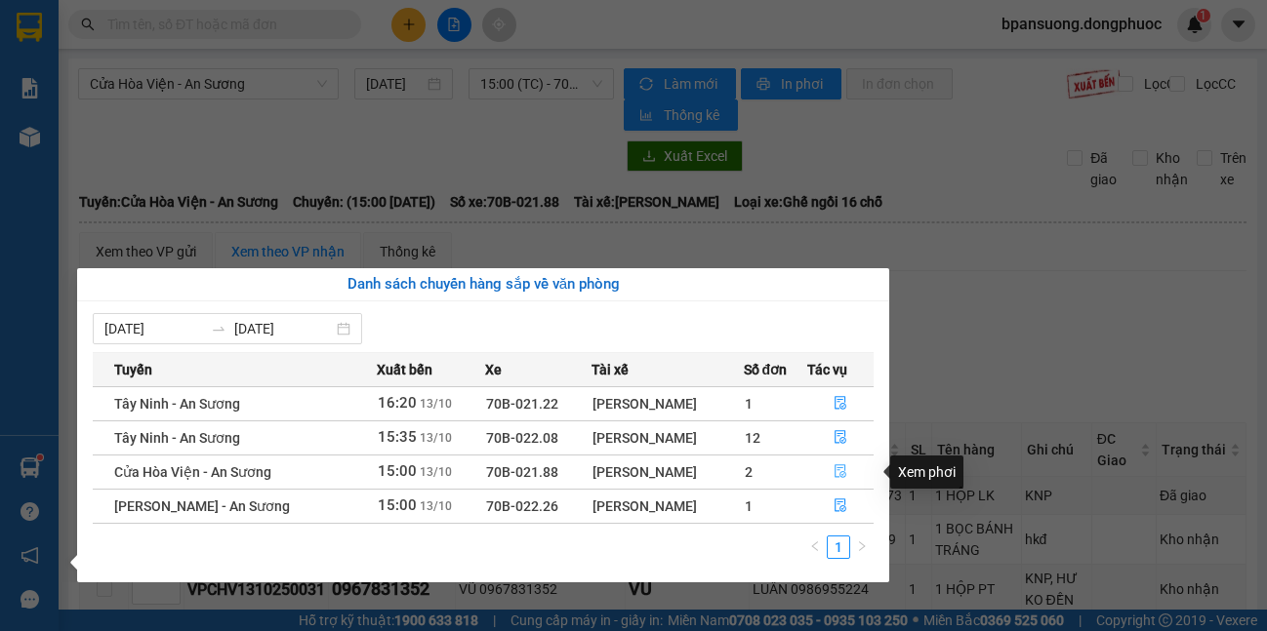
click at [846, 463] on button "button" at bounding box center [840, 472] width 65 height 31
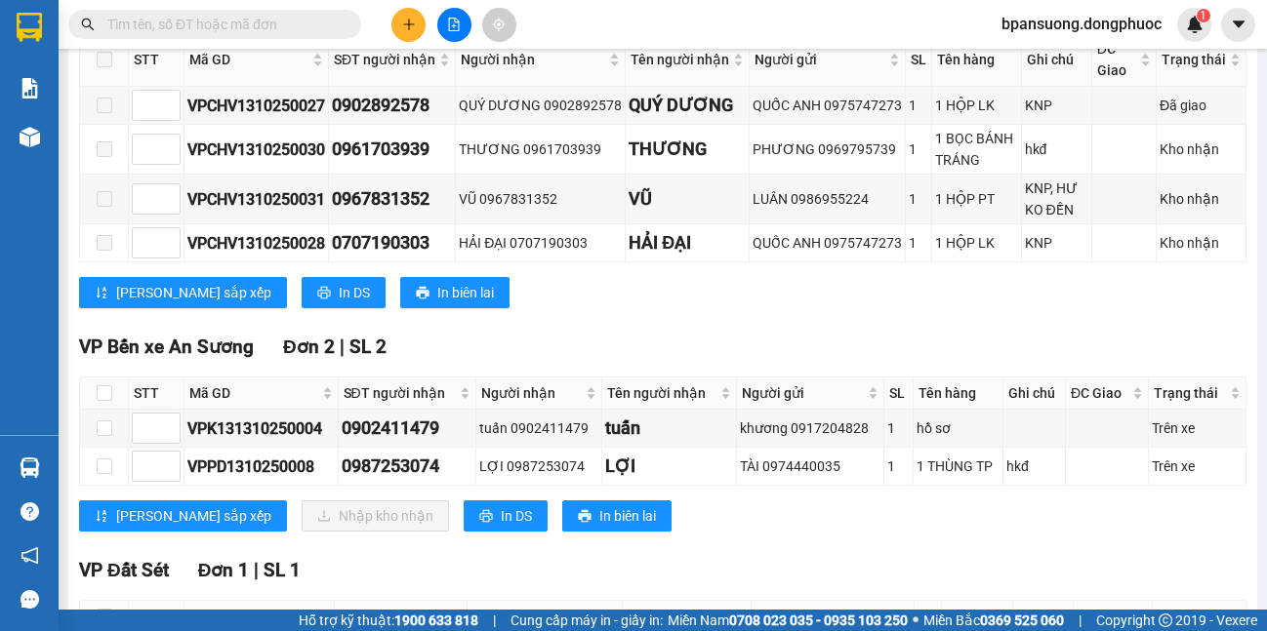
scroll to position [552, 0]
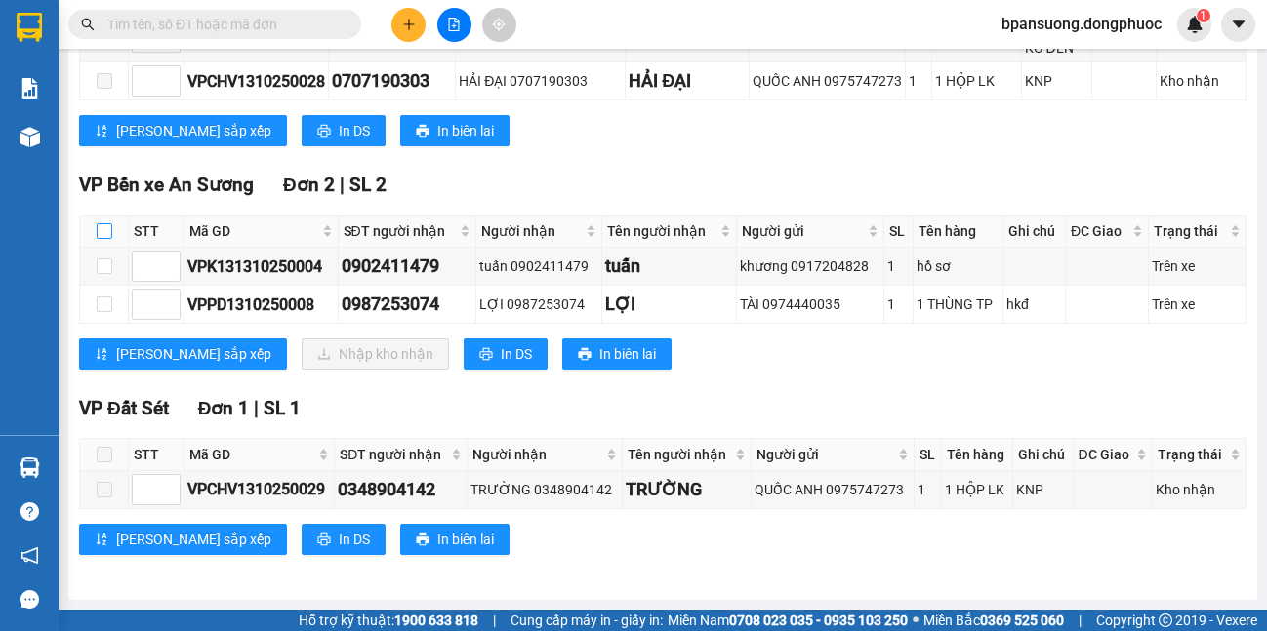
click at [105, 232] on input "checkbox" at bounding box center [105, 231] width 16 height 16
checkbox input "true"
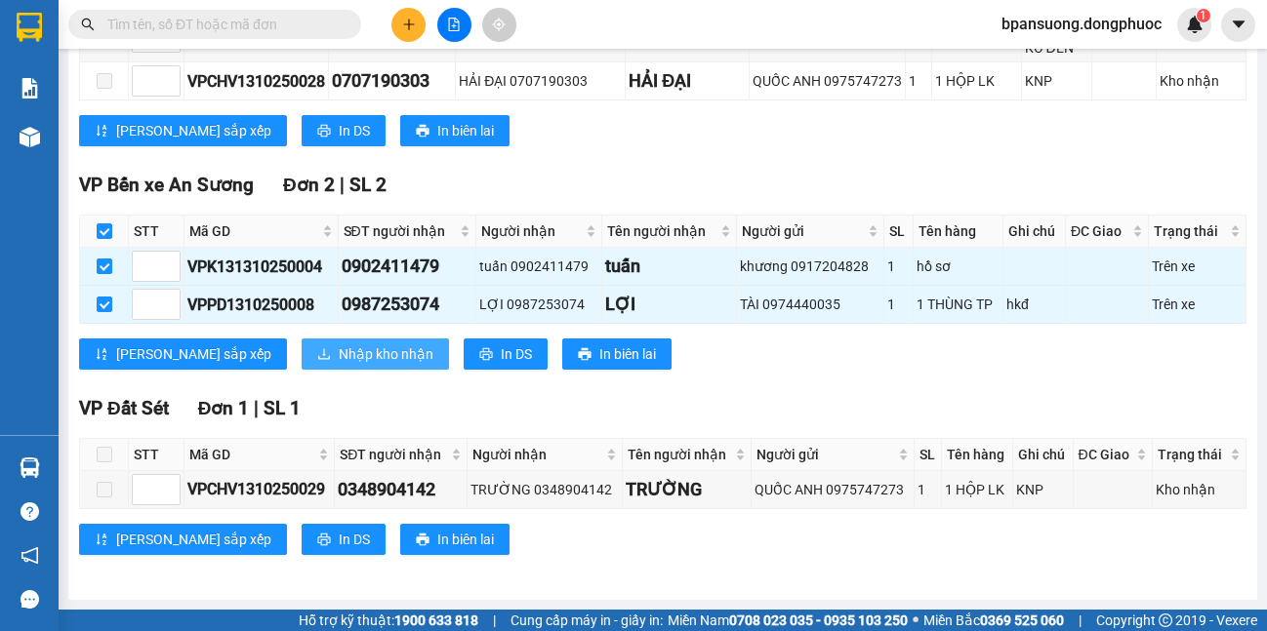
click at [339, 349] on span "Nhập kho nhận" at bounding box center [386, 354] width 95 height 21
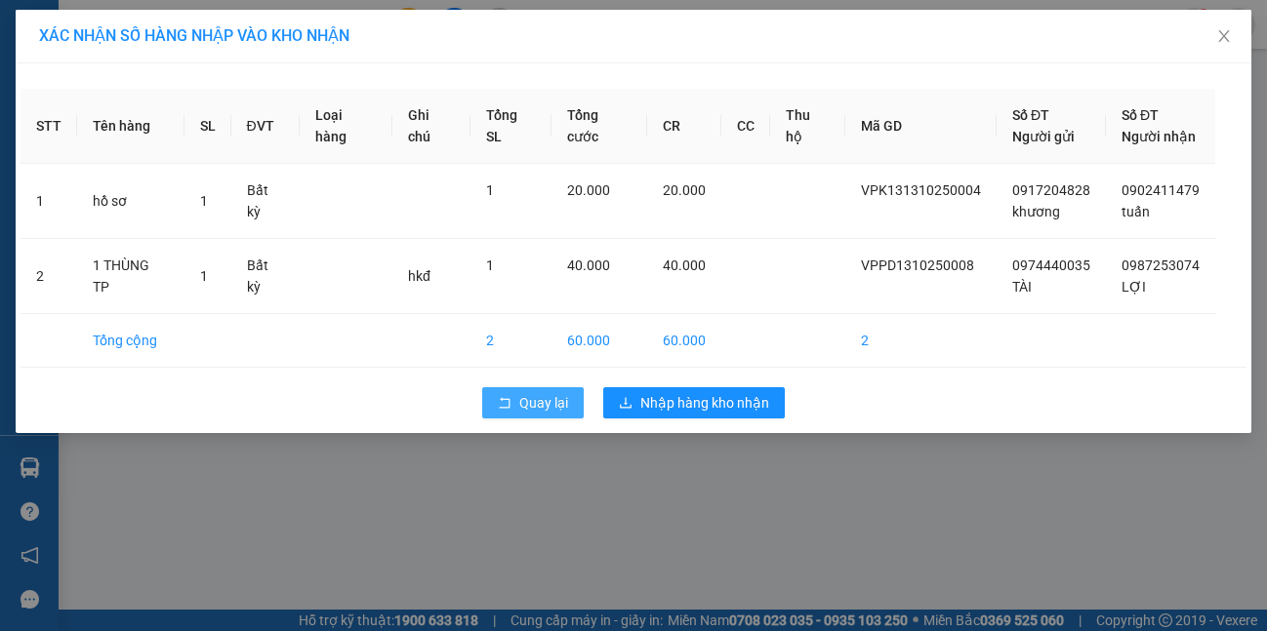
click at [517, 401] on button "Quay lại" at bounding box center [532, 402] width 101 height 31
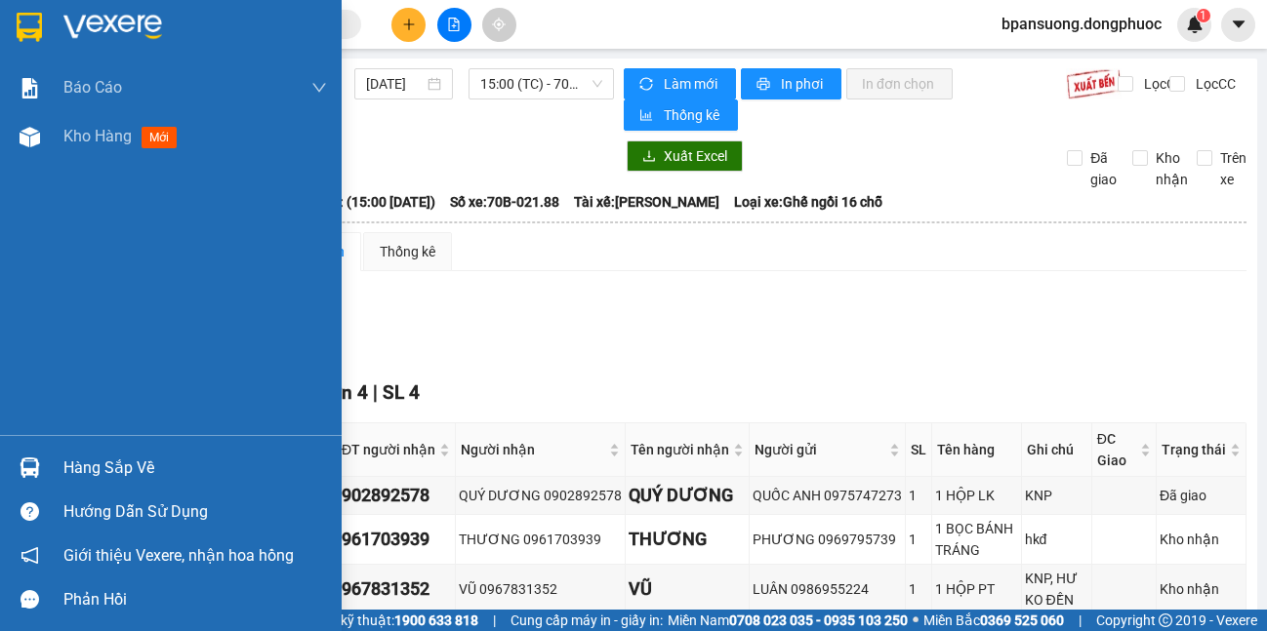
click at [35, 460] on img at bounding box center [30, 468] width 20 height 20
